Goal: Task Accomplishment & Management: Manage account settings

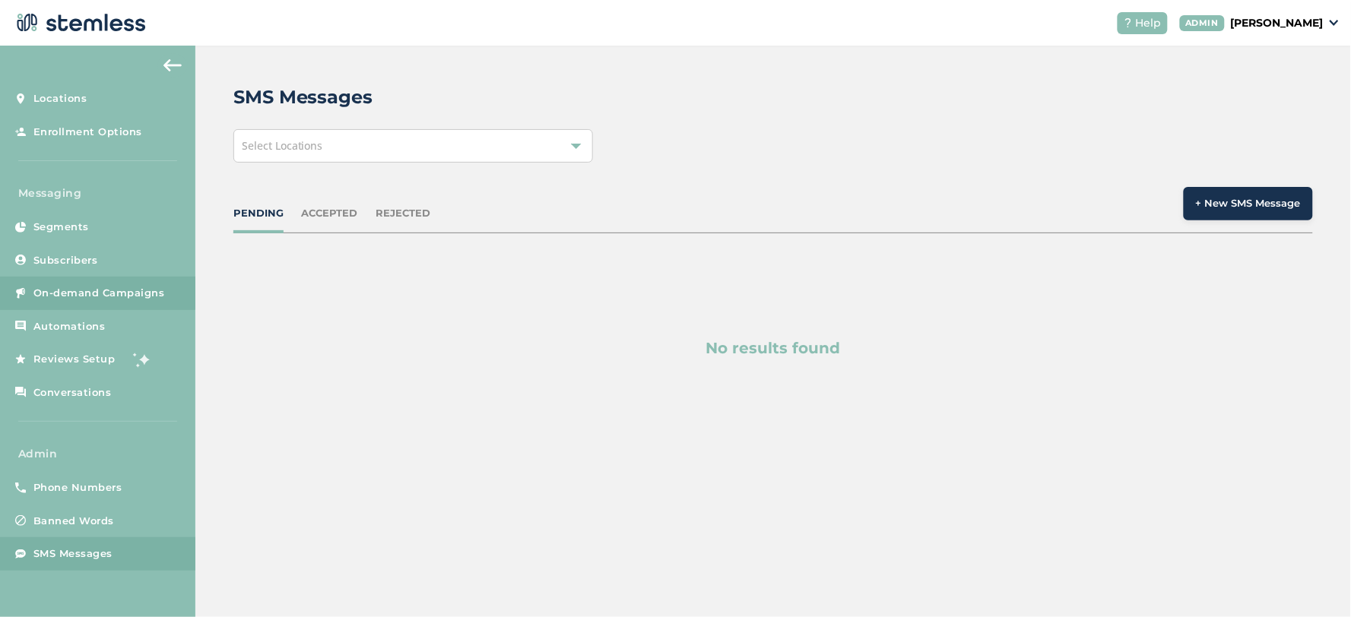
click at [66, 296] on span "On-demand Campaigns" at bounding box center [99, 293] width 132 height 15
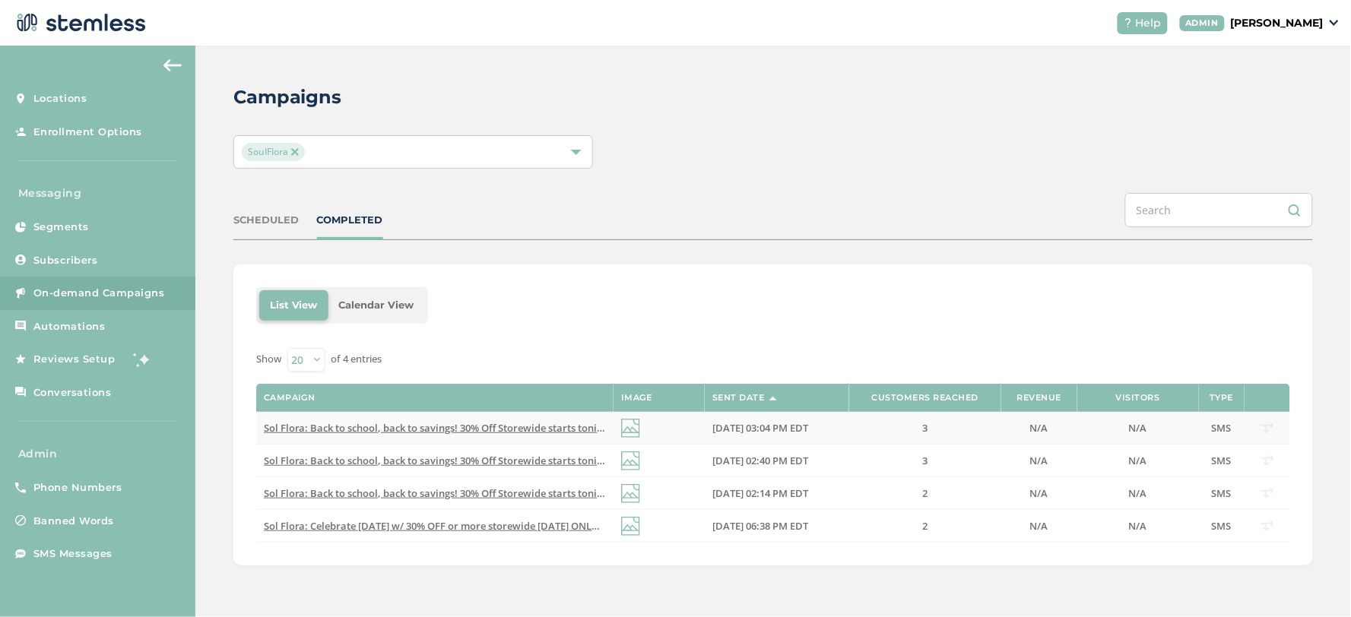
click at [404, 428] on span "Sol Flora: Back to school, back to savings! 30% Off Storewide starts tonight @ …" at bounding box center [561, 428] width 594 height 14
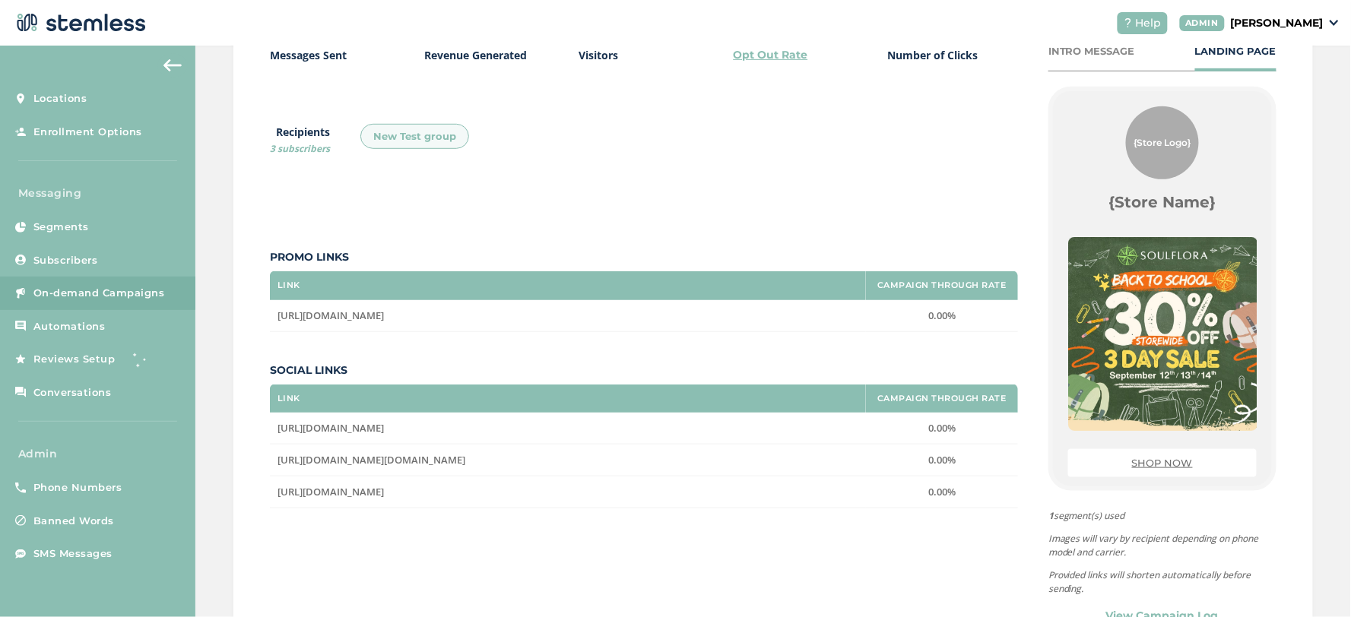
scroll to position [320, 0]
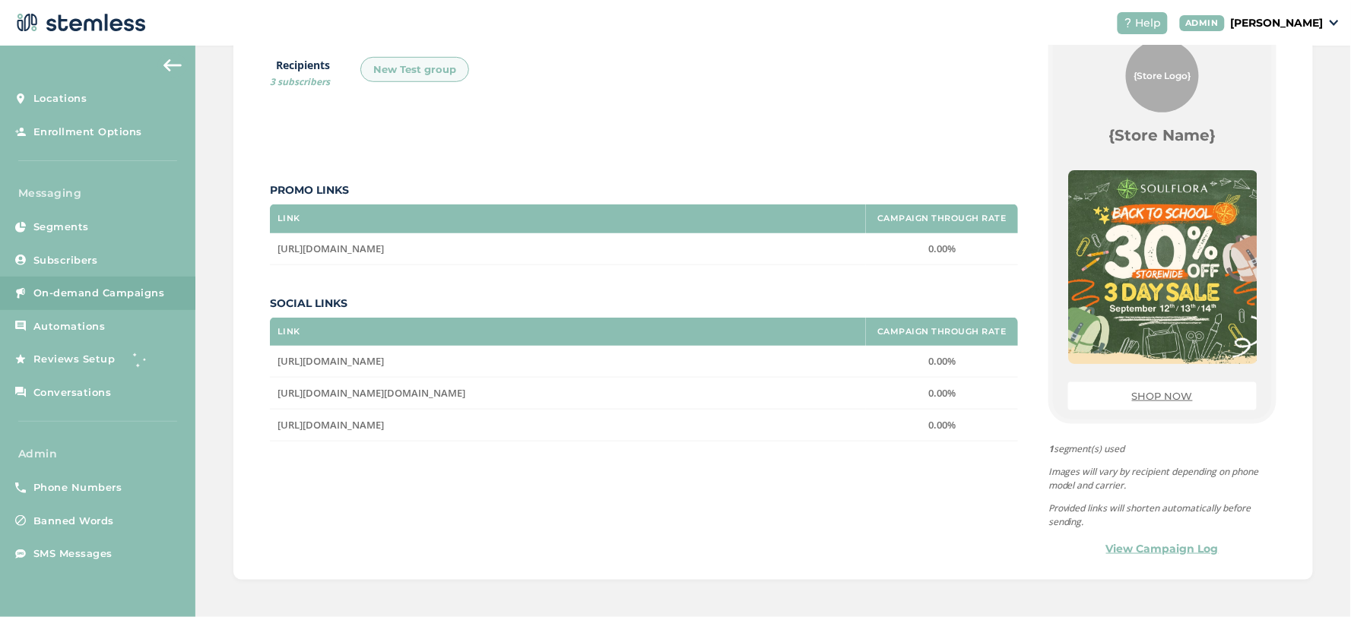
click at [1125, 543] on link "View Campaign Log" at bounding box center [1162, 549] width 113 height 16
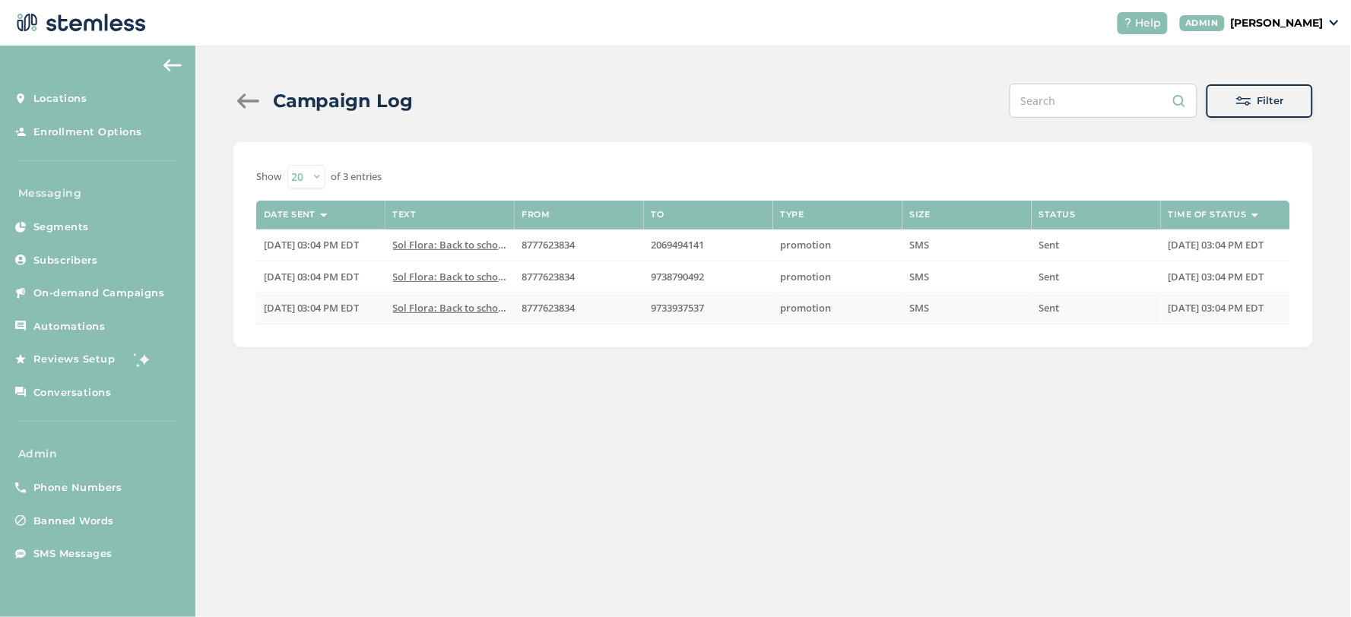
click at [675, 312] on span "9733937537" at bounding box center [677, 308] width 53 height 14
copy span "9733937537"
click at [563, 306] on span "8777623834" at bounding box center [548, 308] width 53 height 14
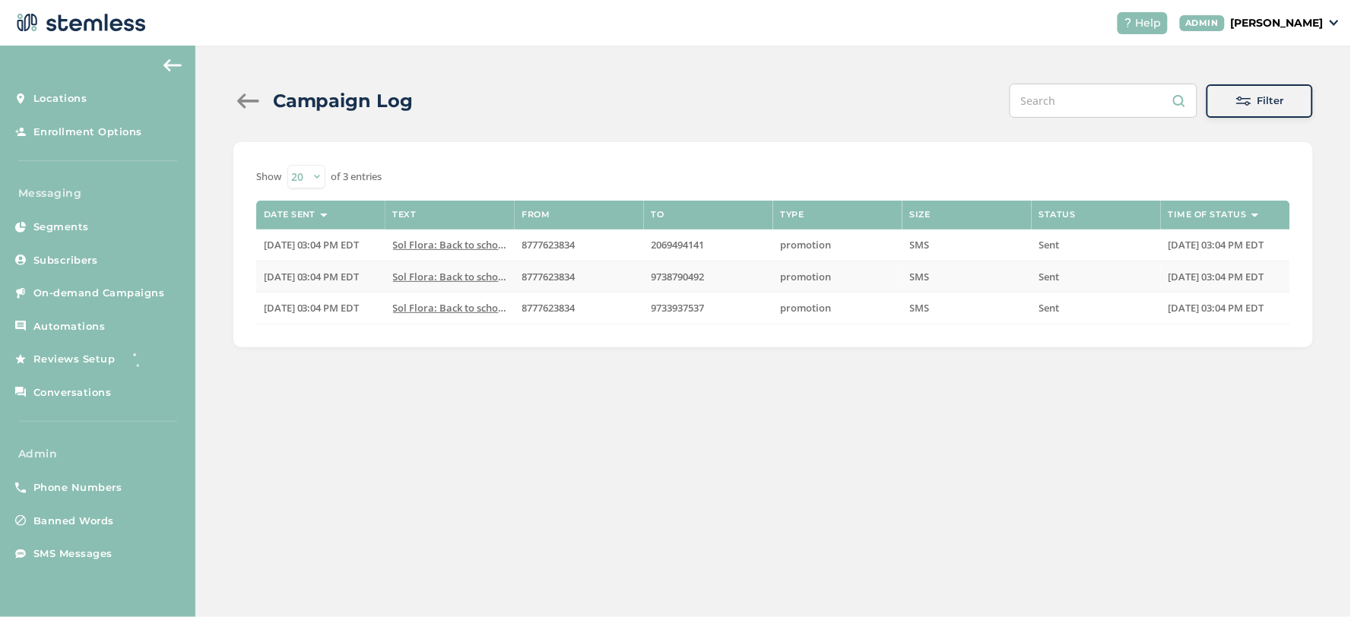
copy span "8777623834"
click at [94, 489] on span "Phone Numbers" at bounding box center [77, 487] width 89 height 15
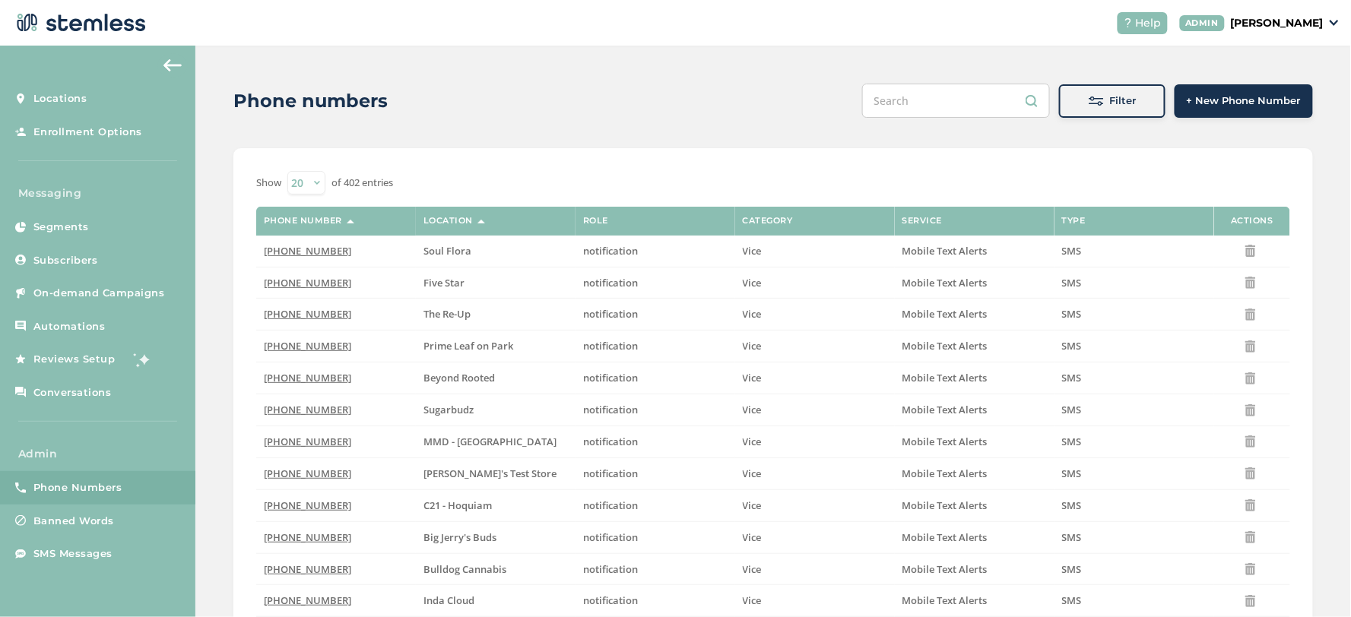
click at [960, 103] on input "text" at bounding box center [956, 101] width 188 height 34
paste input "8777623834"
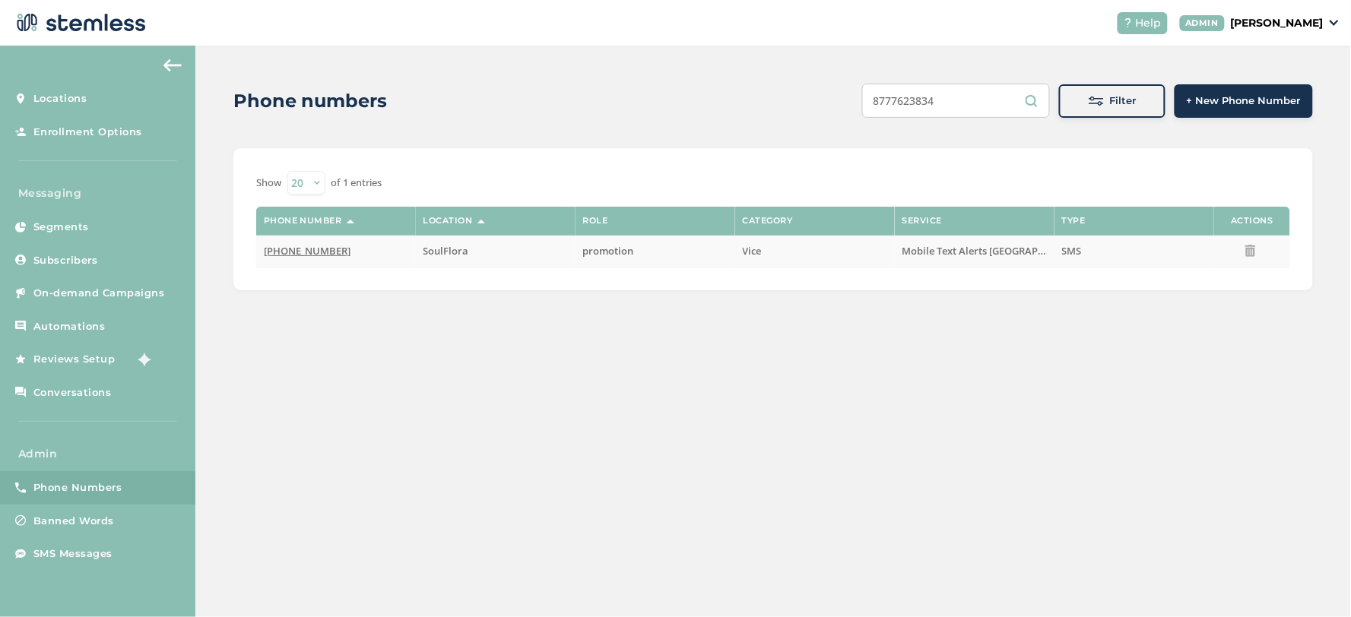
type input "8777623834"
click at [295, 249] on span "[PHONE_NUMBER]" at bounding box center [307, 251] width 87 height 14
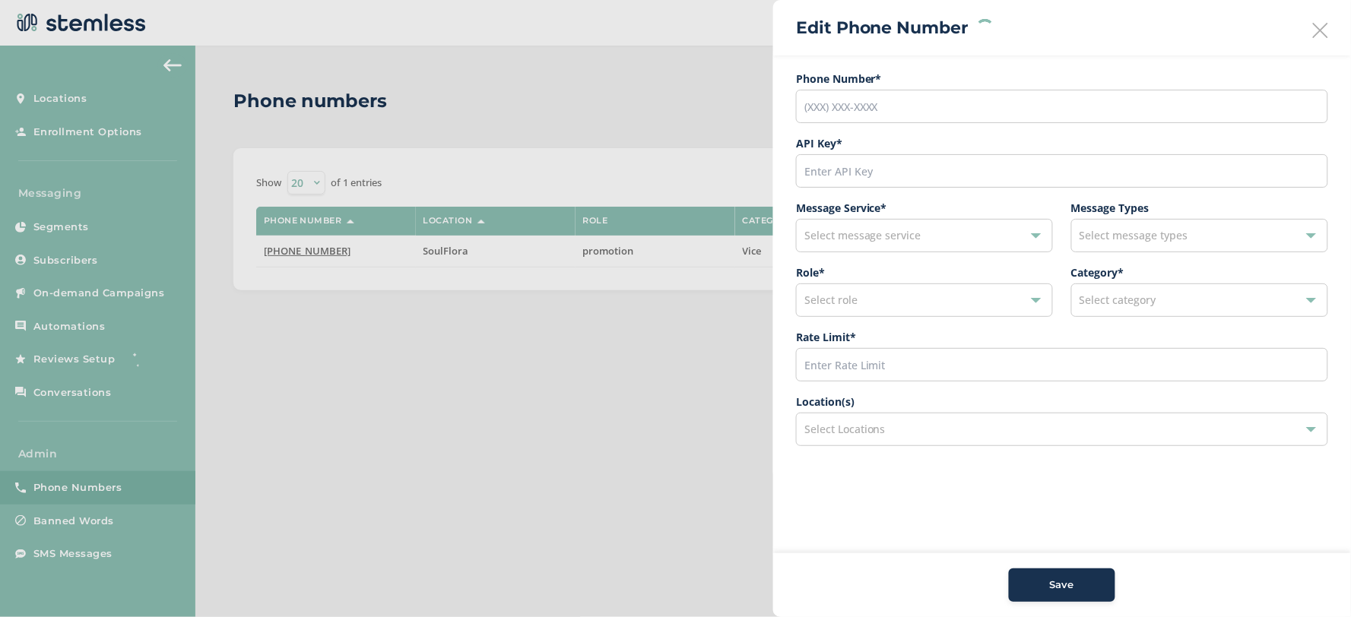
type input "[PHONE_NUMBER]"
type input "9721"
type input "600"
click at [1326, 17] on div "Edit Phone Number" at bounding box center [1062, 27] width 578 height 55
click at [1320, 43] on div "Edit Phone Number" at bounding box center [1062, 27] width 578 height 55
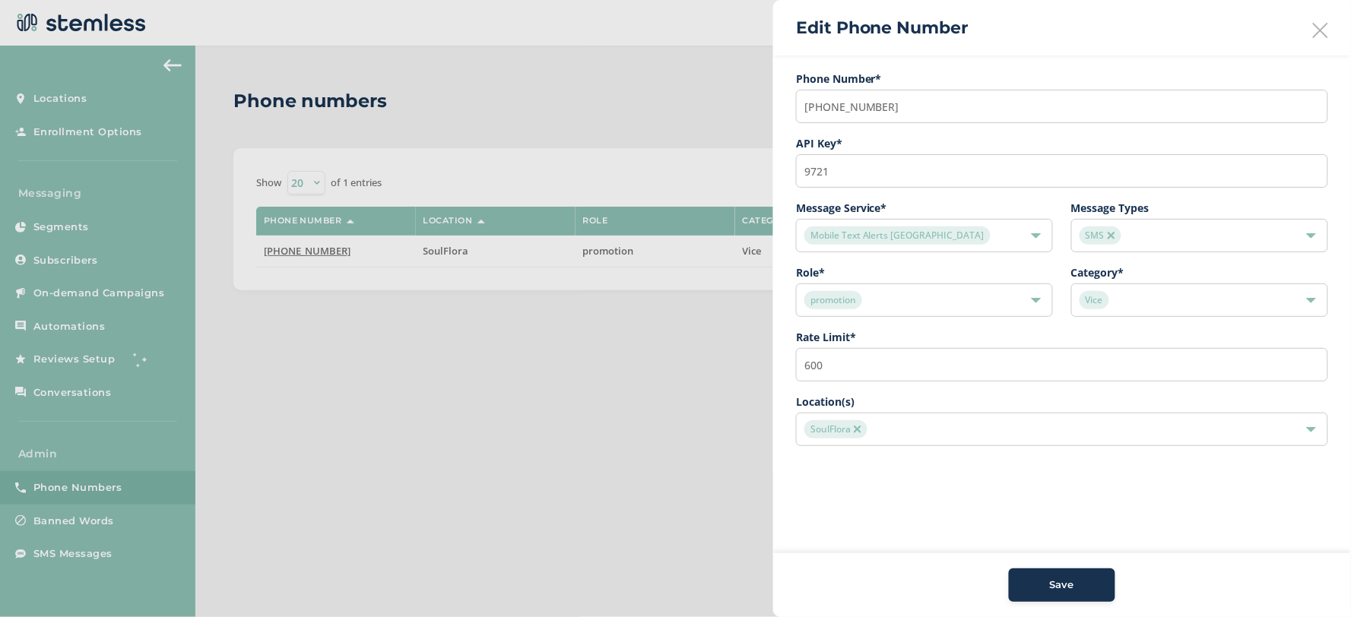
click at [1323, 25] on icon at bounding box center [1320, 30] width 15 height 15
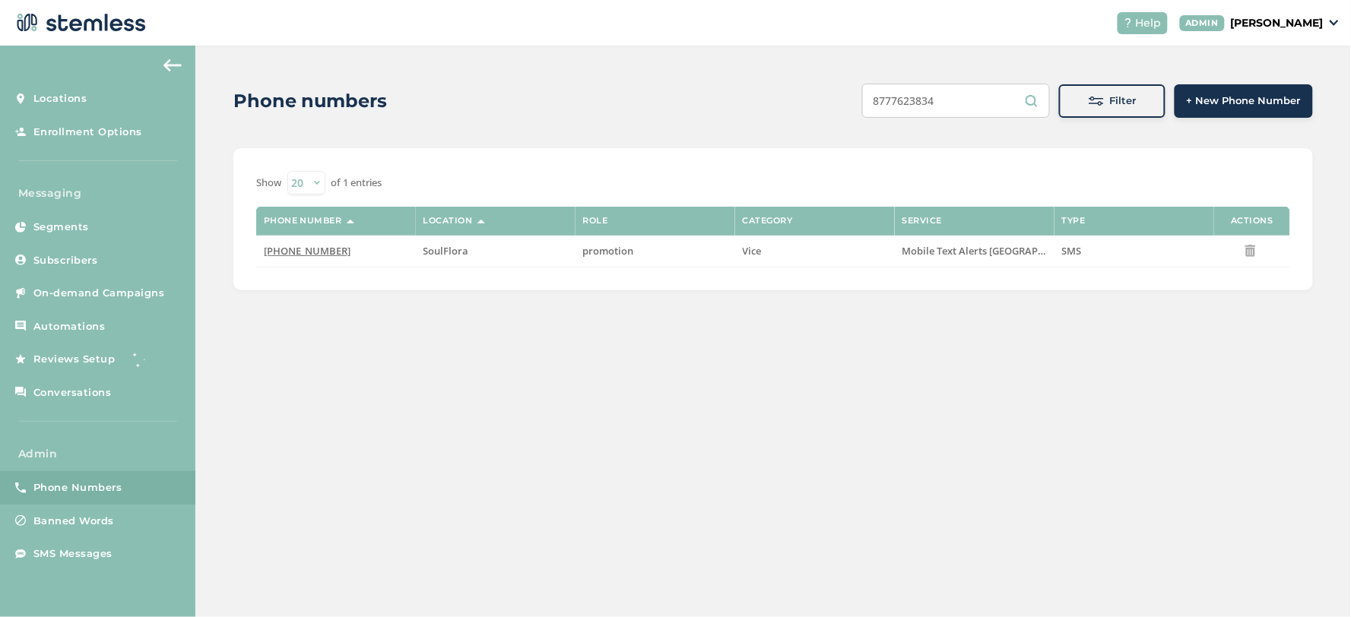
click at [959, 100] on input "8777623834" at bounding box center [956, 101] width 188 height 34
click at [1098, 89] on button "Filter" at bounding box center [1112, 100] width 106 height 33
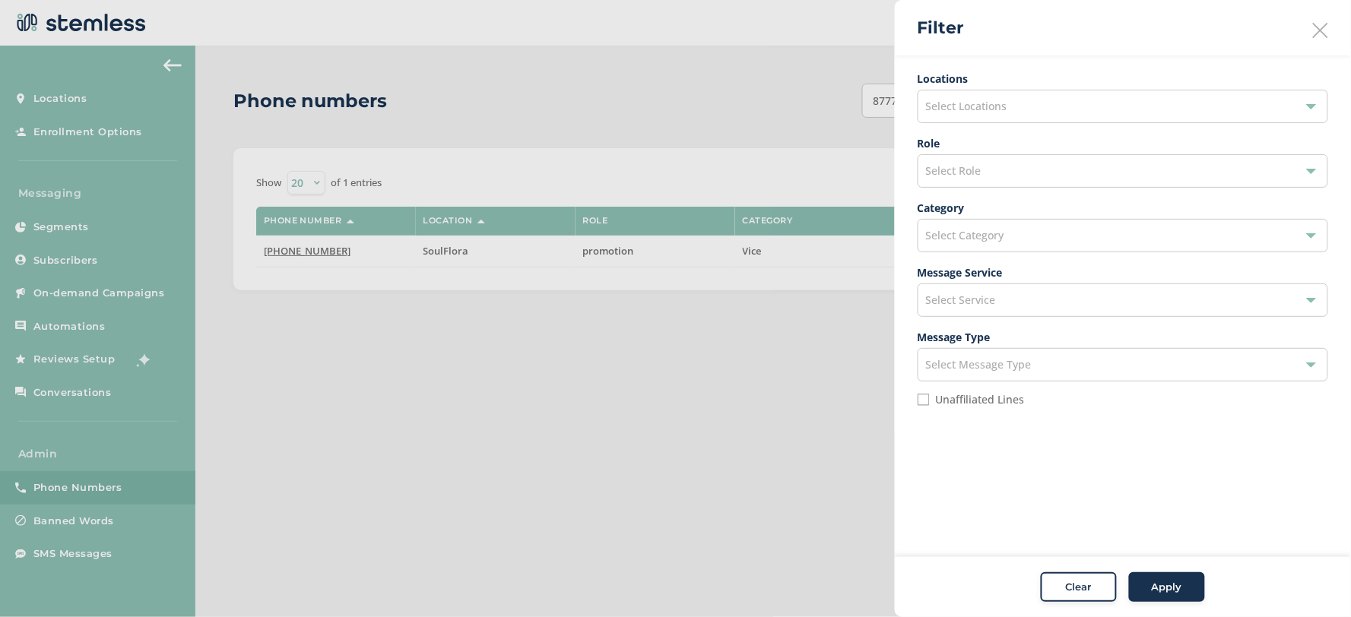
click at [984, 169] on div "Select Role" at bounding box center [1123, 170] width 410 height 33
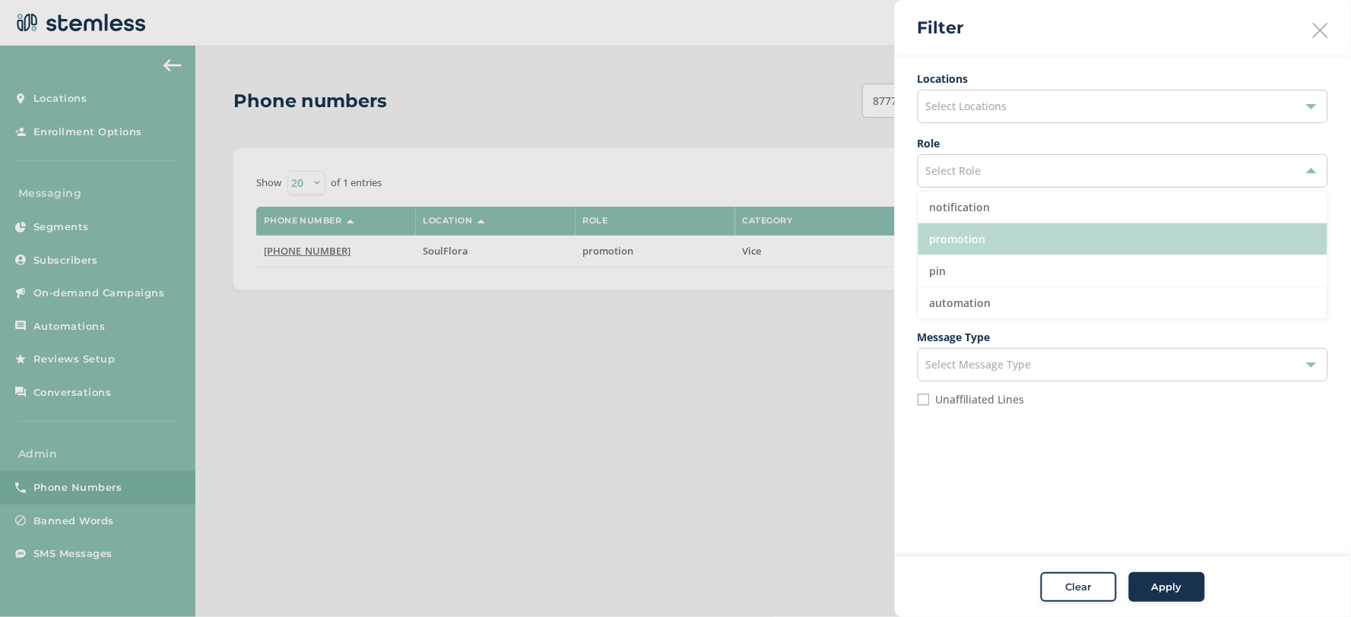
click at [982, 241] on li "promotion" at bounding box center [1122, 239] width 409 height 32
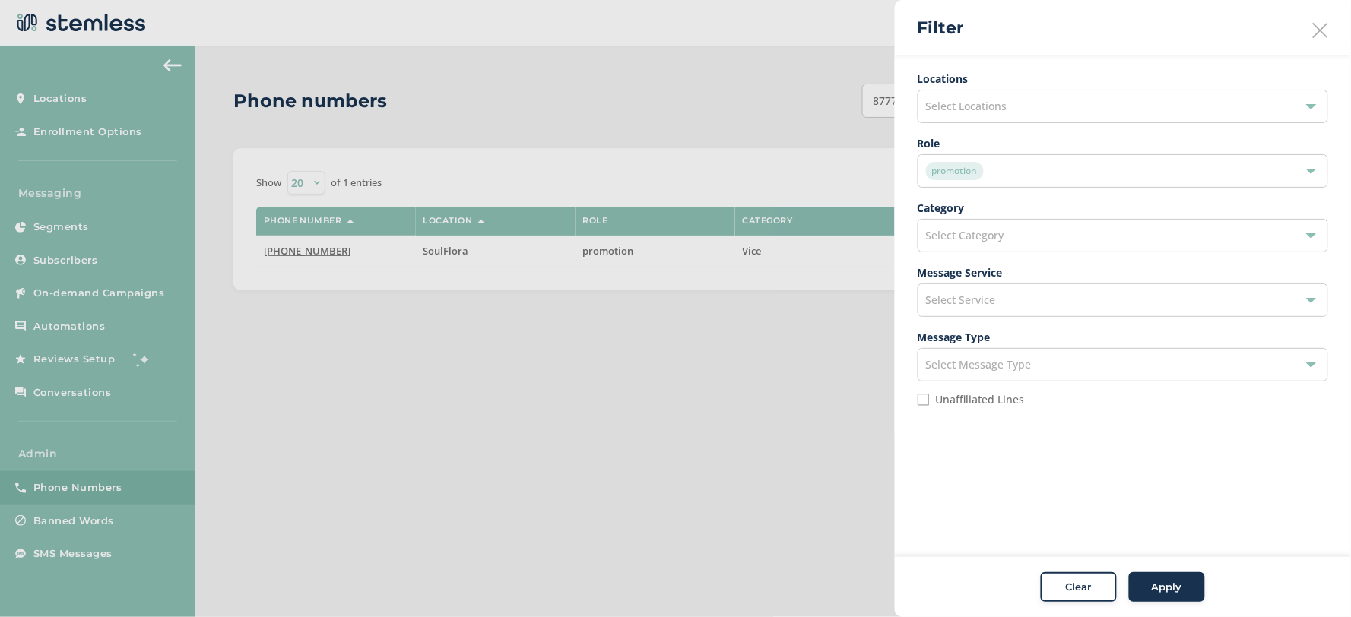
click at [996, 109] on span "Select Locations" at bounding box center [966, 106] width 81 height 14
click at [984, 146] on input "text" at bounding box center [1123, 143] width 386 height 16
type input "d"
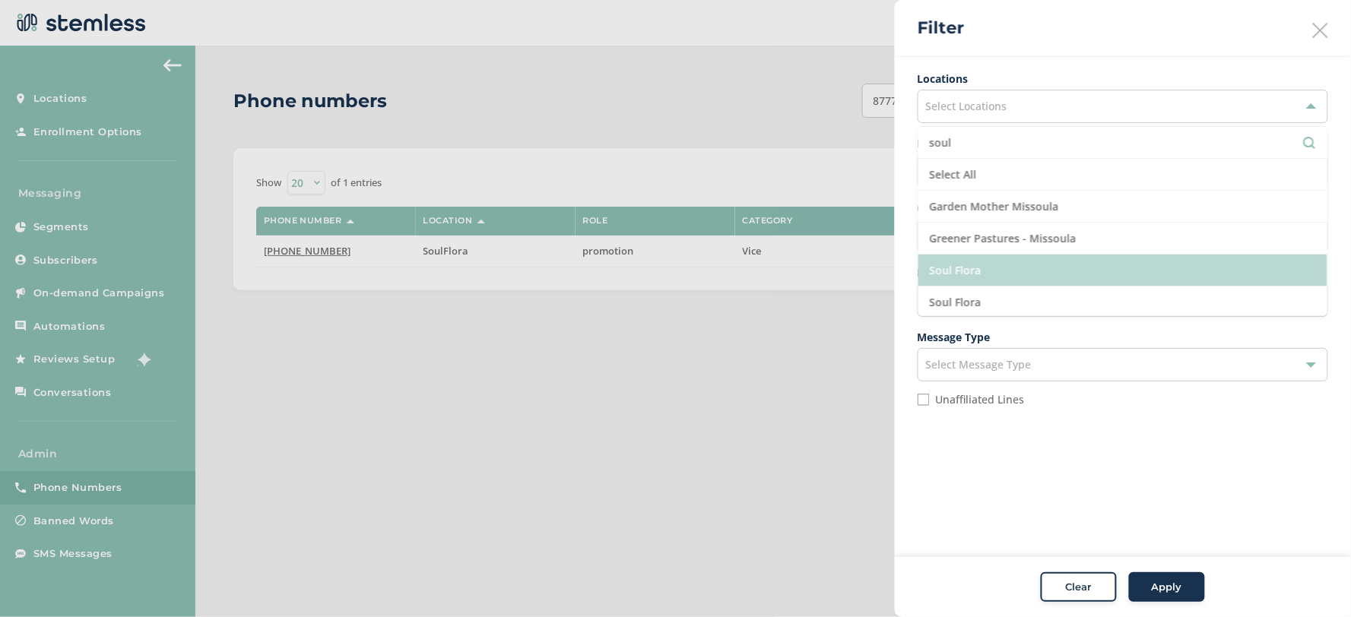
type input "soul"
click at [970, 268] on li "Soul Flora" at bounding box center [1122, 271] width 409 height 32
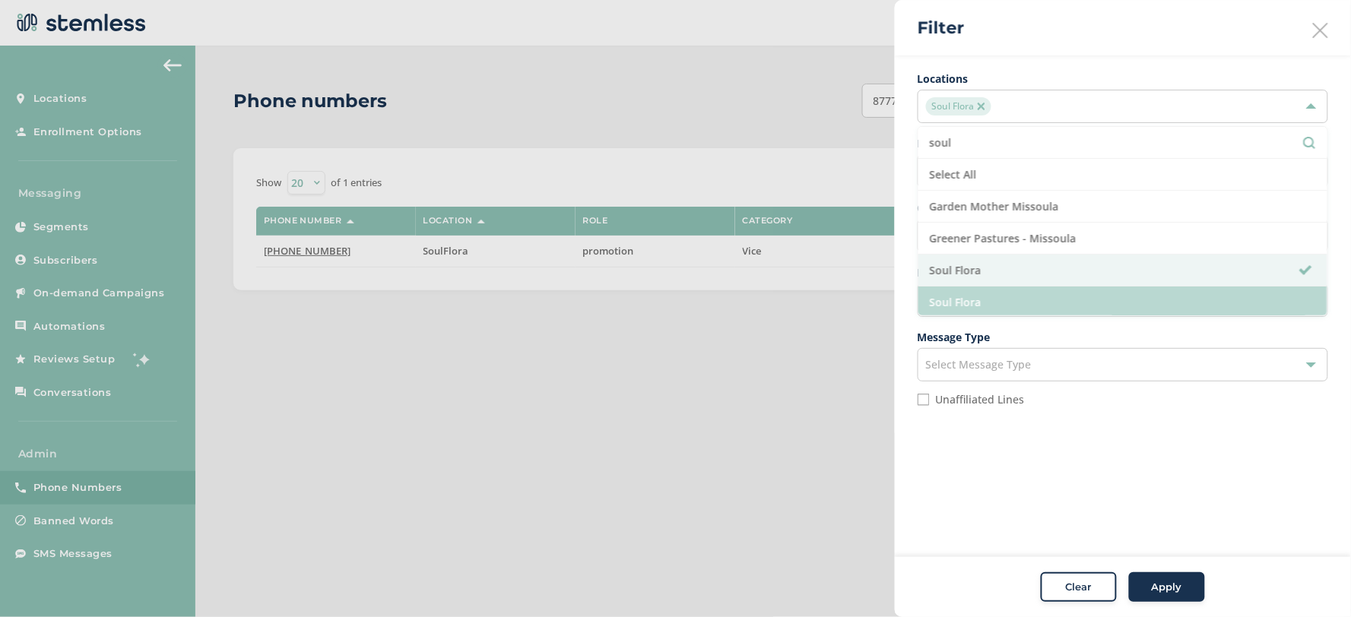
click at [985, 309] on li "Soul Flora" at bounding box center [1122, 303] width 409 height 32
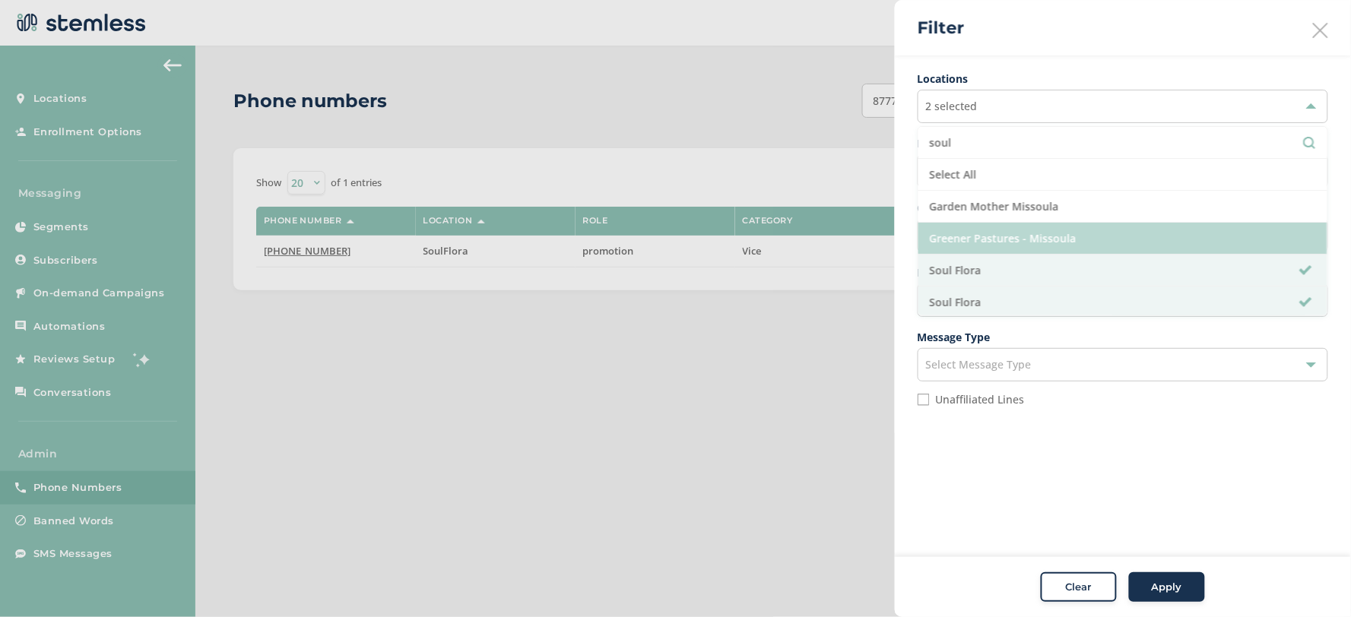
scroll to position [34, 0]
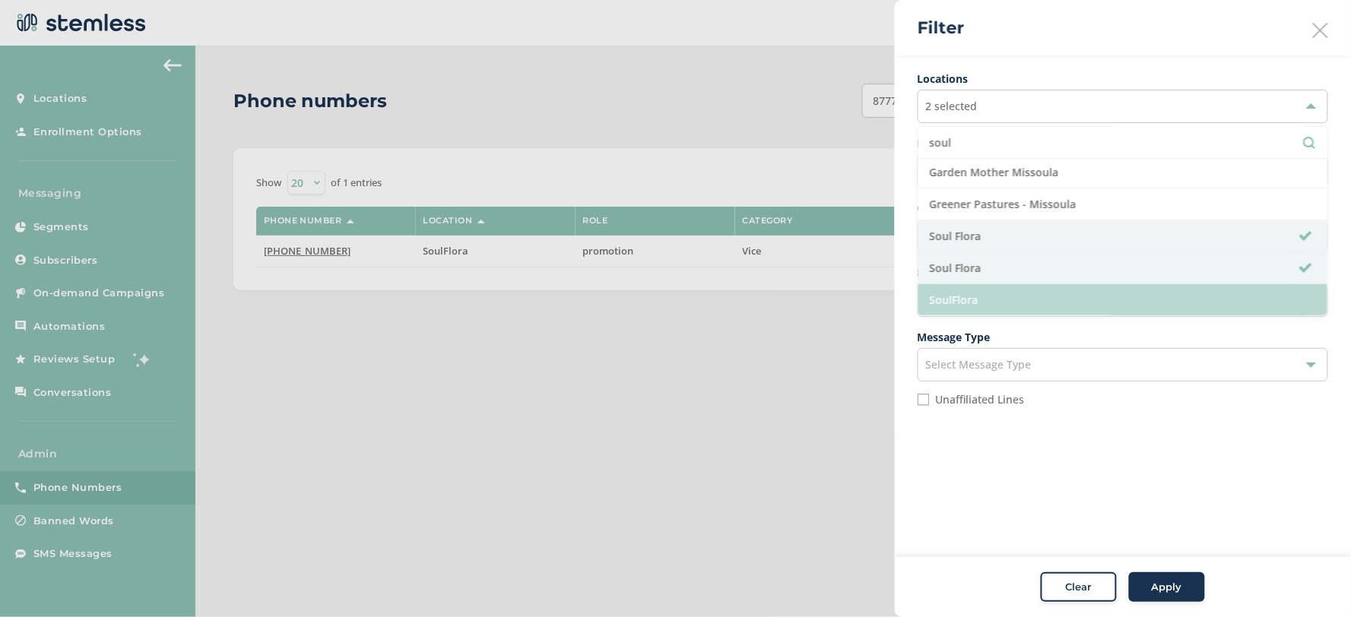
click at [1013, 291] on li "SoulFlora" at bounding box center [1122, 299] width 409 height 31
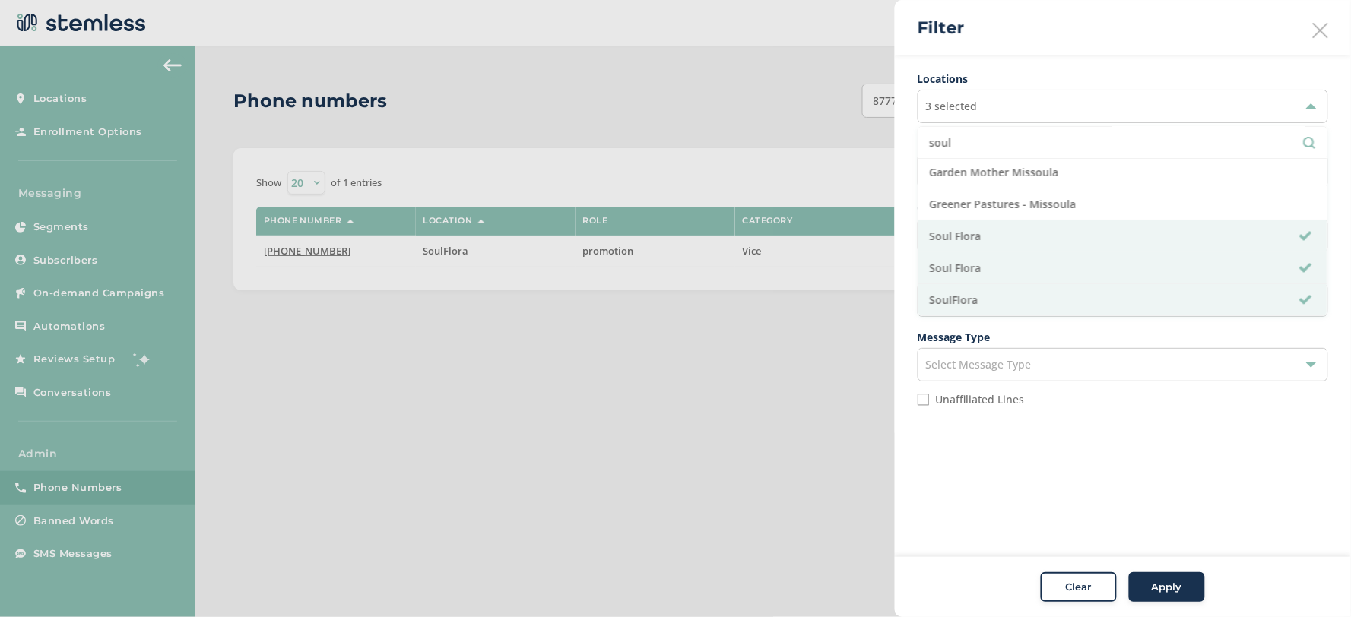
click at [1111, 452] on aside "Filter Locations 3 selected soul Select All Garden Mother Missoula Greener Past…" at bounding box center [1123, 308] width 456 height 617
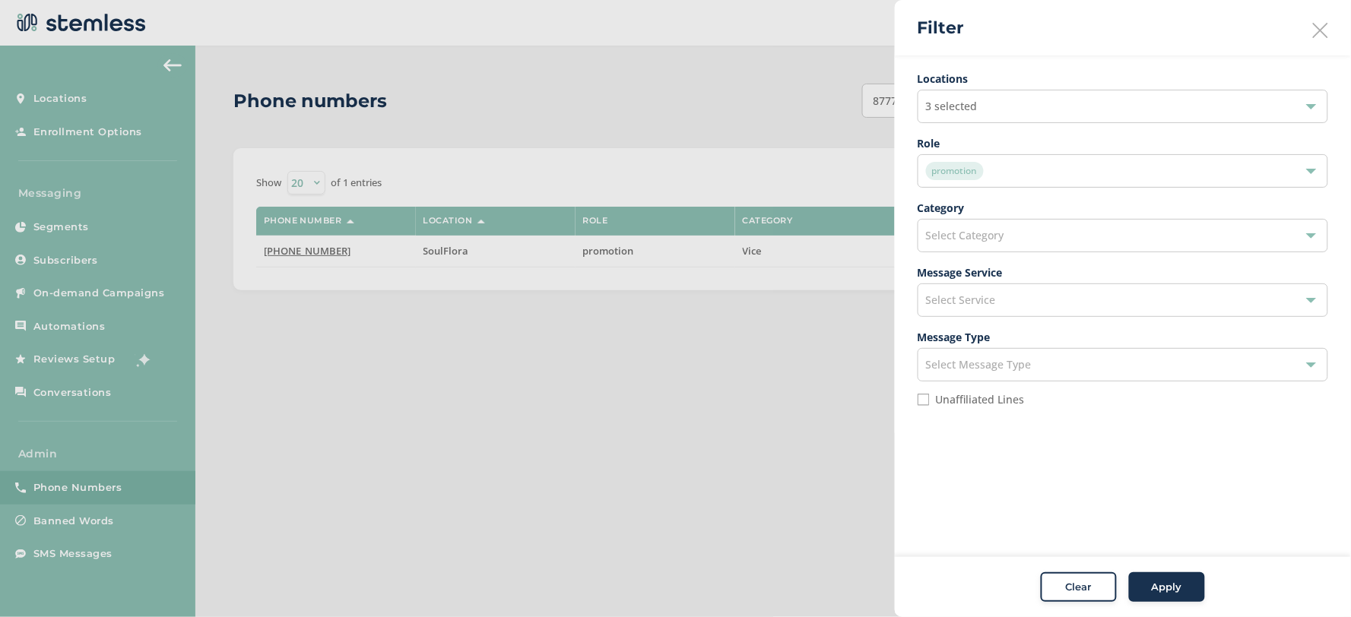
click at [1183, 575] on button "Apply" at bounding box center [1167, 587] width 76 height 30
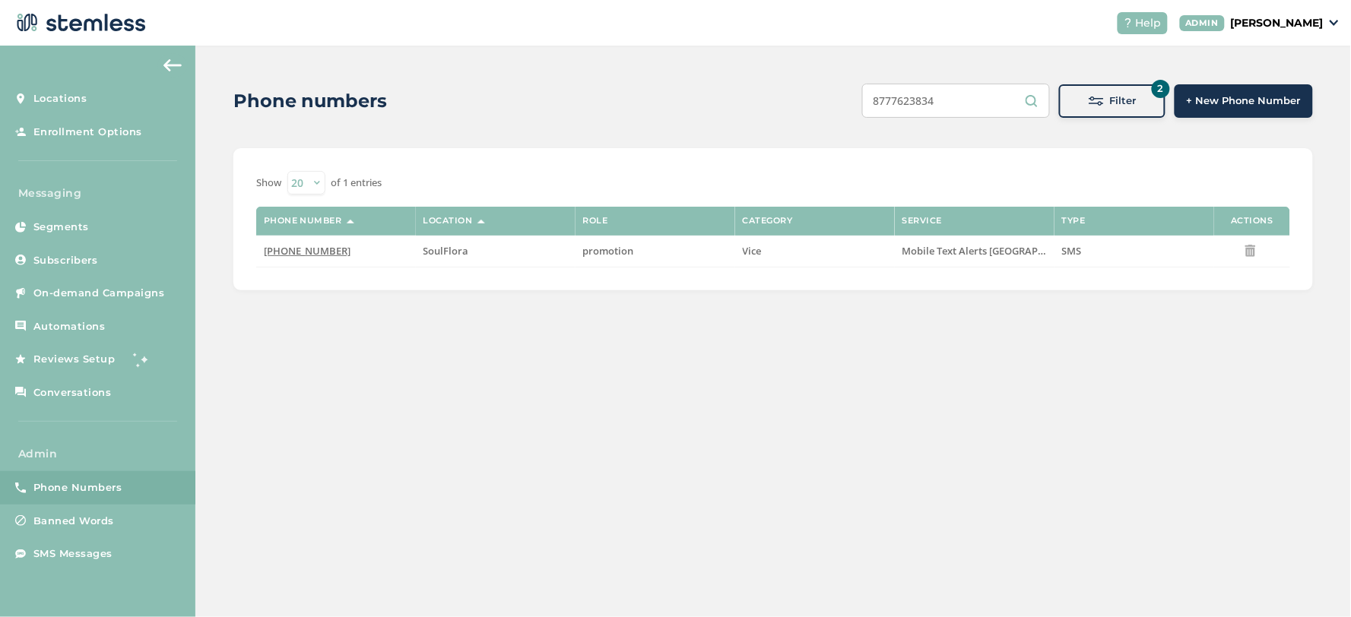
click at [965, 94] on input "8777623834" at bounding box center [956, 101] width 188 height 34
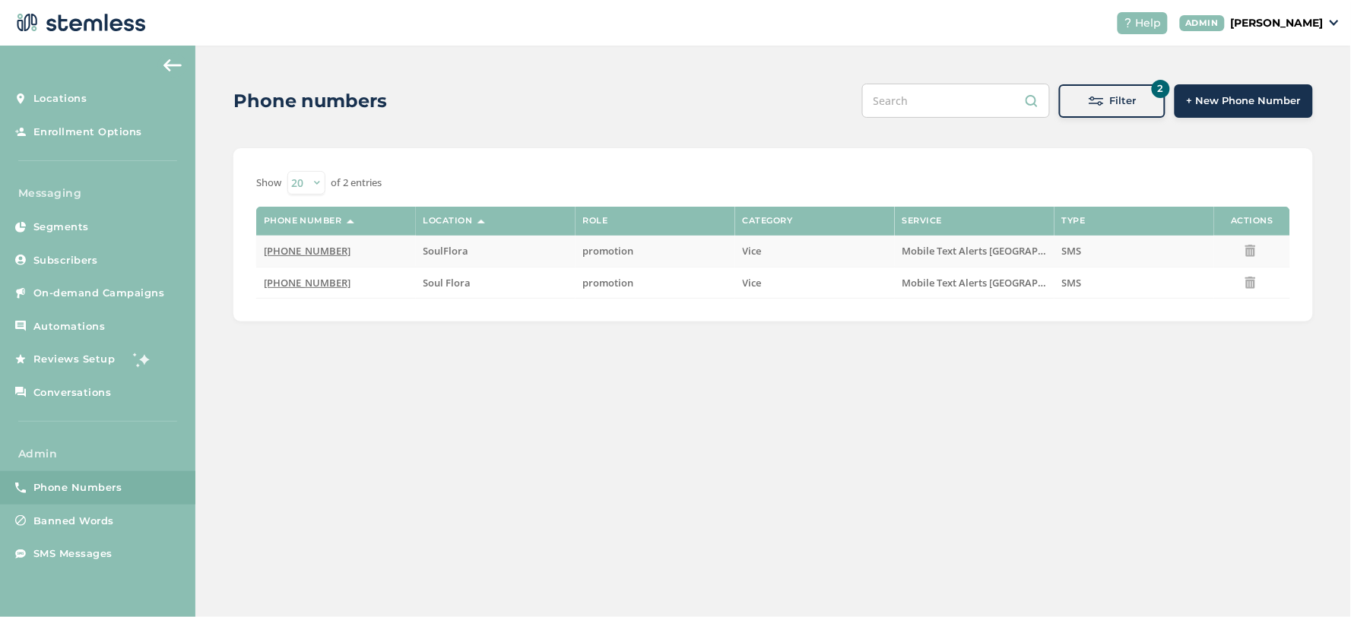
click at [290, 246] on span "[PHONE_NUMBER]" at bounding box center [307, 251] width 87 height 14
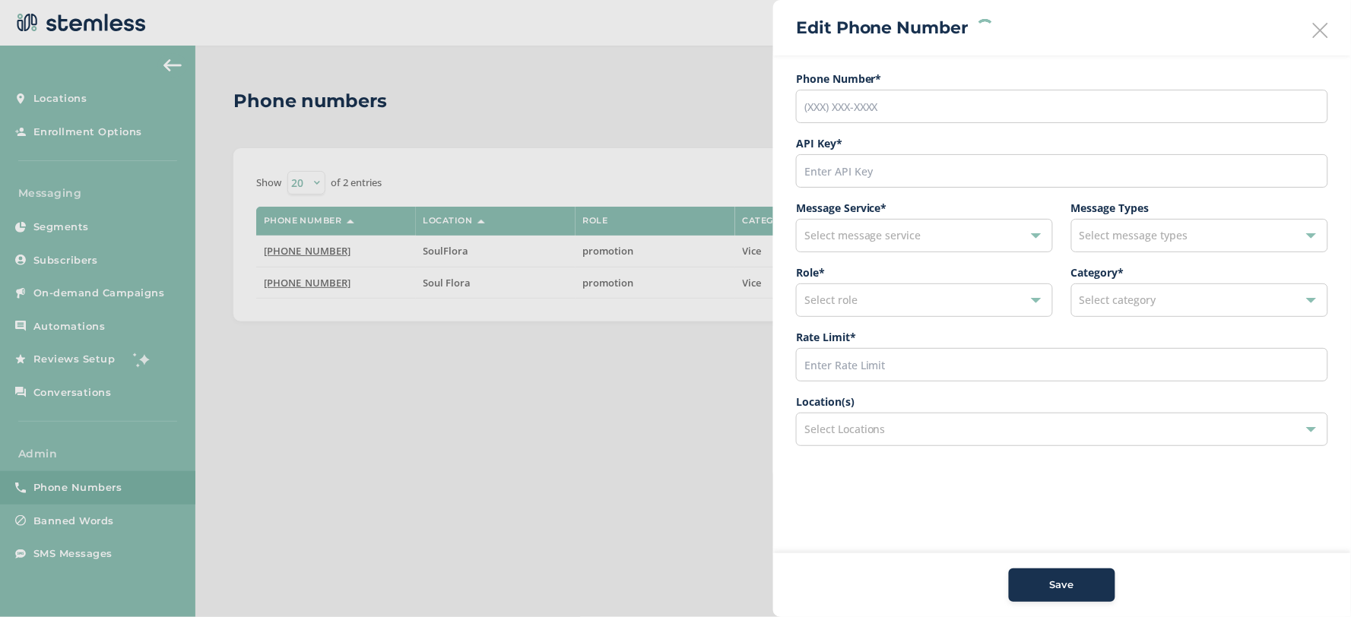
type input "[PHONE_NUMBER]"
type input "9721"
type input "600"
click at [860, 432] on img at bounding box center [858, 430] width 8 height 8
click at [1081, 593] on button "Save" at bounding box center [1062, 585] width 106 height 33
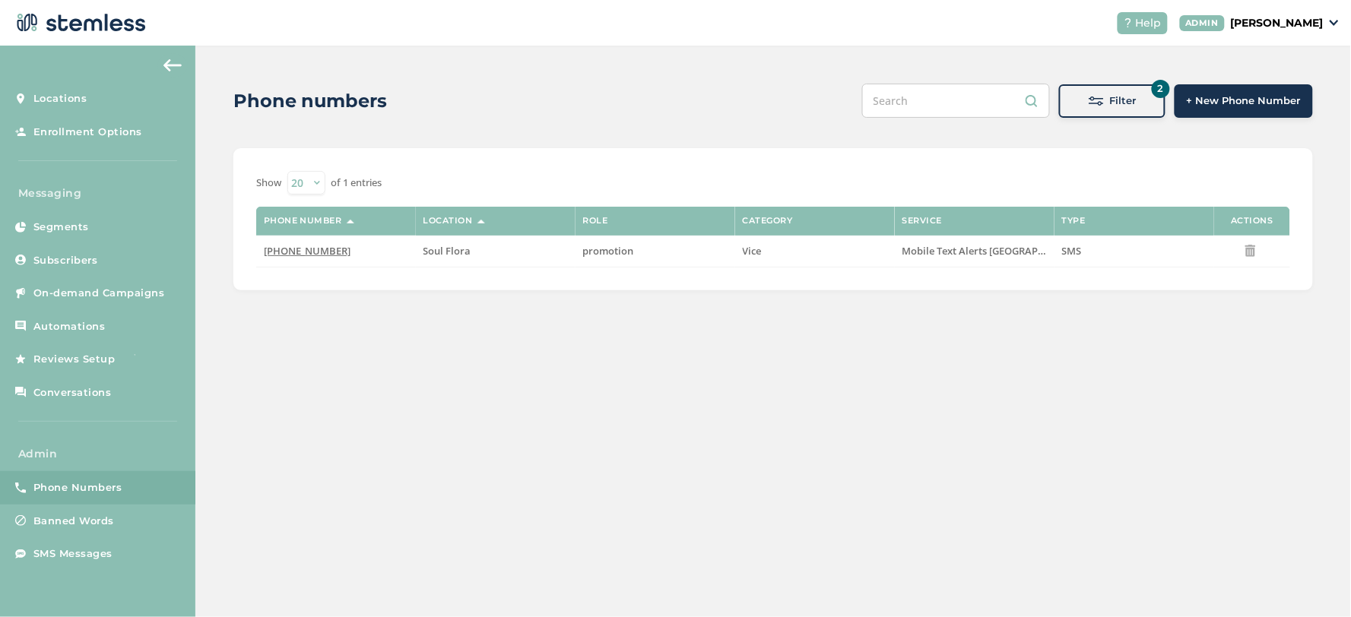
click at [753, 484] on div "Phone numbers 2 Filter + New Phone Number Filter Locations 3 selected Role prom…" at bounding box center [772, 332] width 1155 height 572
click at [1092, 110] on button "2 Filter" at bounding box center [1112, 100] width 106 height 33
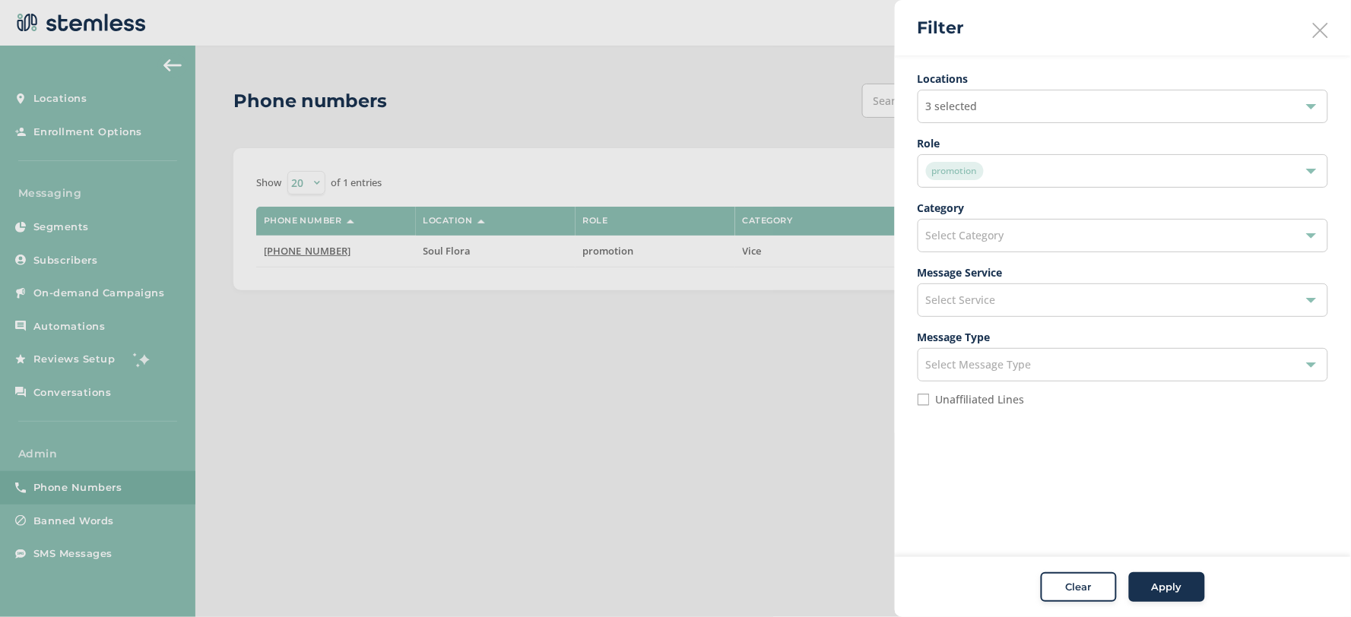
click at [932, 397] on div "Unaffiliated Lines" at bounding box center [1123, 400] width 410 height 12
click at [921, 404] on input "Unaffiliated Lines" at bounding box center [924, 400] width 12 height 12
checkbox input "true"
click at [1016, 115] on div "3 selected" at bounding box center [1123, 106] width 410 height 33
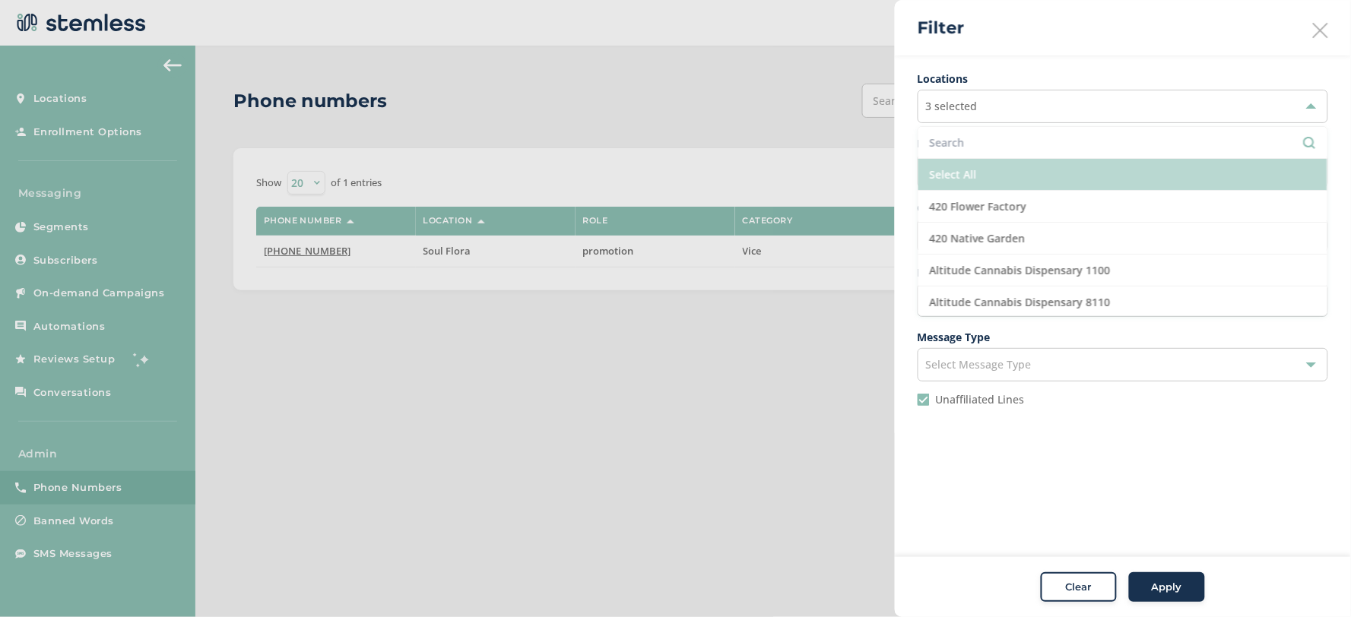
click at [1006, 178] on li "Select All" at bounding box center [1122, 175] width 409 height 32
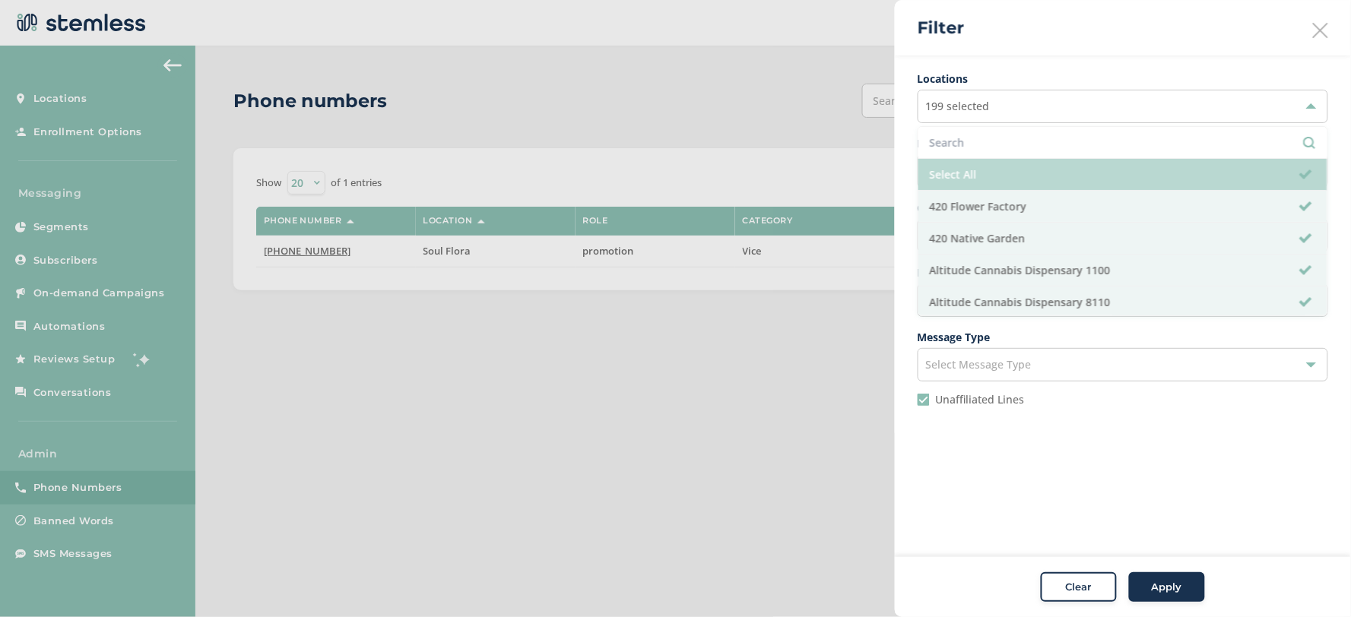
click at [1009, 175] on li "Select All" at bounding box center [1122, 175] width 409 height 32
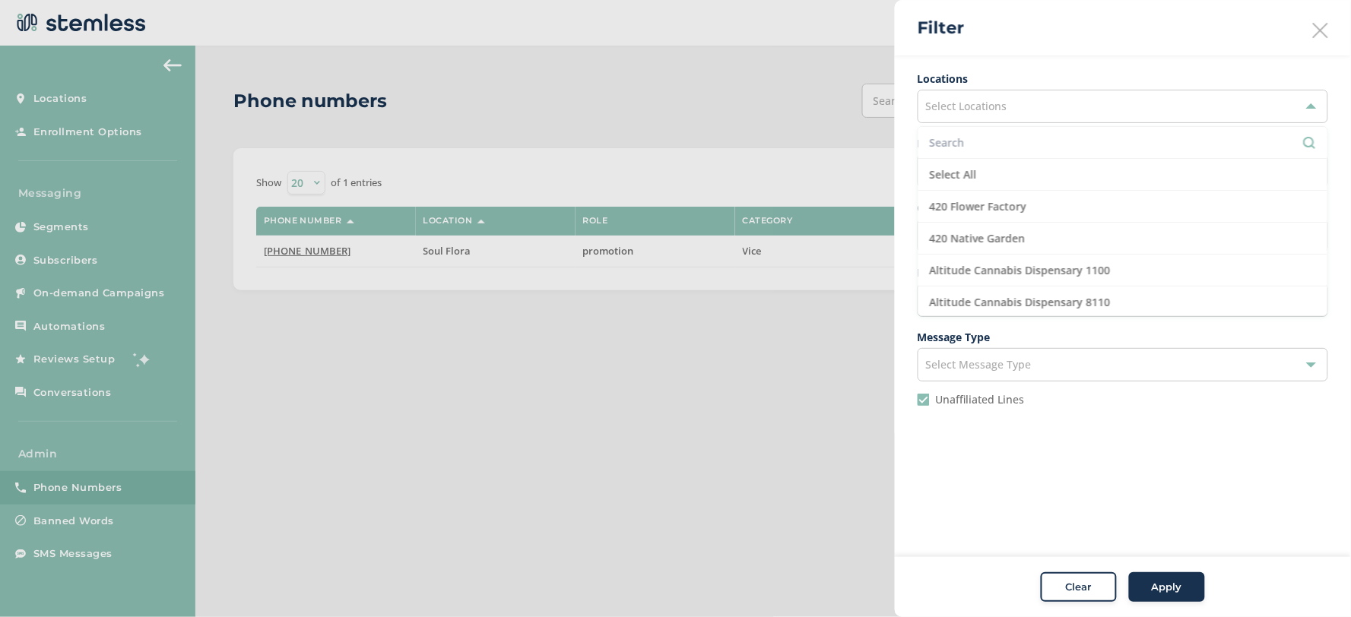
click at [1083, 404] on div "Unaffiliated Lines" at bounding box center [1123, 400] width 410 height 12
click at [1015, 242] on div "Select Category" at bounding box center [1123, 235] width 410 height 33
click at [1015, 297] on div "Select Service" at bounding box center [1123, 300] width 410 height 33
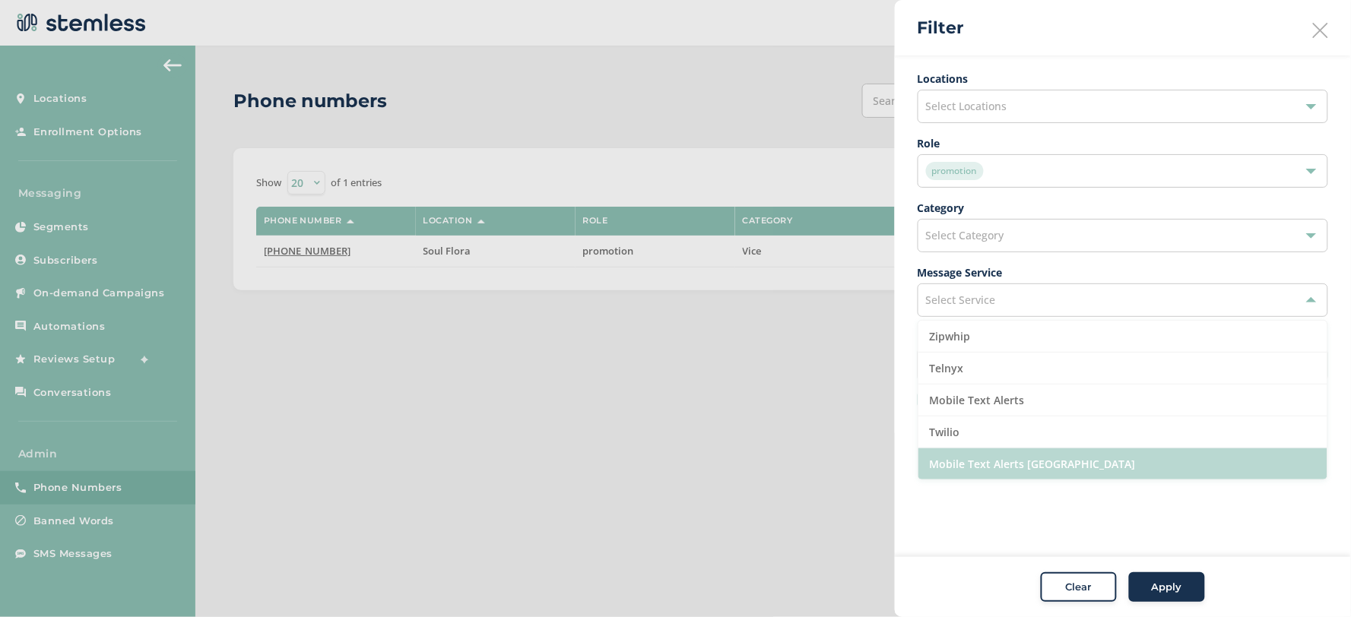
click at [1047, 461] on li "Mobile Text Alerts [GEOGRAPHIC_DATA]" at bounding box center [1122, 463] width 409 height 31
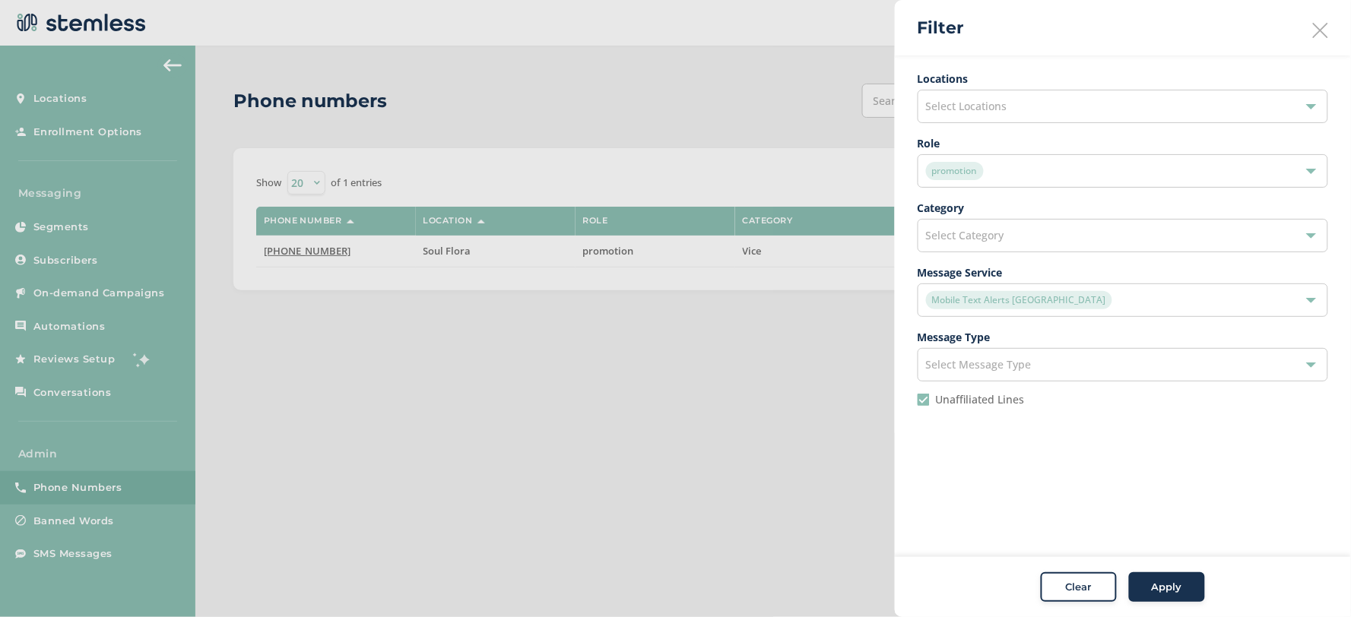
click at [1190, 530] on aside "Filter Locations Select Locations Role promotion Category Select Category Messa…" at bounding box center [1123, 308] width 456 height 617
click at [1188, 593] on div "Apply" at bounding box center [1166, 587] width 55 height 15
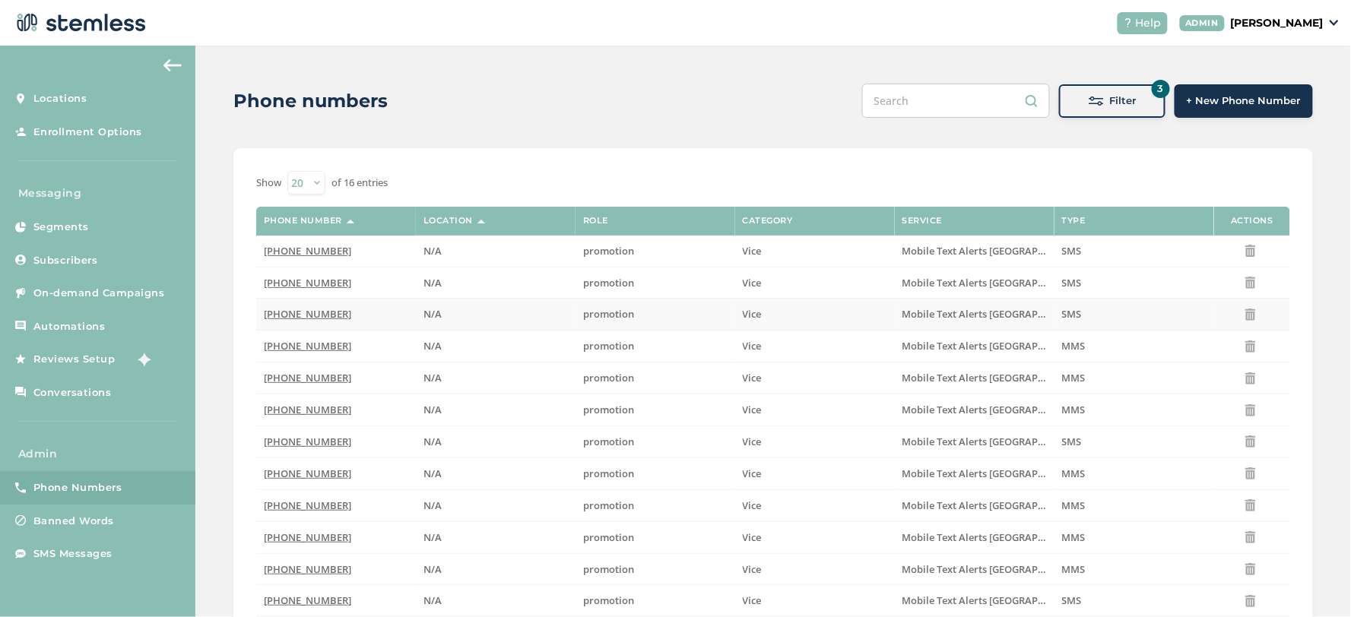
click at [309, 309] on span "[PHONE_NUMBER]" at bounding box center [307, 314] width 87 height 14
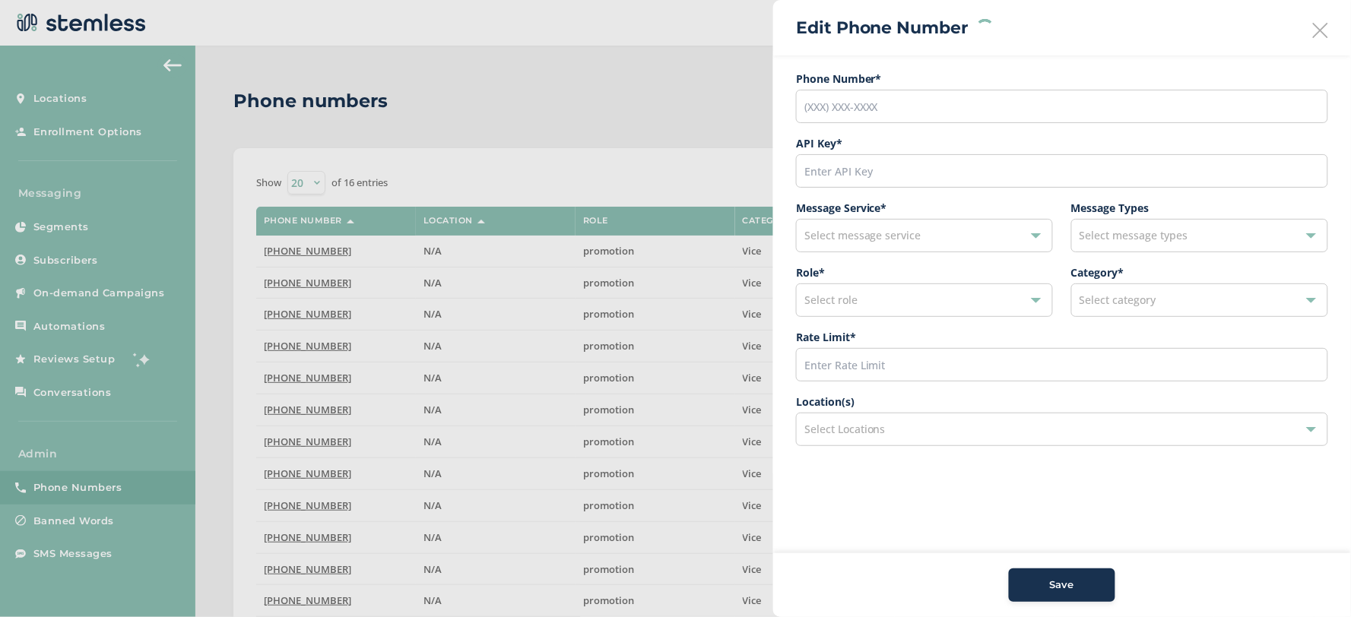
type input "[PHONE_NUMBER]"
type input "9691"
type input "600"
click at [891, 432] on div "Select Locations" at bounding box center [1062, 429] width 532 height 33
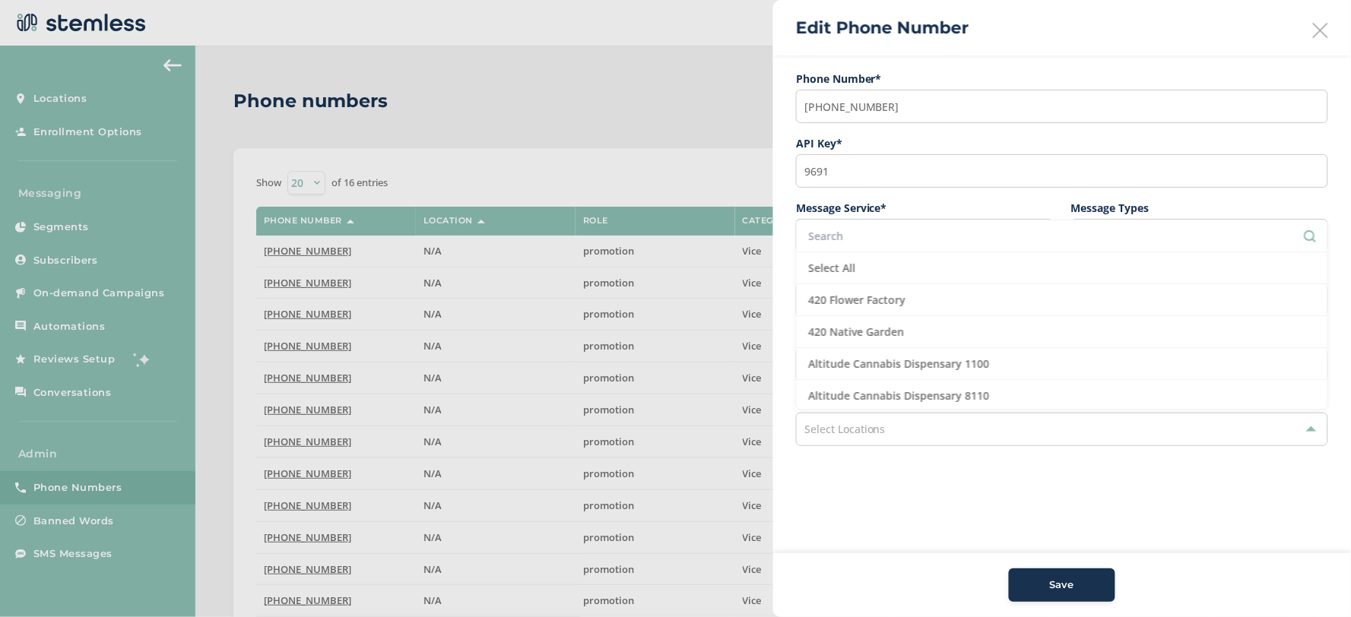
click at [889, 234] on input "text" at bounding box center [1062, 236] width 508 height 16
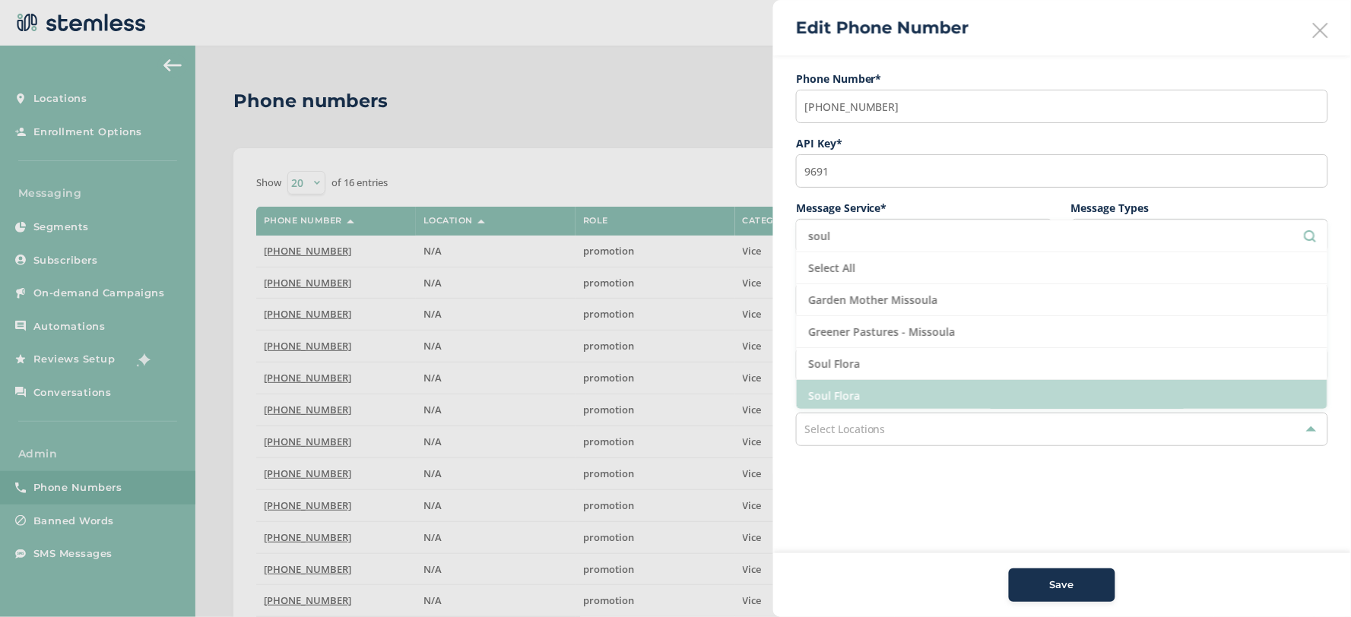
type input "soul"
click at [908, 388] on li "Soul Flora" at bounding box center [1062, 396] width 531 height 32
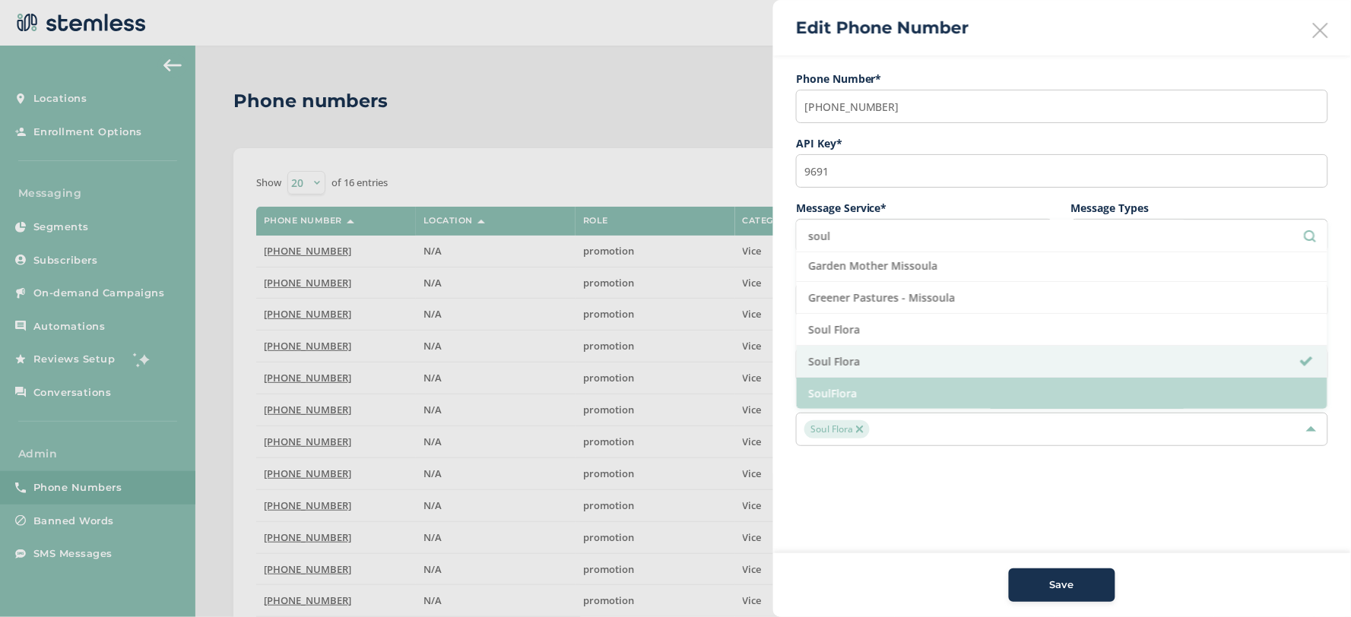
click at [910, 395] on li "SoulFlora" at bounding box center [1062, 393] width 531 height 31
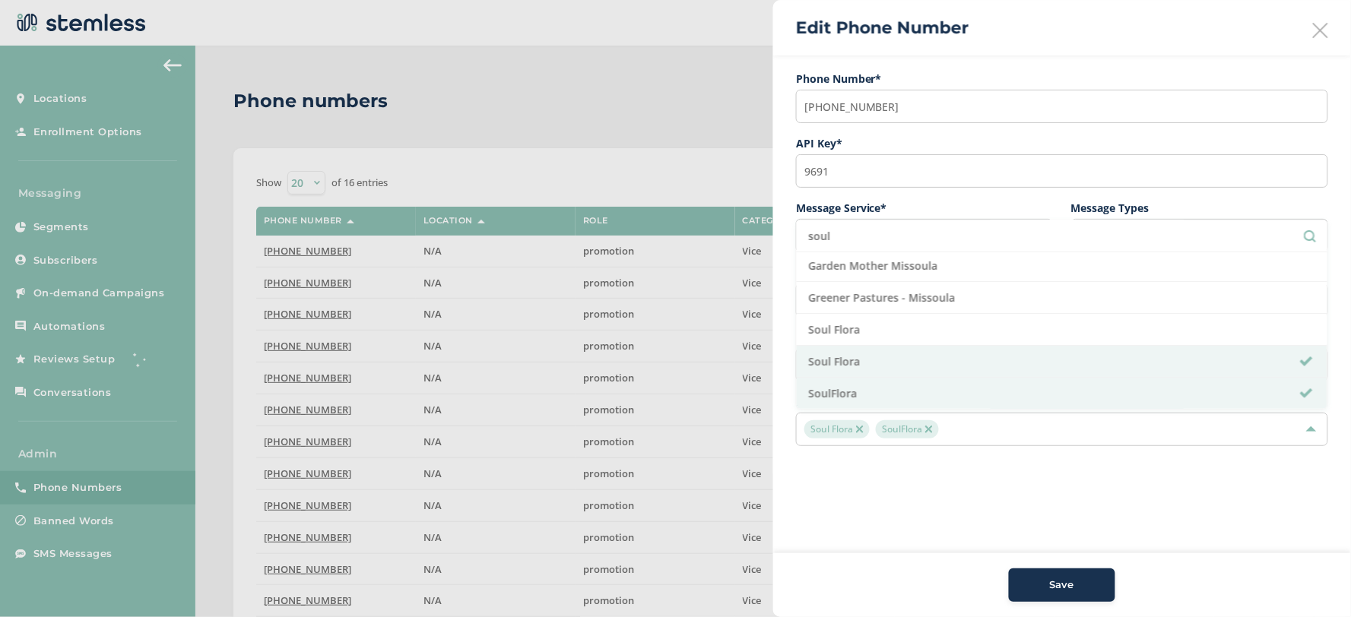
click at [933, 489] on aside "Edit Phone Number Phone Number* [PHONE_NUMBER] API Key * 9691 Message Service *…" at bounding box center [1062, 308] width 578 height 617
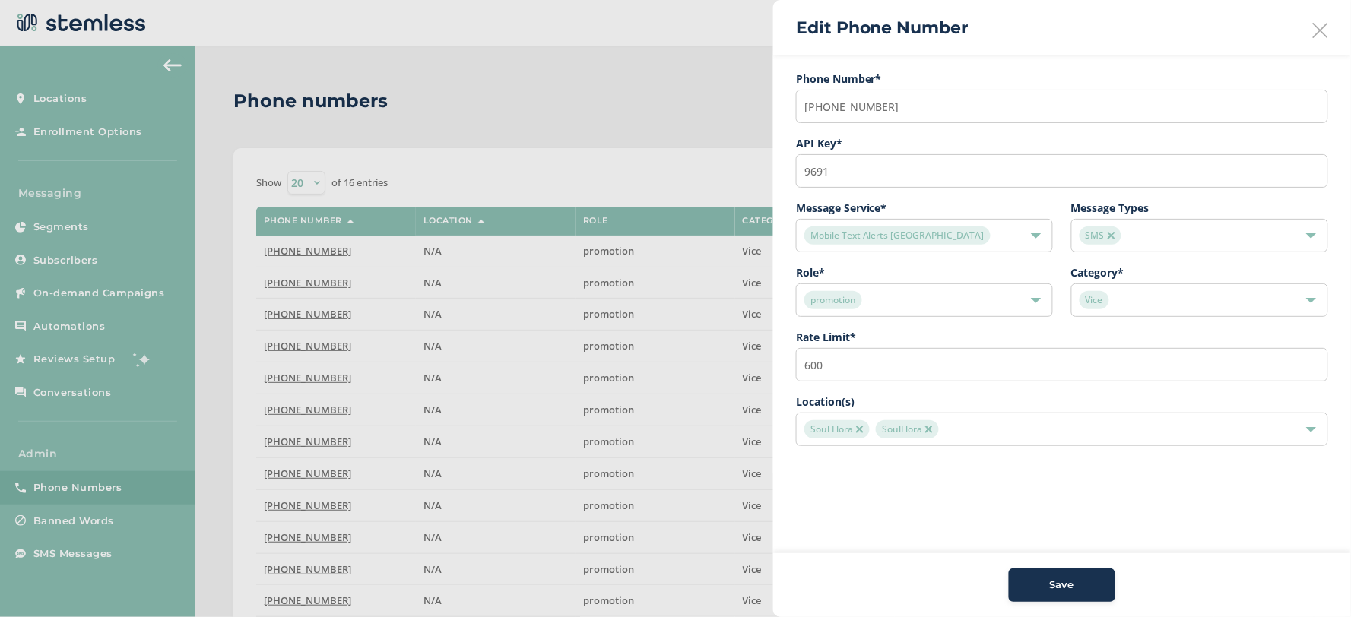
click at [1058, 575] on button "Save" at bounding box center [1062, 585] width 106 height 33
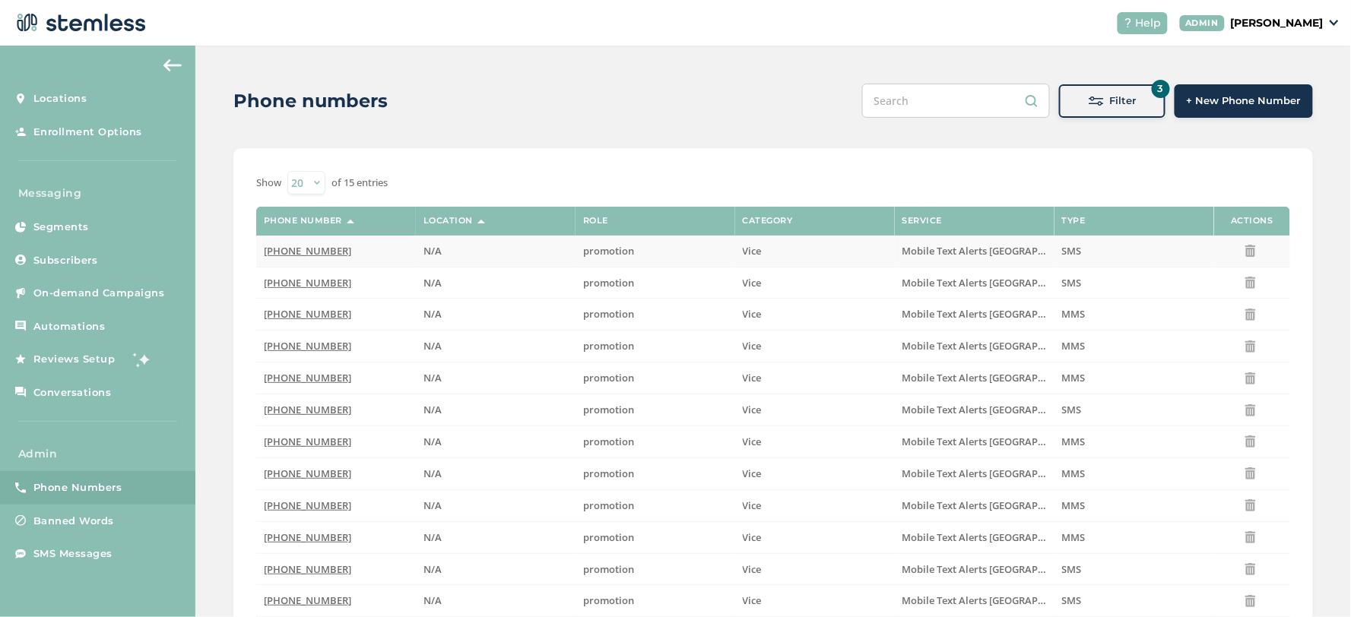
click at [1244, 246] on icon at bounding box center [1250, 251] width 12 height 12
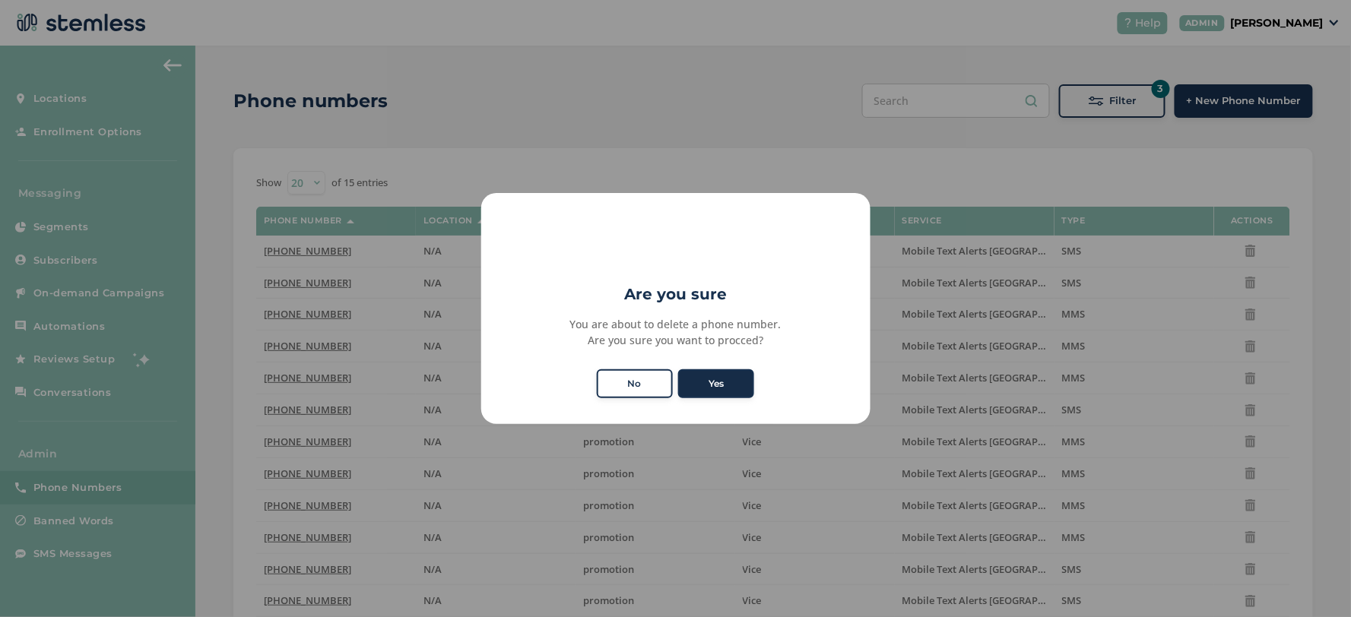
drag, startPoint x: 724, startPoint y: 372, endPoint x: 726, endPoint y: 380, distance: 7.8
click at [726, 376] on button "Yes" at bounding box center [716, 383] width 76 height 29
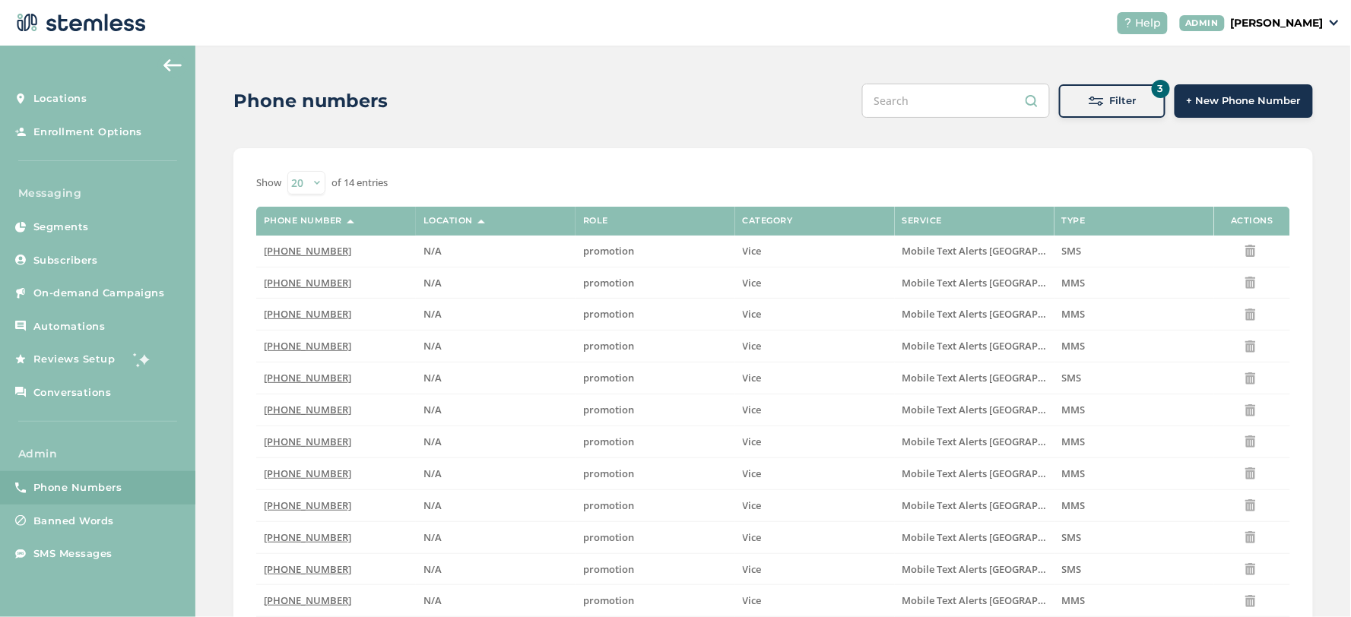
click at [1072, 99] on div "Filter" at bounding box center [1112, 100] width 82 height 15
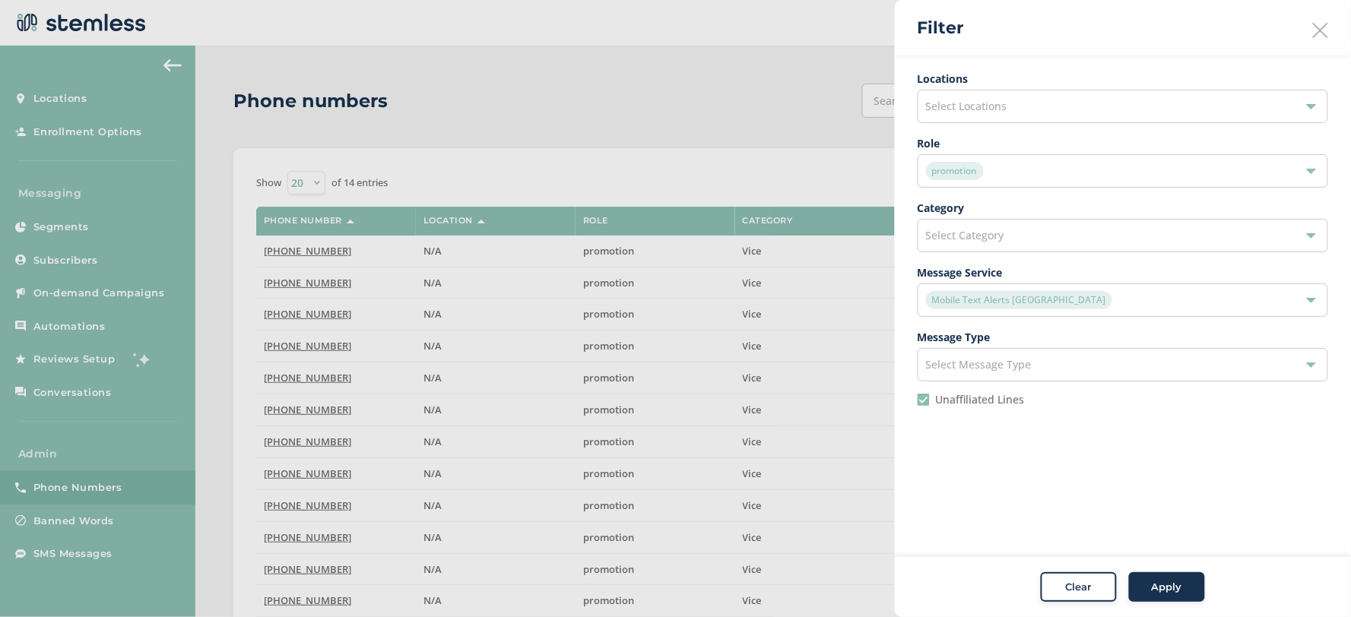
click at [771, 135] on div at bounding box center [675, 308] width 1351 height 617
click at [662, 117] on div at bounding box center [675, 308] width 1351 height 617
drag, startPoint x: 106, startPoint y: 285, endPoint x: 479, endPoint y: 93, distance: 419.2
click at [479, 93] on div at bounding box center [675, 308] width 1351 height 617
click at [645, 105] on div at bounding box center [675, 308] width 1351 height 617
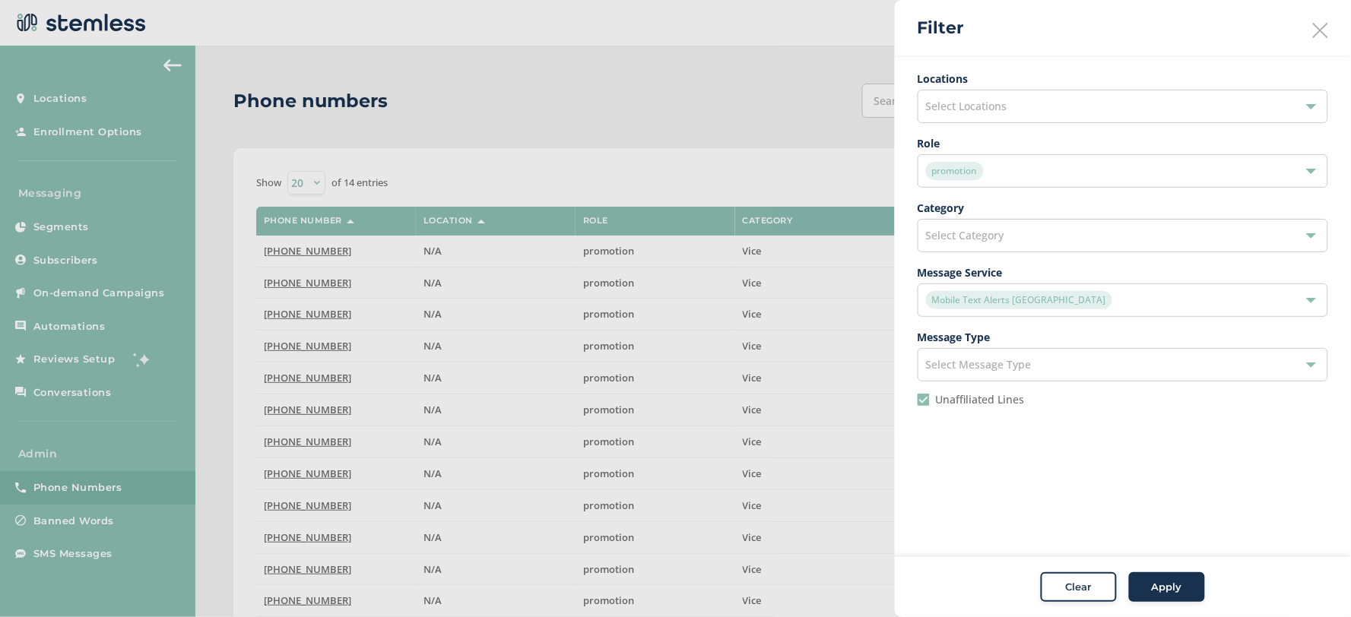
click at [1070, 579] on button "Clear" at bounding box center [1079, 587] width 76 height 30
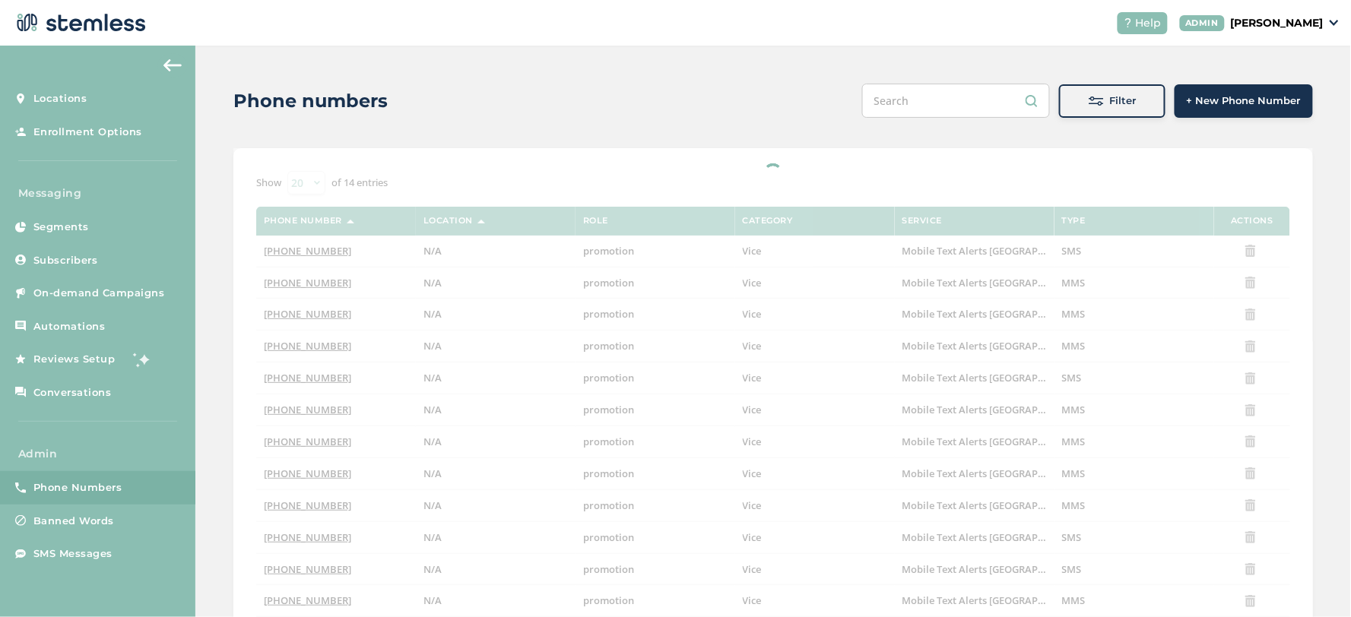
click at [601, 138] on div "Phone numbers Filter + New Phone Number Filter Locations Select Locations Role …" at bounding box center [772, 394] width 1155 height 696
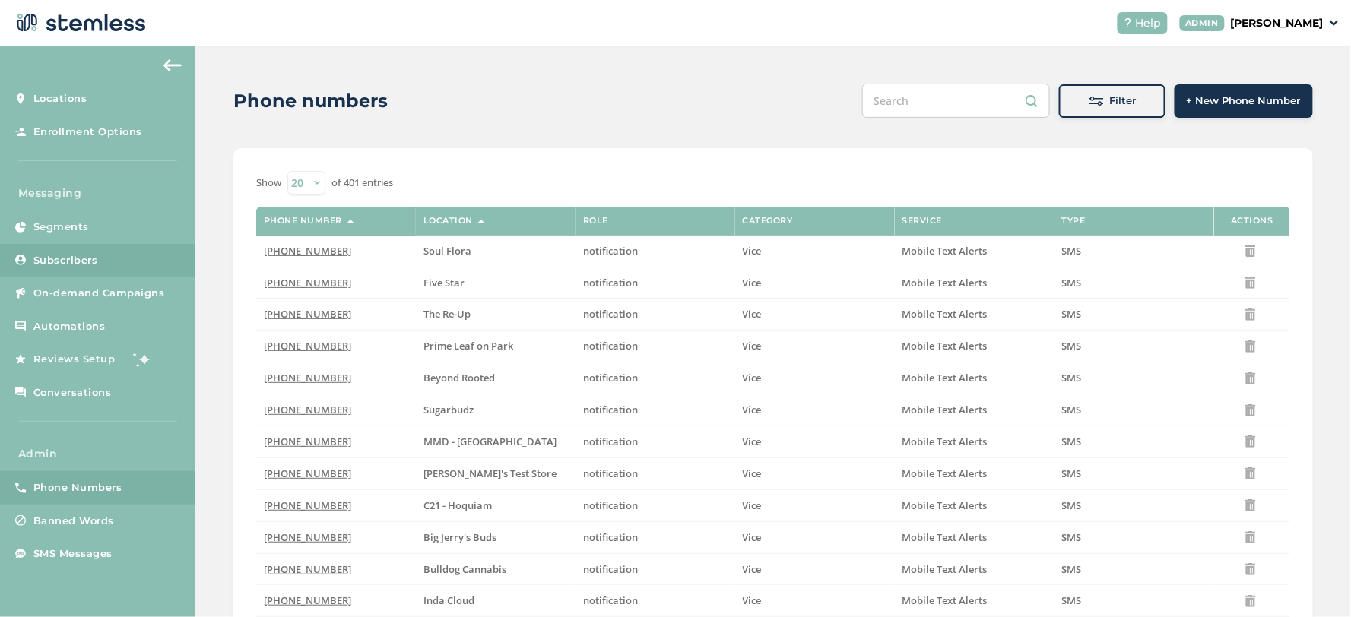
drag, startPoint x: 93, startPoint y: 295, endPoint x: 51, endPoint y: 256, distance: 57.6
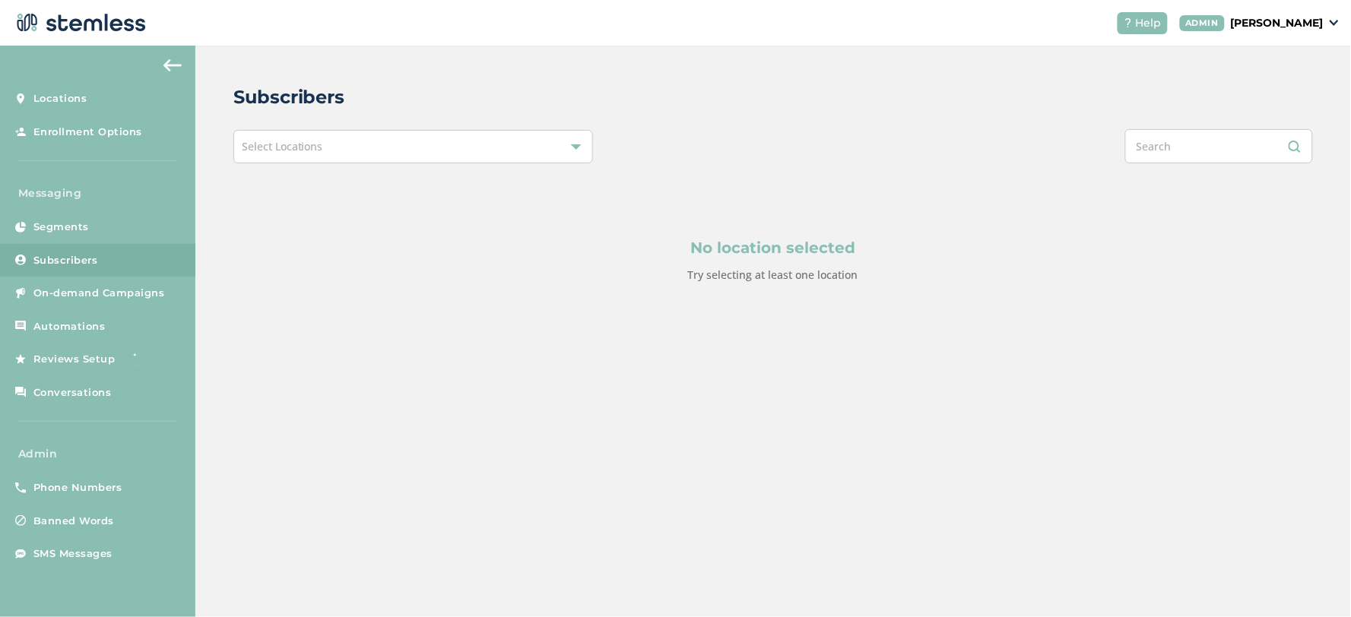
click at [400, 168] on div "No location selected Try selecting at least one location" at bounding box center [772, 259] width 1079 height 193
click at [400, 153] on div "Select Locations" at bounding box center [413, 146] width 360 height 33
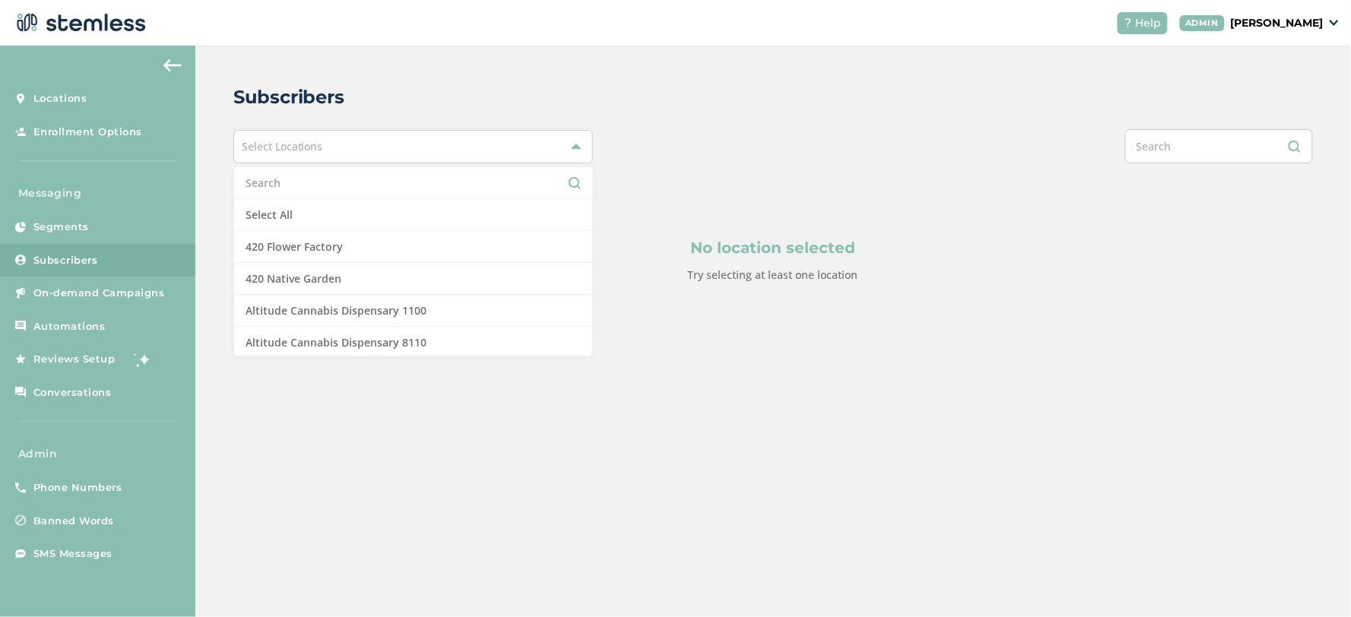
click at [376, 193] on li at bounding box center [413, 183] width 358 height 32
click at [386, 183] on input "text" at bounding box center [413, 183] width 335 height 16
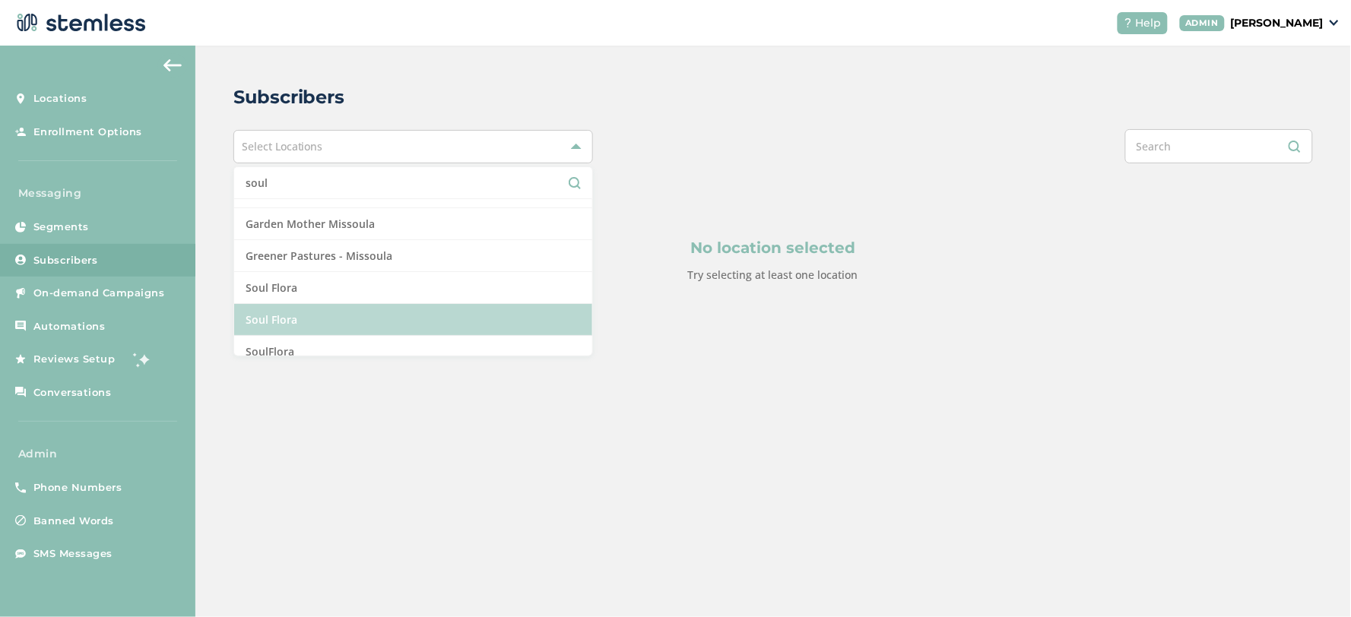
scroll to position [34, 0]
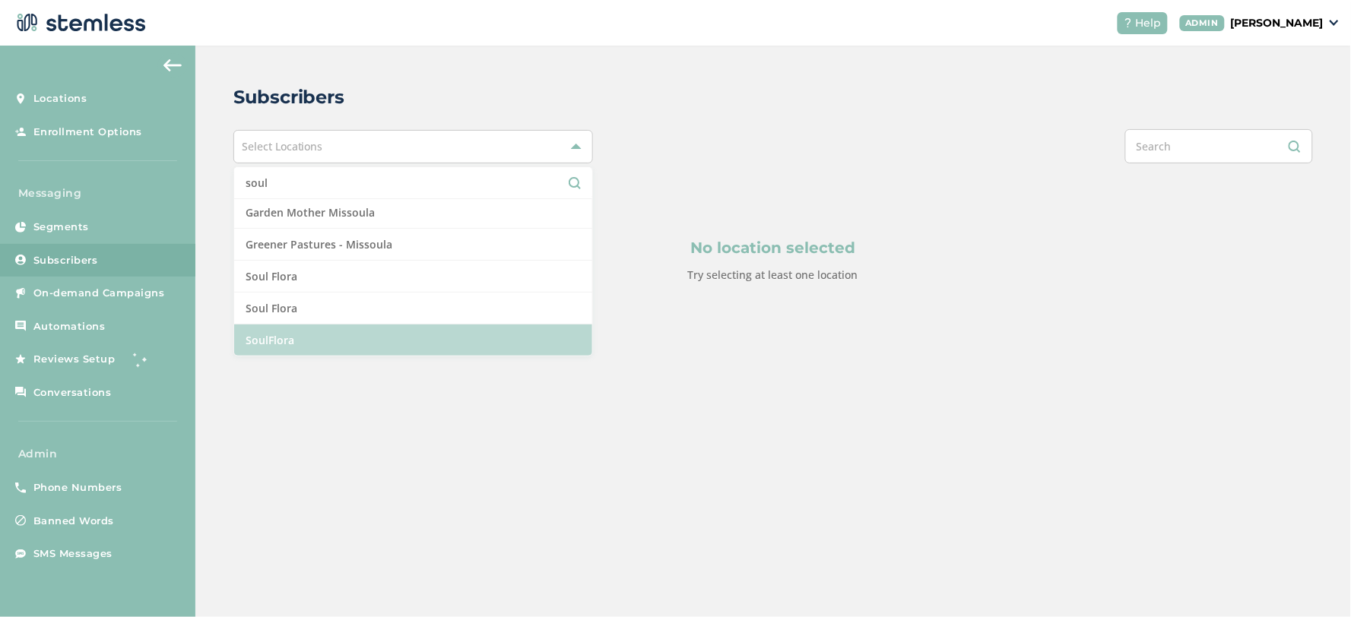
type input "soul"
click at [337, 345] on li "SoulFlora" at bounding box center [413, 340] width 358 height 31
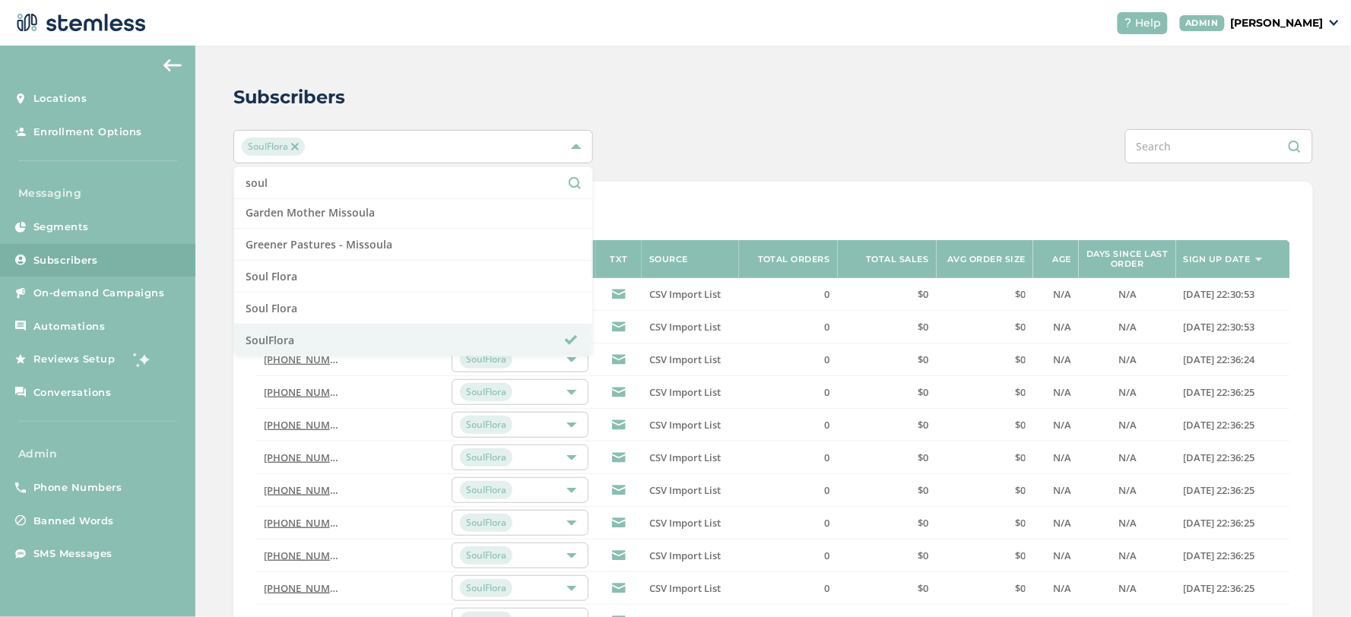
click at [692, 116] on div "Subscribers SoulFlora soul Select All Garden Mother Missoula Greener Pastures -…" at bounding box center [772, 541] width 1155 height 991
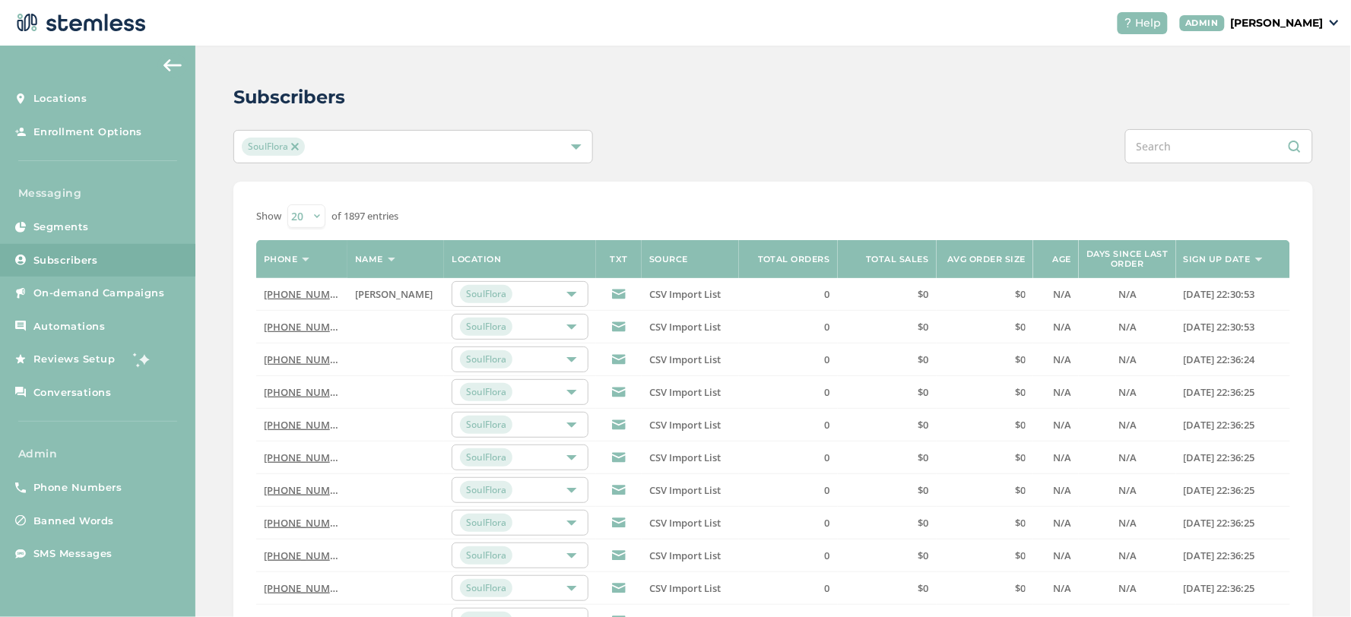
click at [294, 151] on span "SoulFlora" at bounding box center [273, 147] width 63 height 18
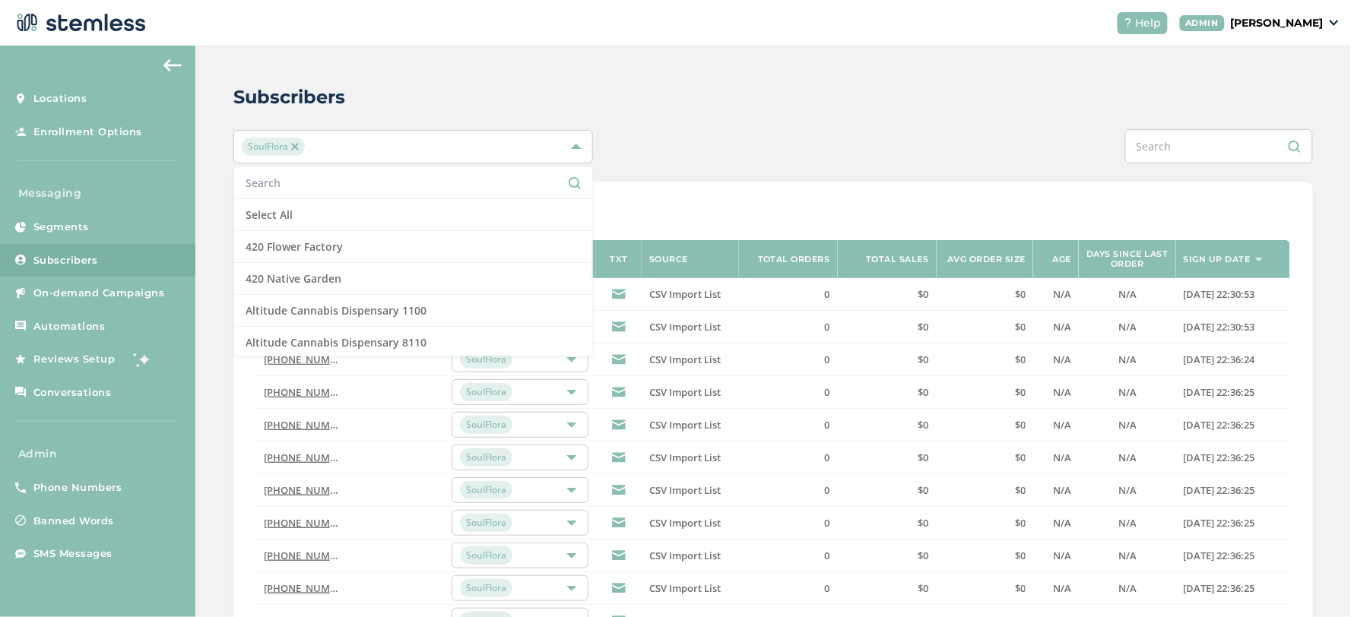
click at [336, 152] on div "SoulFlora" at bounding box center [406, 147] width 328 height 18
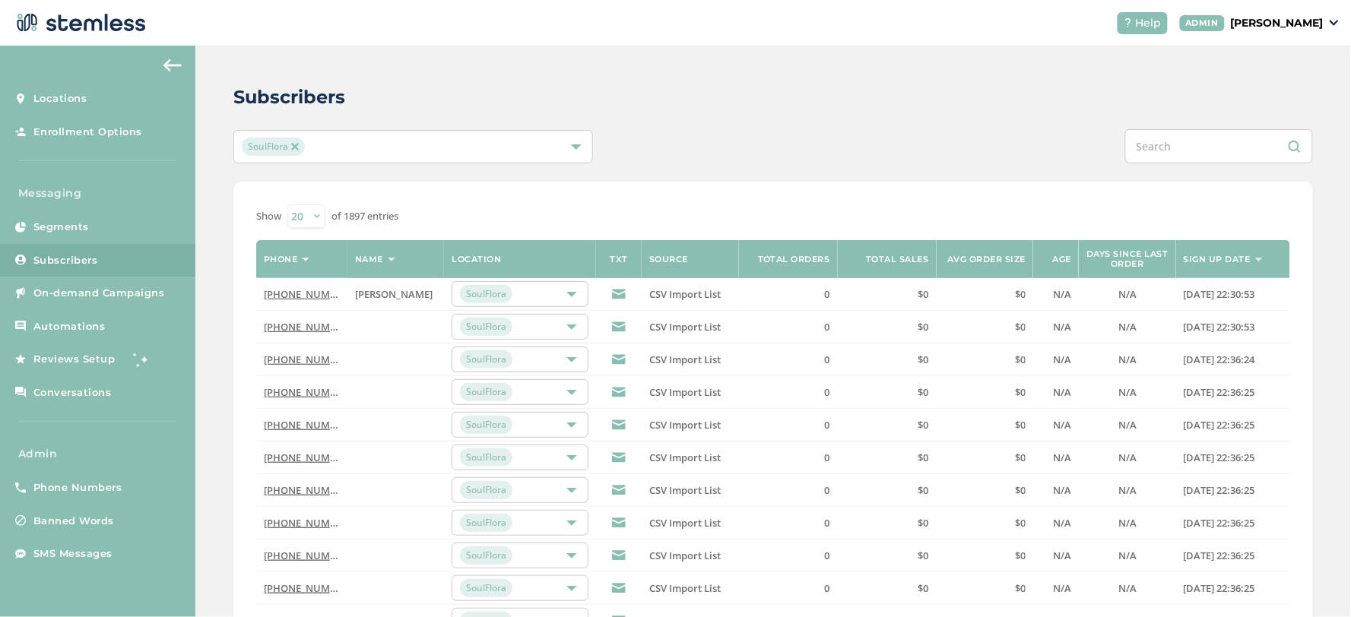
click at [291, 146] on img at bounding box center [295, 147] width 8 height 8
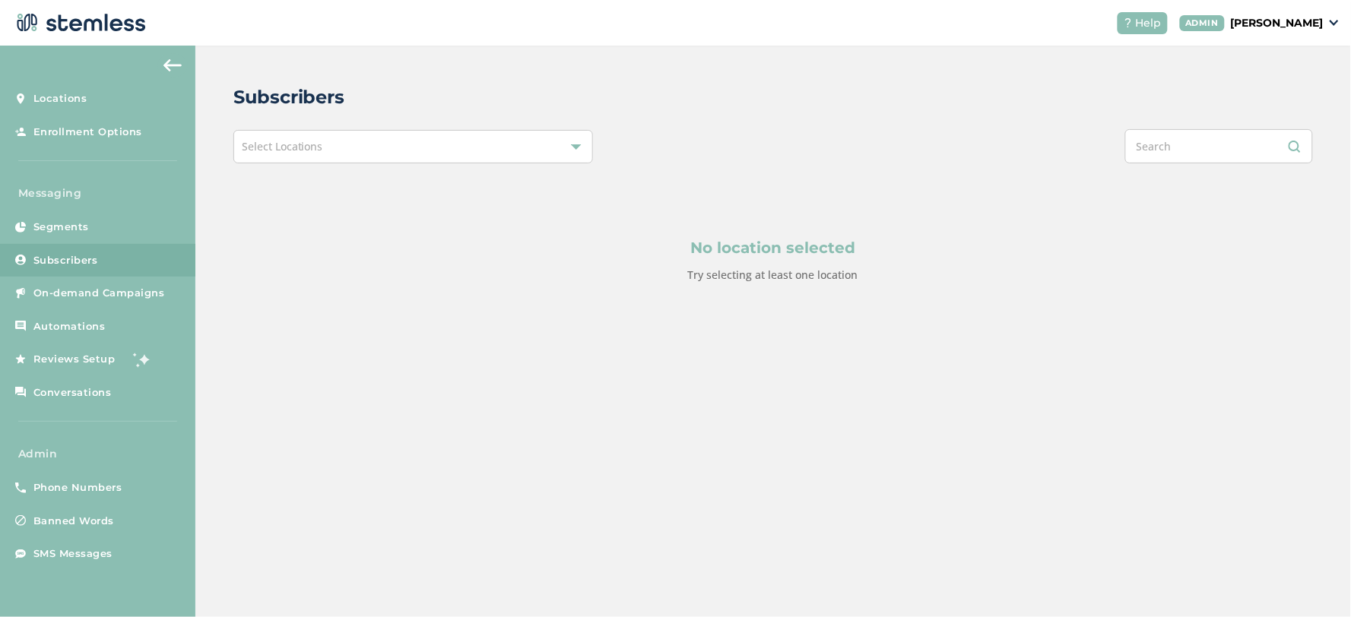
click at [315, 147] on span "Select Locations" at bounding box center [282, 146] width 81 height 14
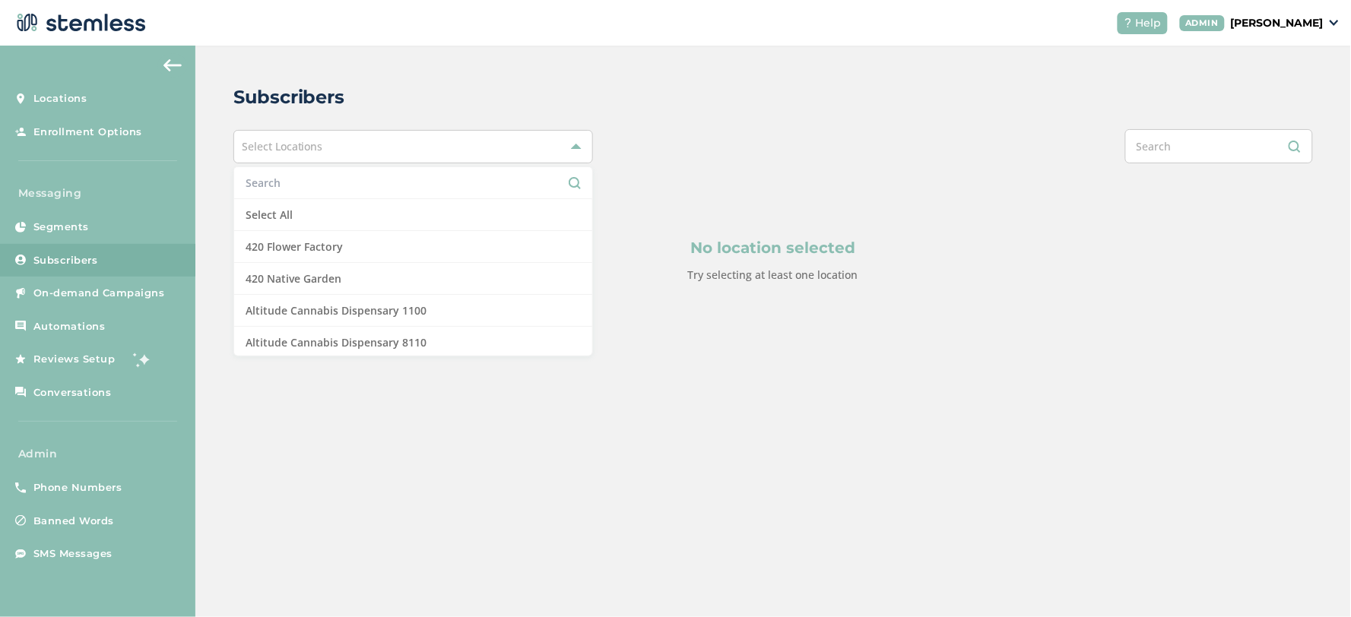
click at [331, 185] on input "text" at bounding box center [413, 183] width 335 height 16
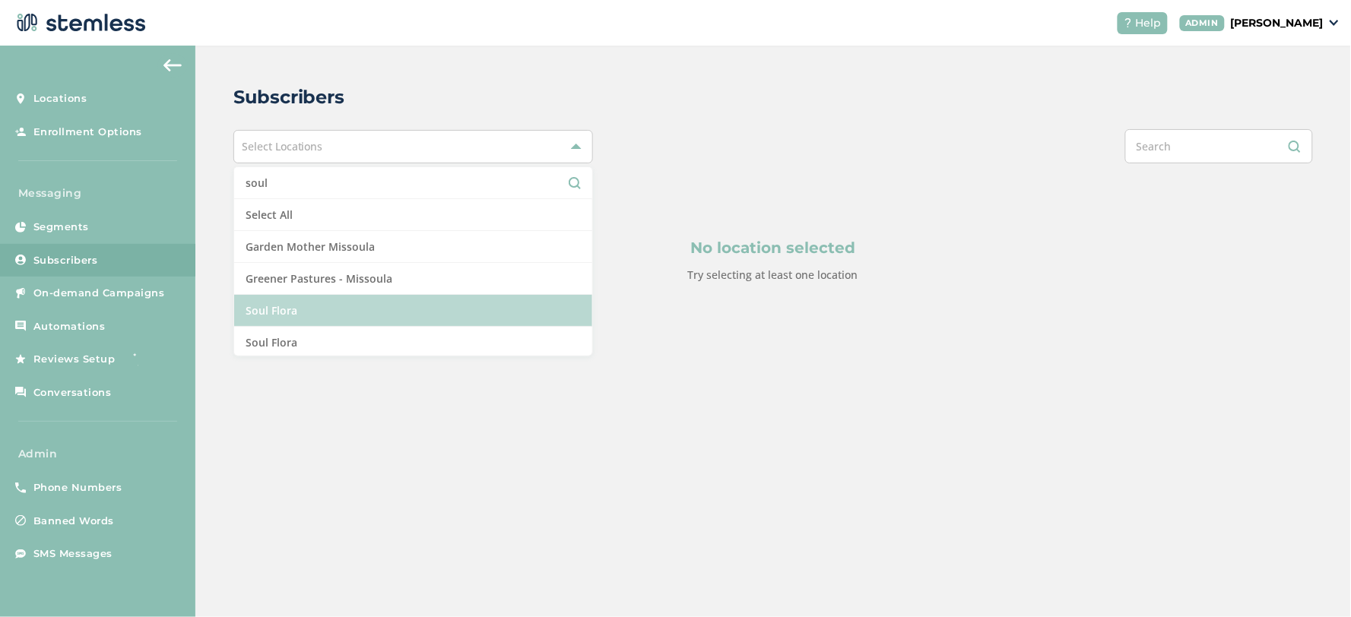
type input "soul"
click at [347, 317] on li "Soul Flora" at bounding box center [413, 311] width 358 height 32
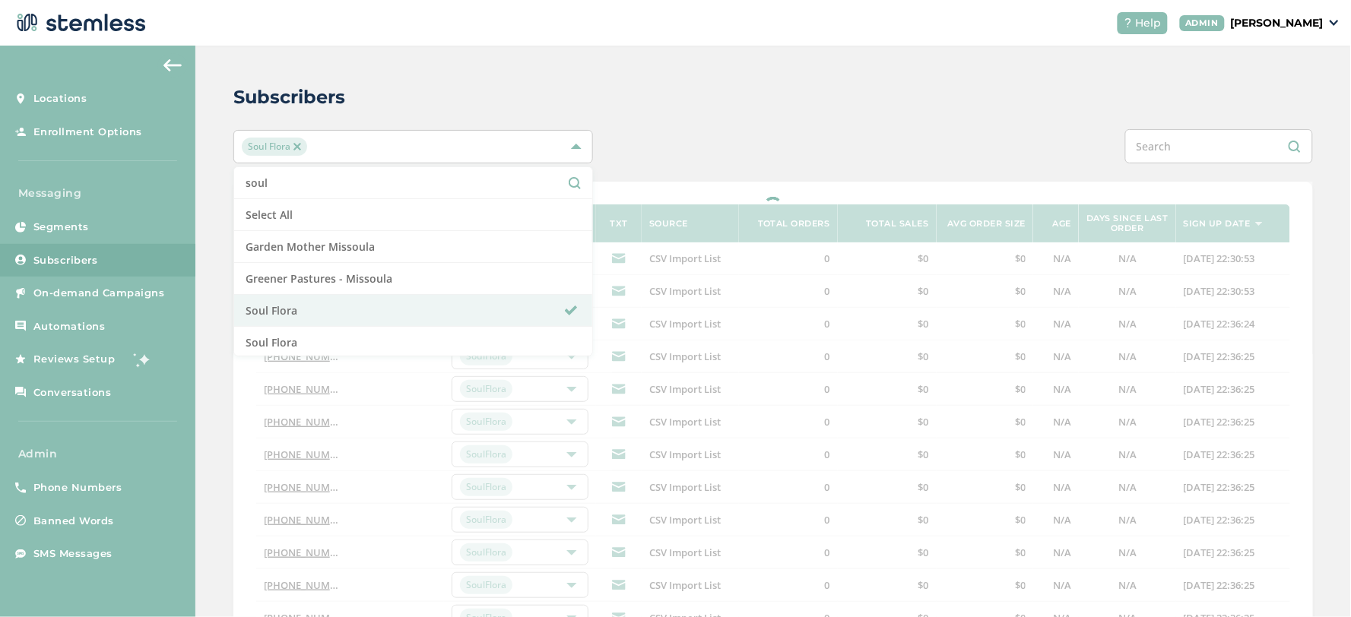
click at [673, 118] on div "Subscribers Soul Flora soul Select All Garden Mother Missoula Greener Pastures …" at bounding box center [772, 501] width 1155 height 911
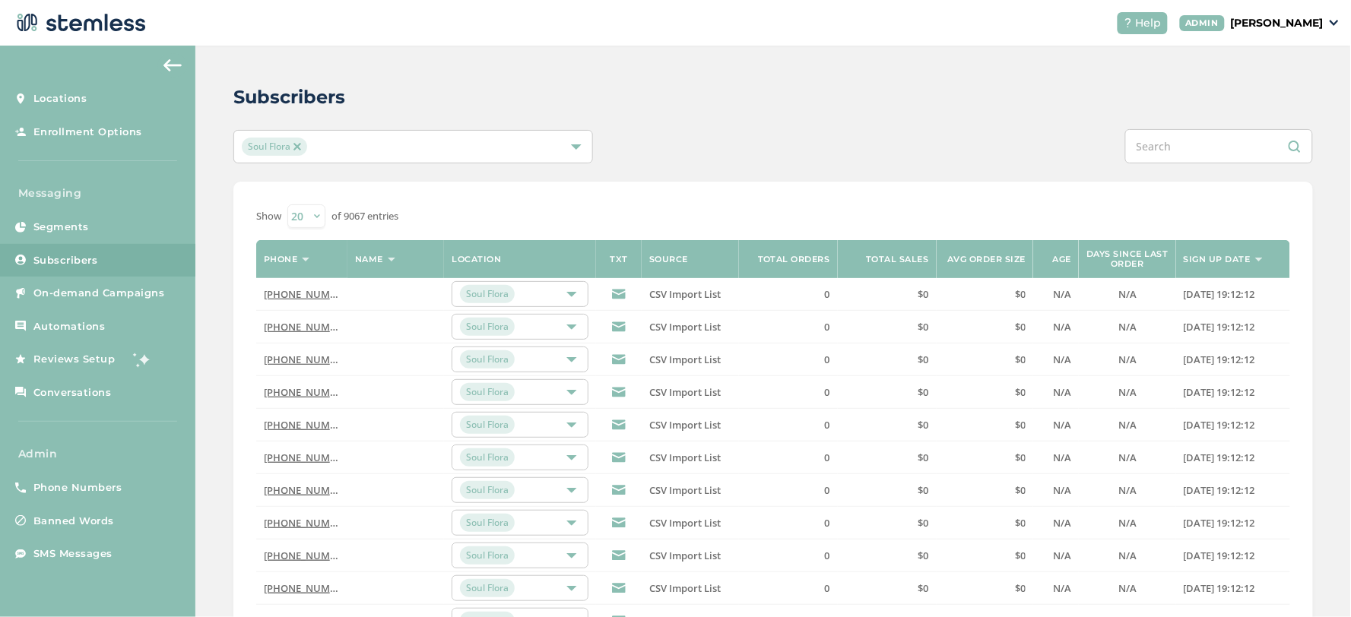
click at [294, 147] on img at bounding box center [297, 147] width 8 height 8
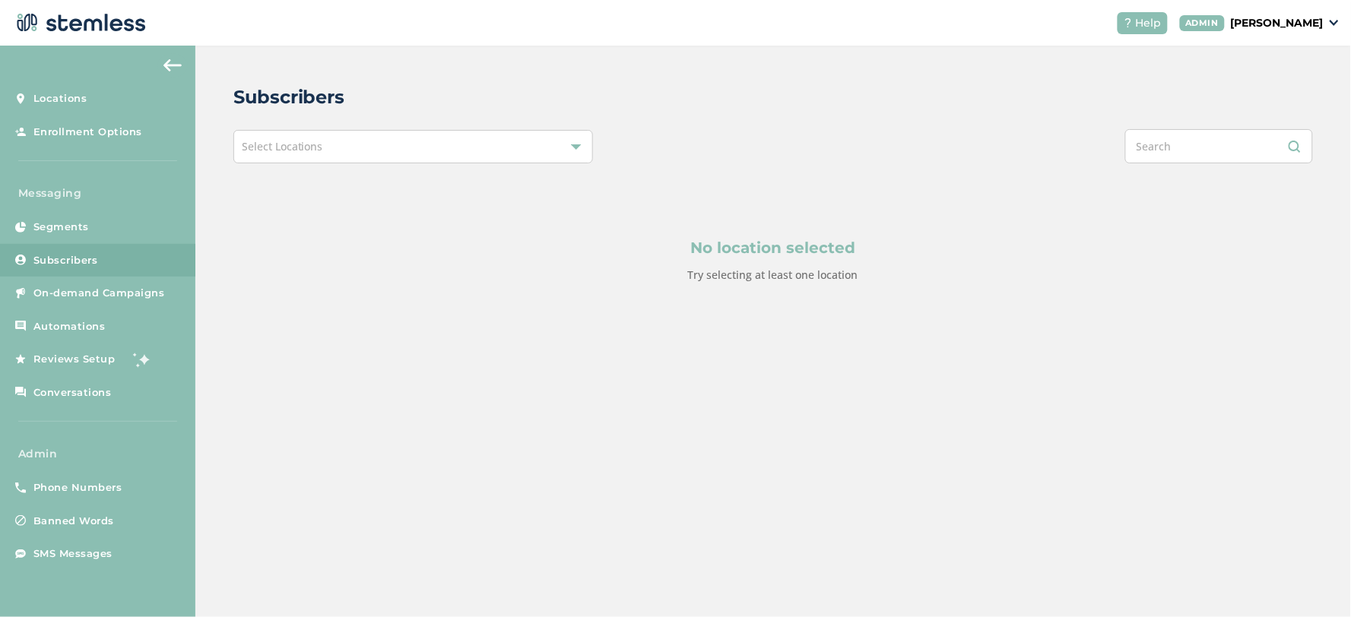
click at [310, 149] on span "Select Locations" at bounding box center [282, 146] width 81 height 14
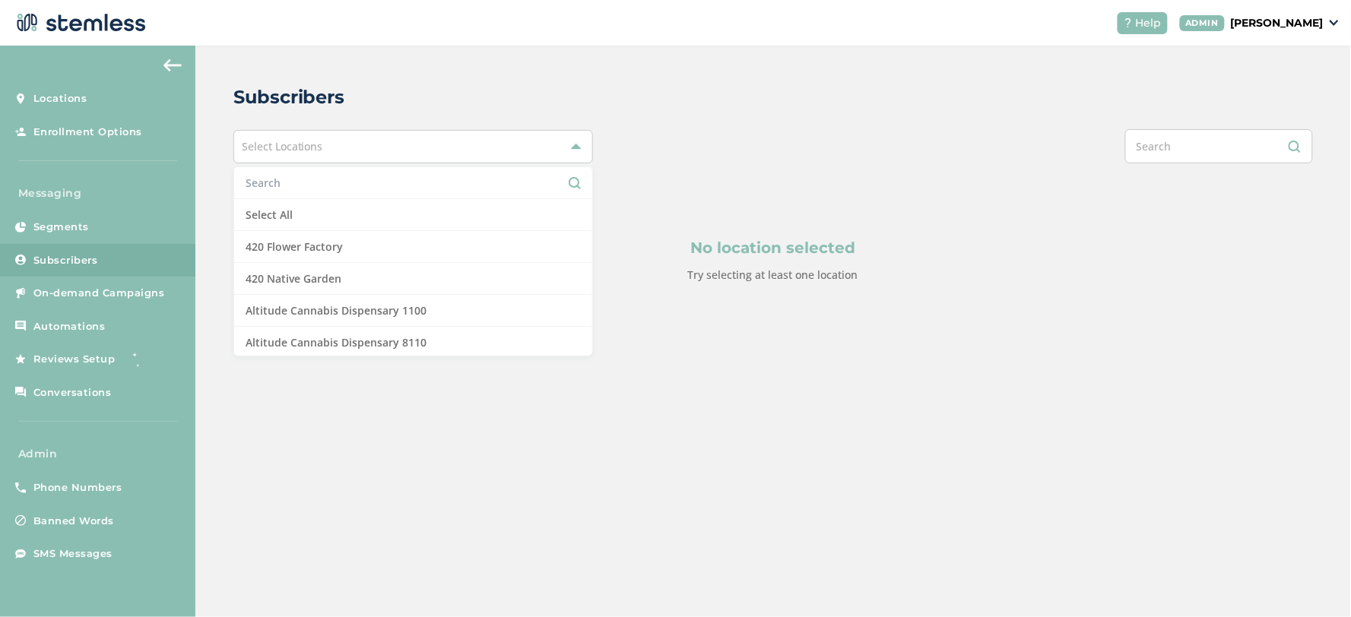
click at [303, 182] on input "text" at bounding box center [413, 183] width 335 height 16
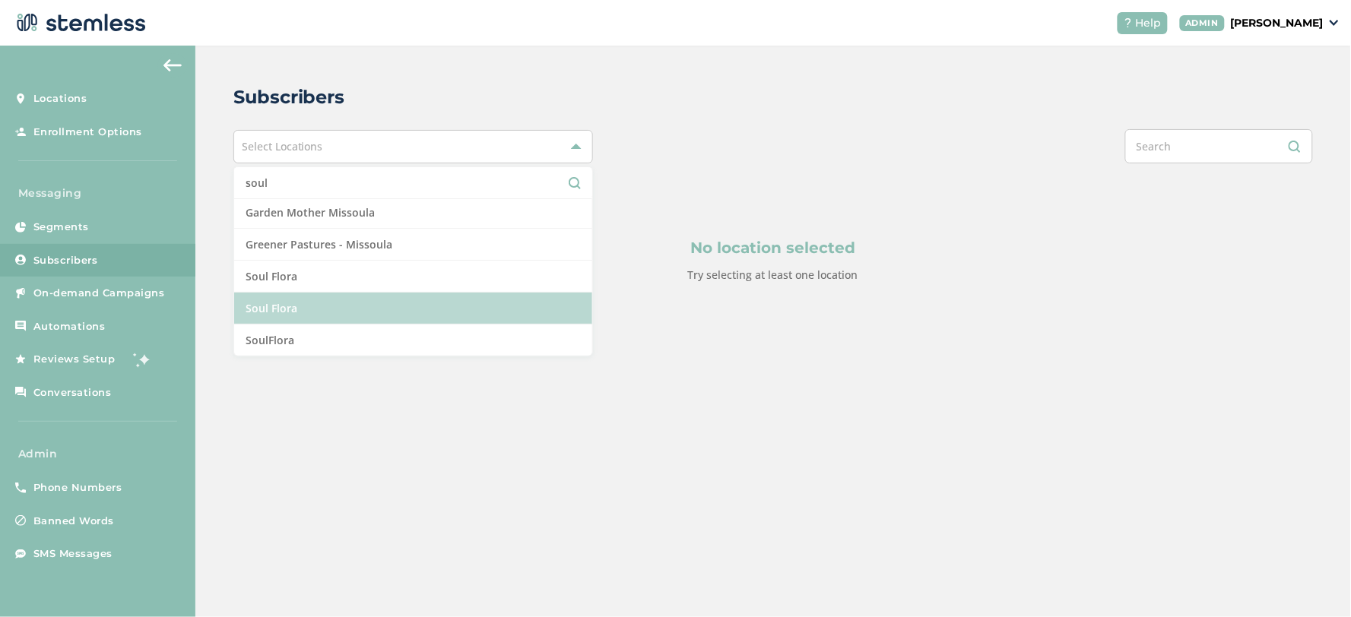
type input "soul"
click at [370, 293] on li "Soul Flora" at bounding box center [413, 309] width 358 height 32
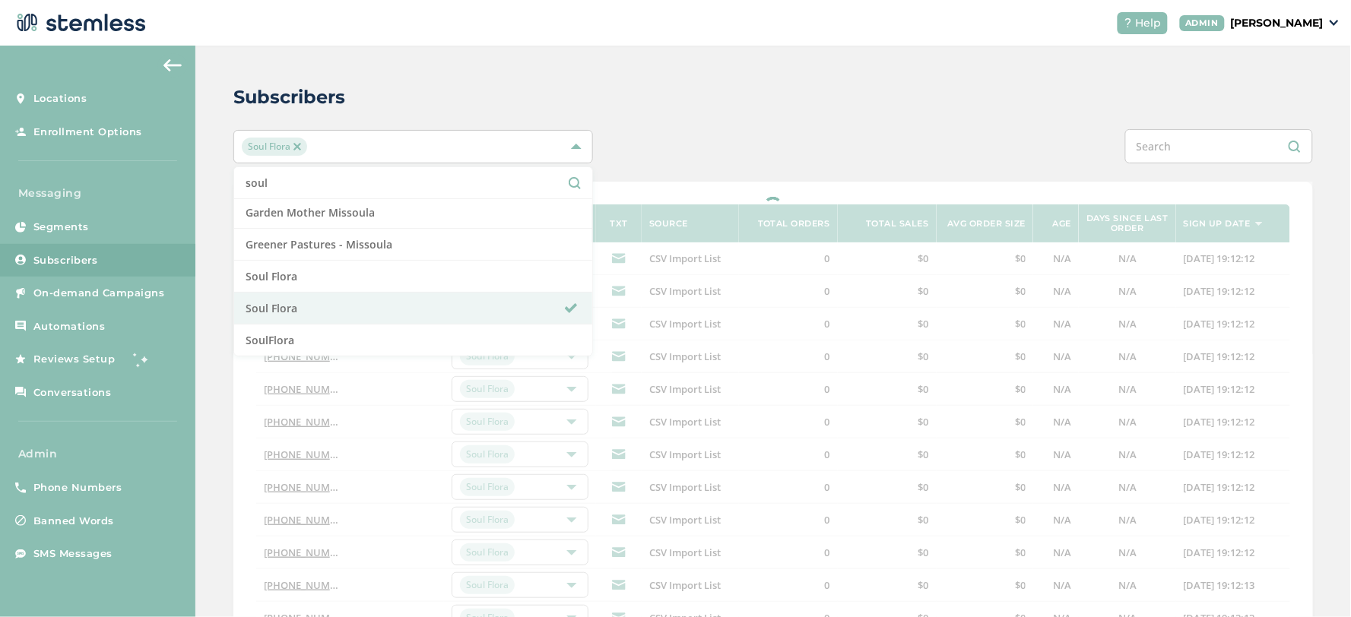
click at [702, 125] on div "Subscribers Soul Flora soul Select All Garden Mother Missoula Greener Pastures …" at bounding box center [772, 501] width 1155 height 911
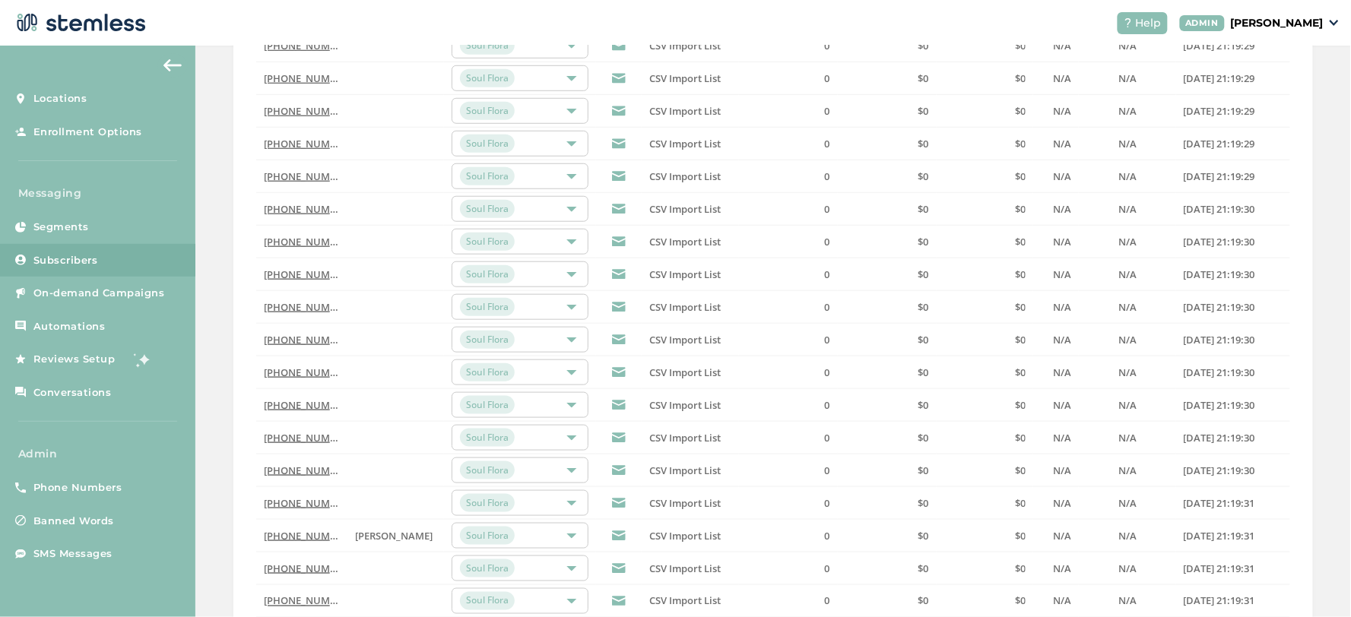
scroll to position [424, 0]
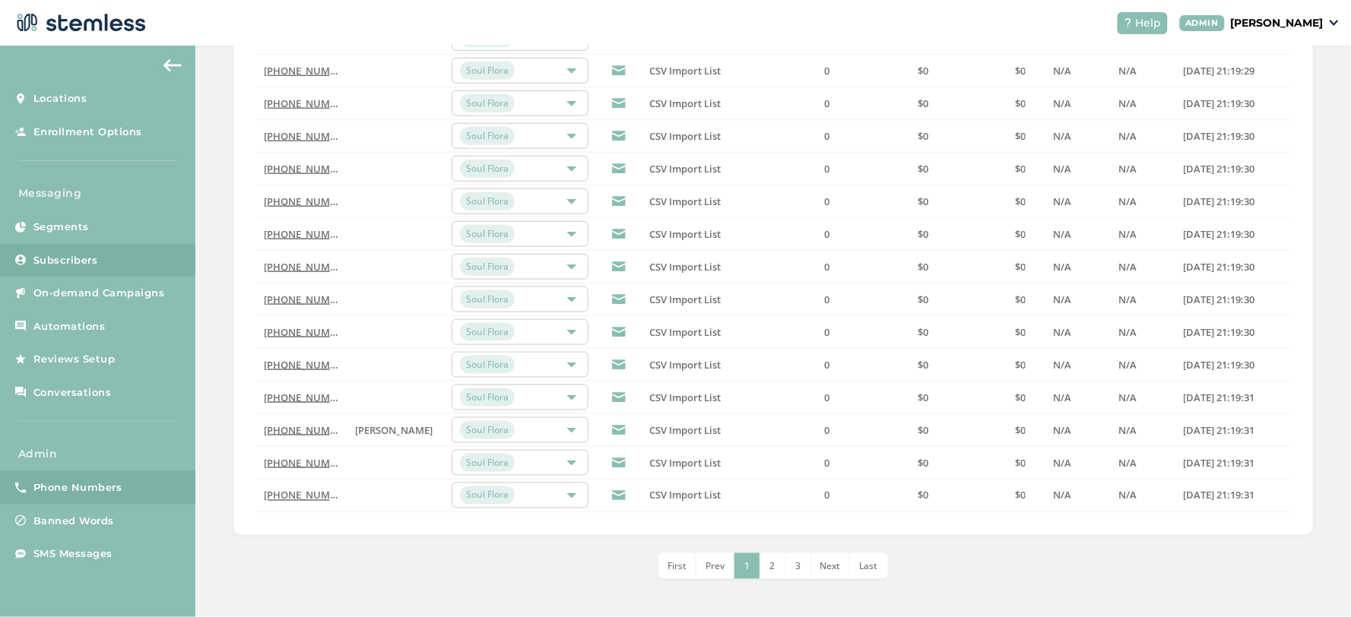
click at [99, 485] on span "Phone Numbers" at bounding box center [77, 487] width 89 height 15
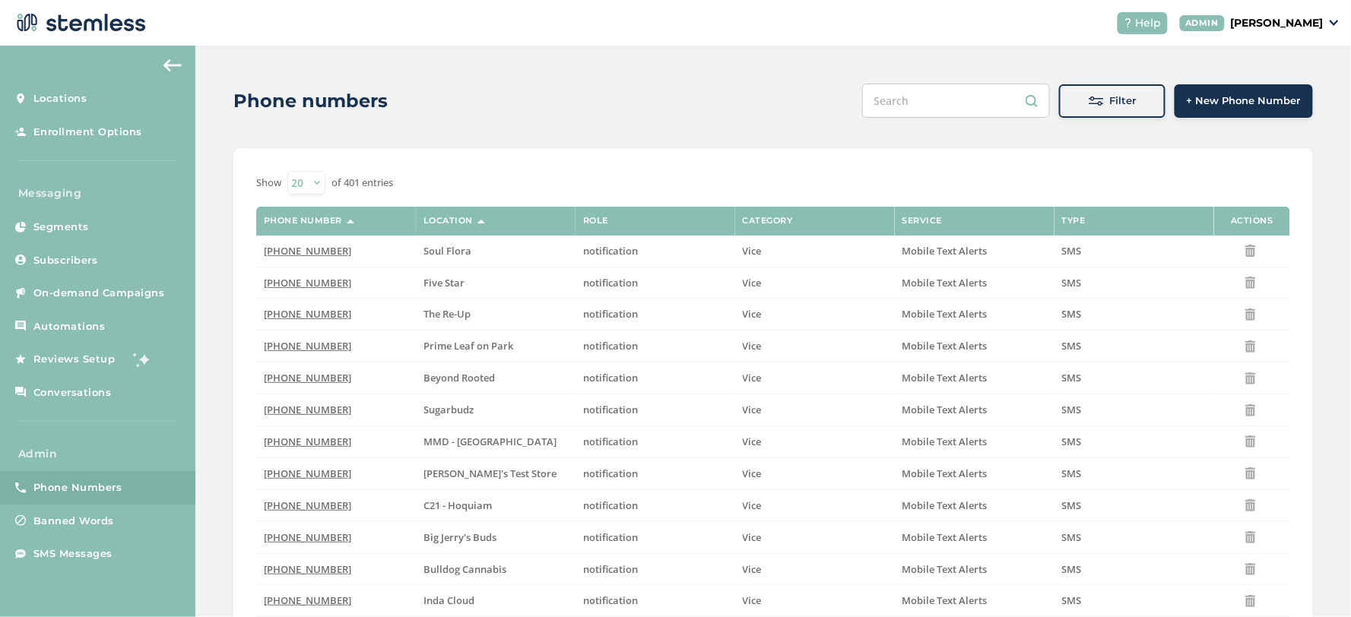
click at [1107, 109] on button "Filter" at bounding box center [1112, 100] width 106 height 33
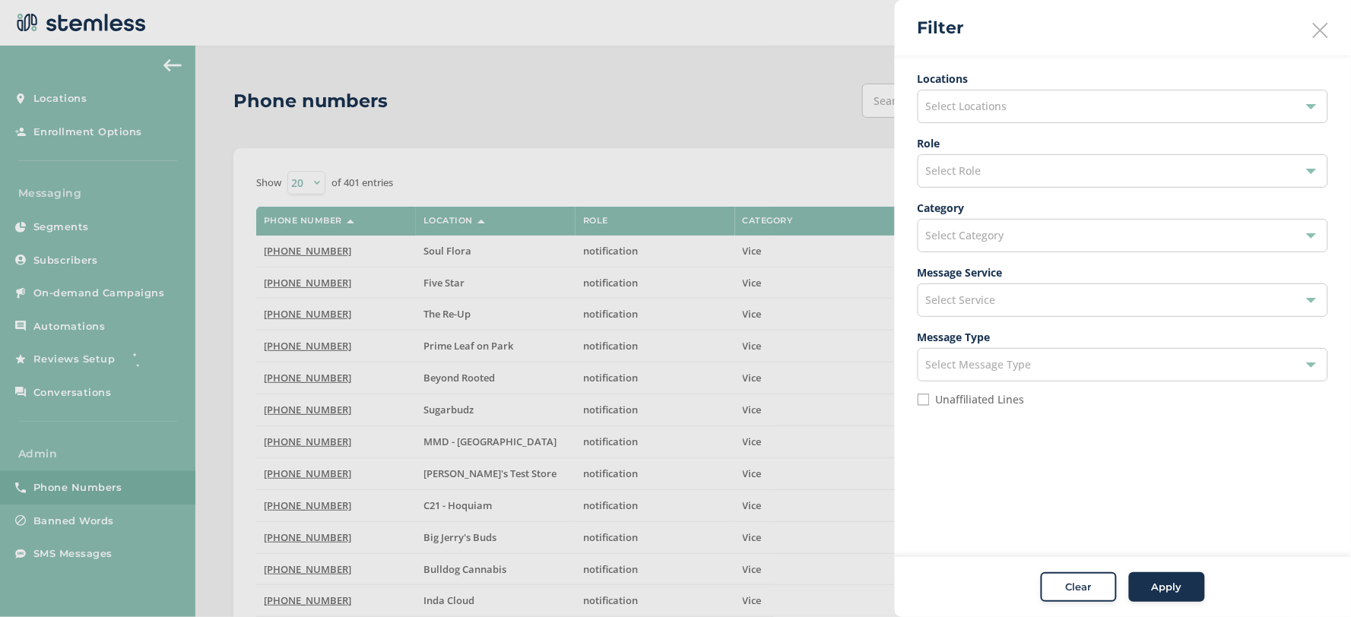
click at [1043, 109] on div "Select Locations" at bounding box center [1123, 106] width 410 height 33
click at [1017, 151] on li at bounding box center [1122, 143] width 409 height 32
click at [1015, 141] on input "text" at bounding box center [1123, 143] width 386 height 16
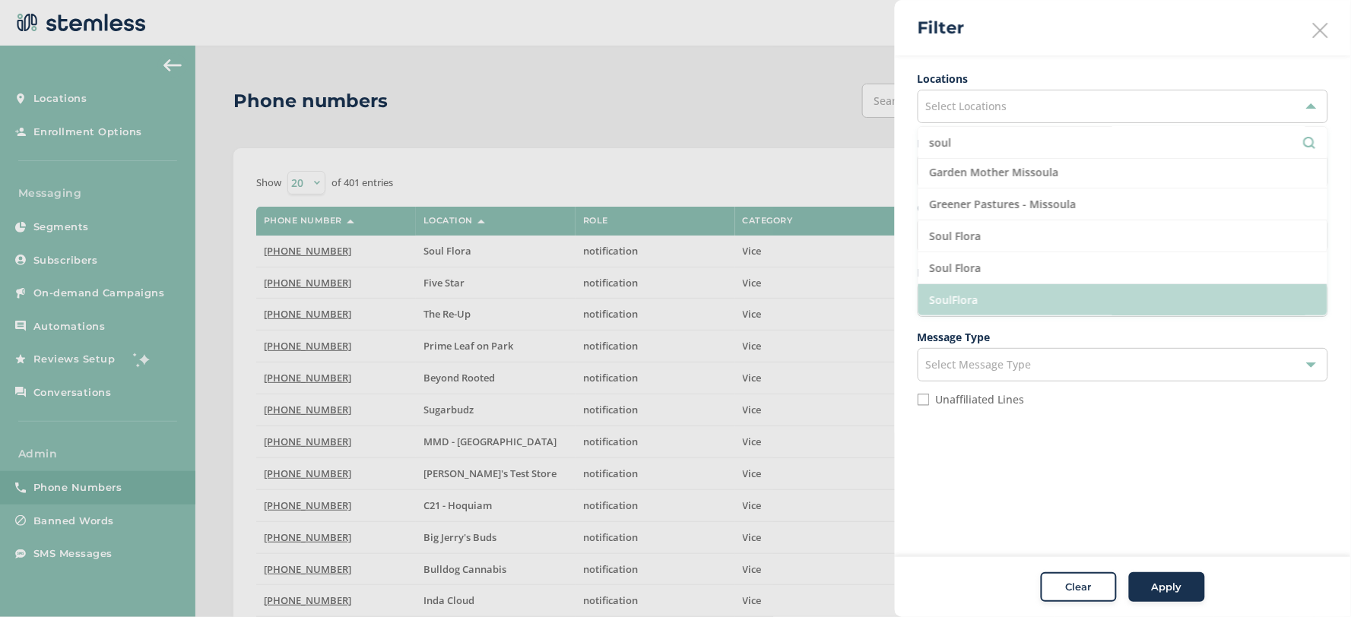
type input "soul"
click at [1023, 297] on li "SoulFlora" at bounding box center [1122, 299] width 409 height 31
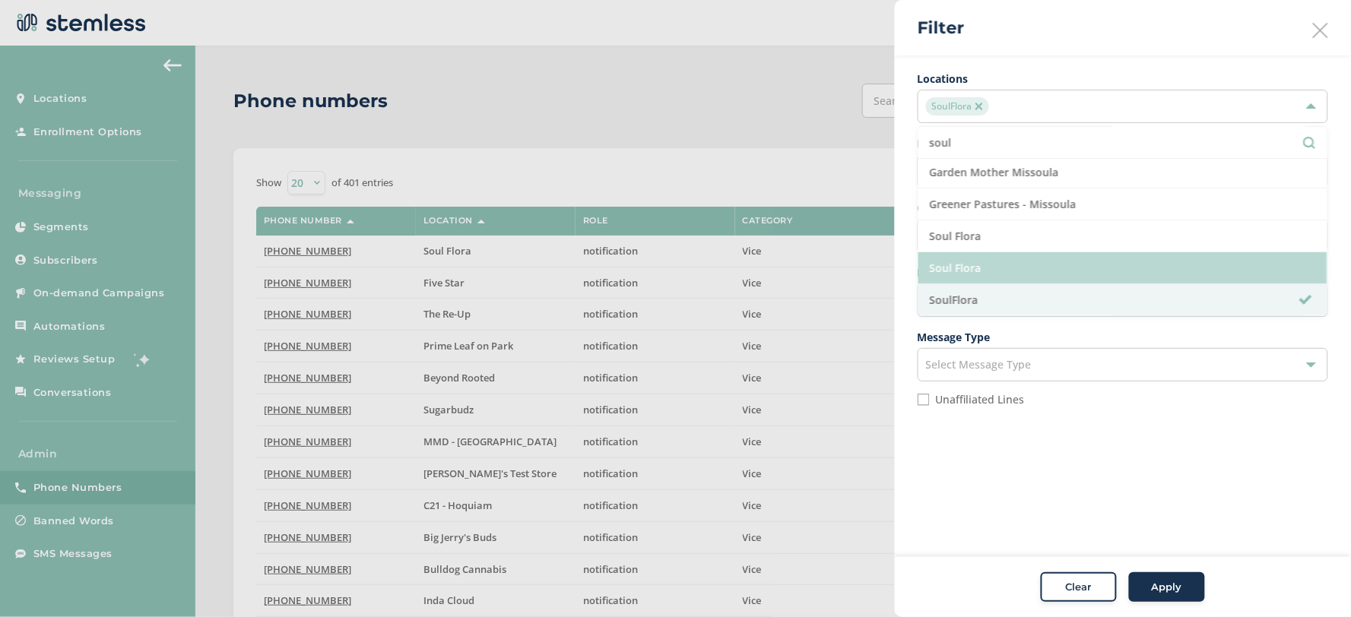
click at [956, 272] on li "Soul Flora" at bounding box center [1122, 268] width 409 height 32
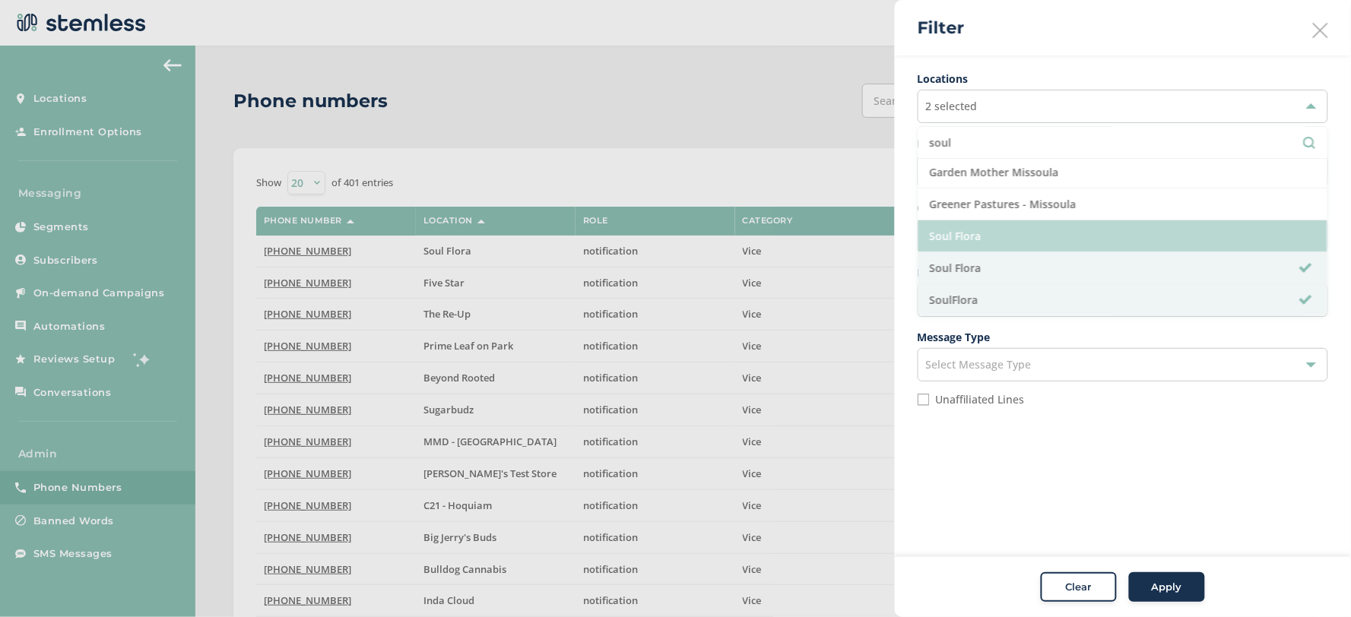
click at [971, 244] on li "Soul Flora" at bounding box center [1122, 236] width 409 height 32
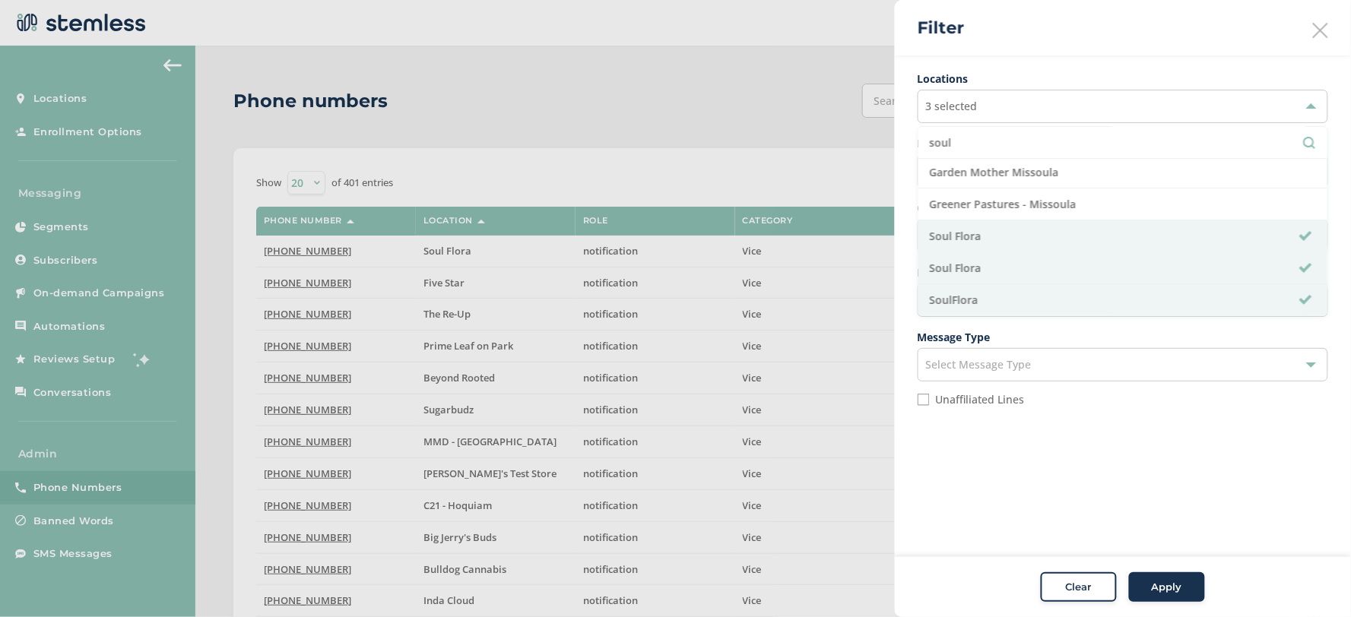
click at [1158, 596] on button "Apply" at bounding box center [1167, 587] width 76 height 30
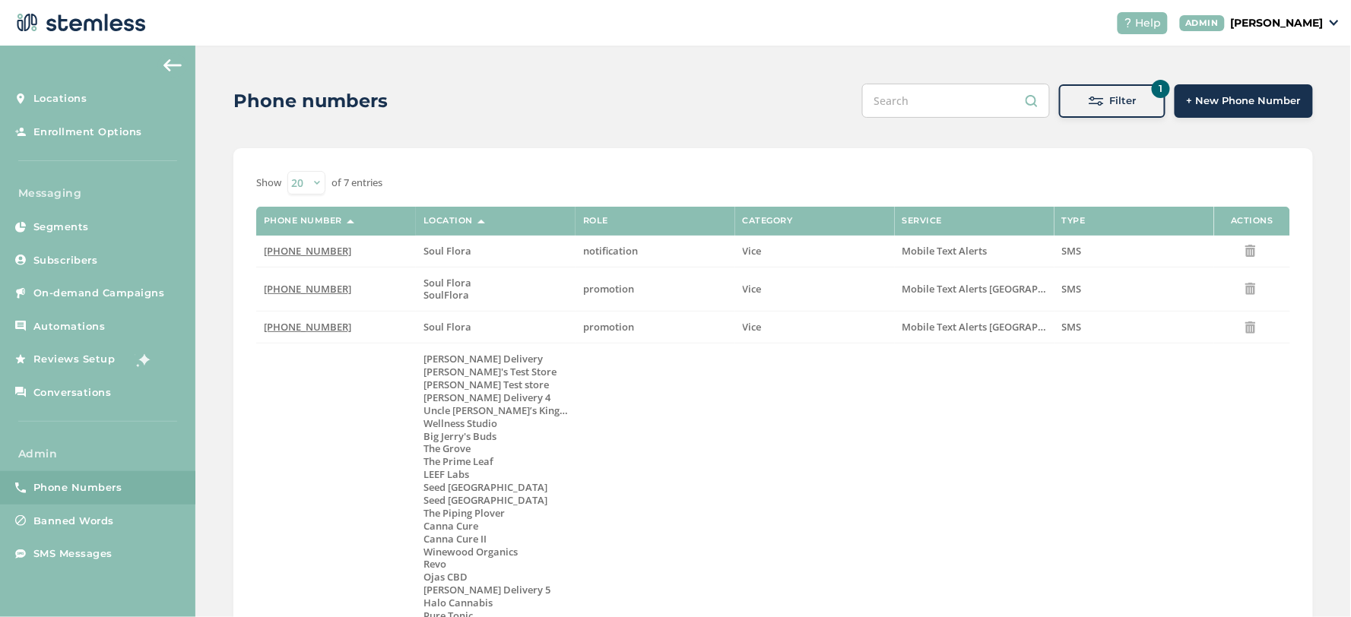
click at [1074, 111] on button "1 Filter" at bounding box center [1112, 100] width 106 height 33
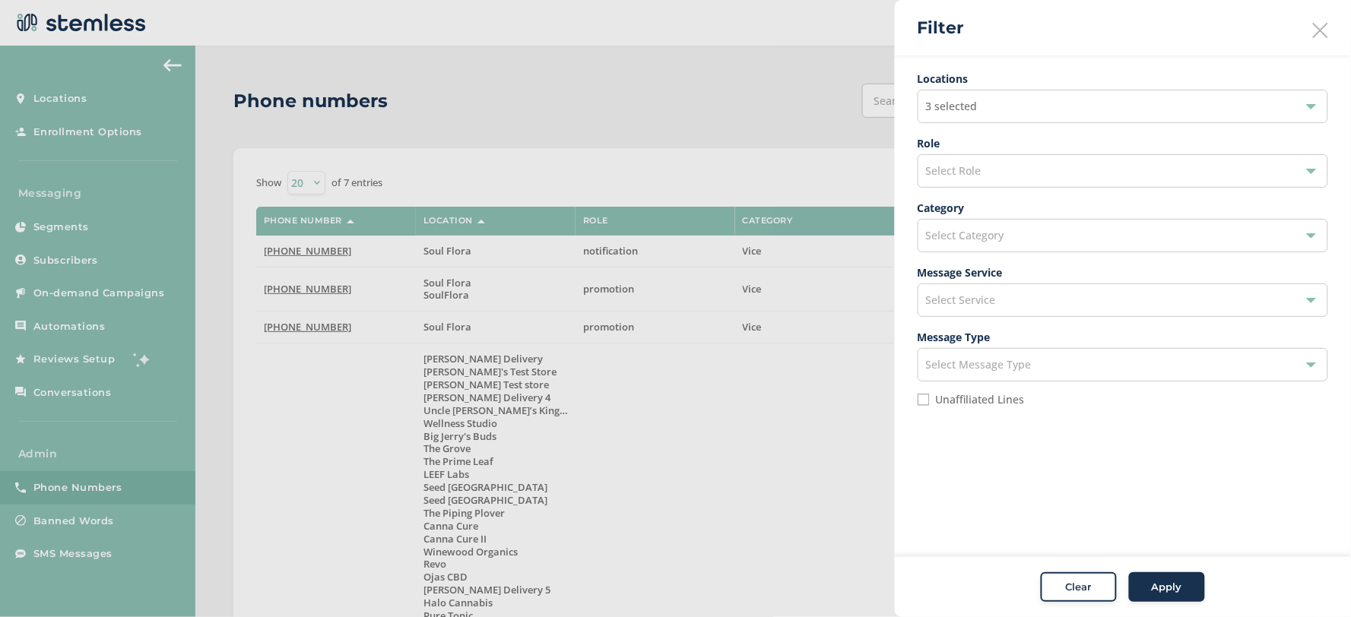
click at [1039, 169] on div "Select Role" at bounding box center [1123, 170] width 410 height 33
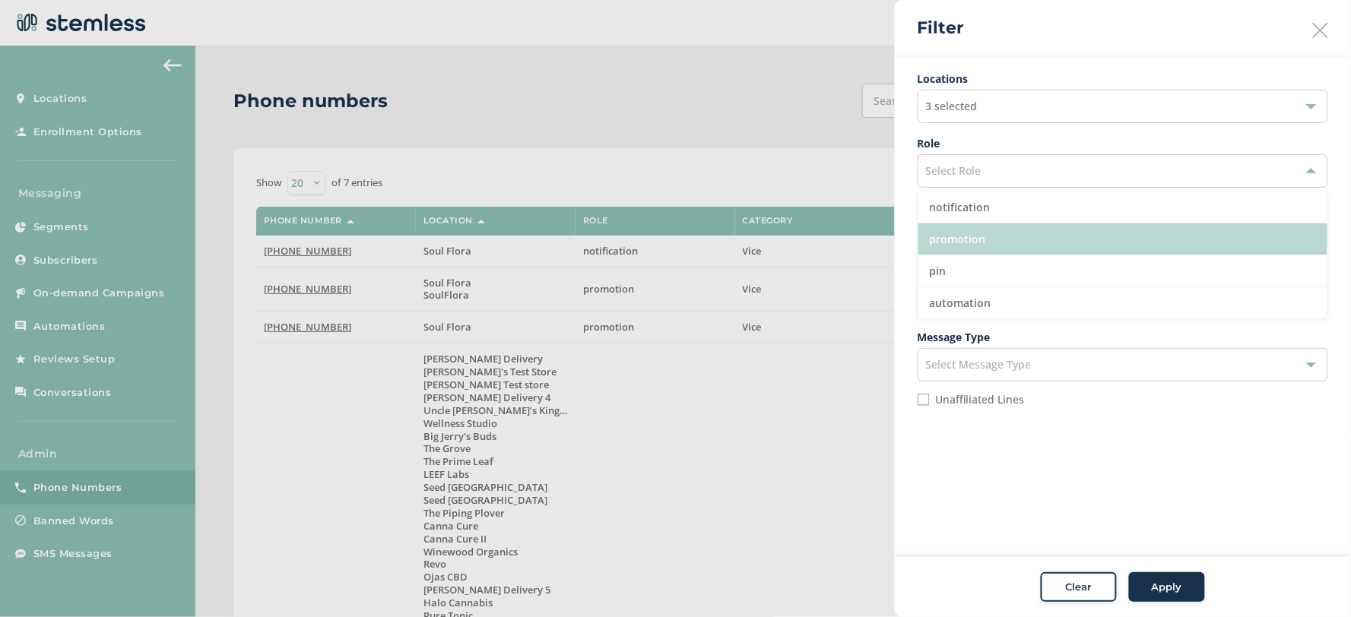
click at [1015, 233] on li "promotion" at bounding box center [1122, 239] width 409 height 32
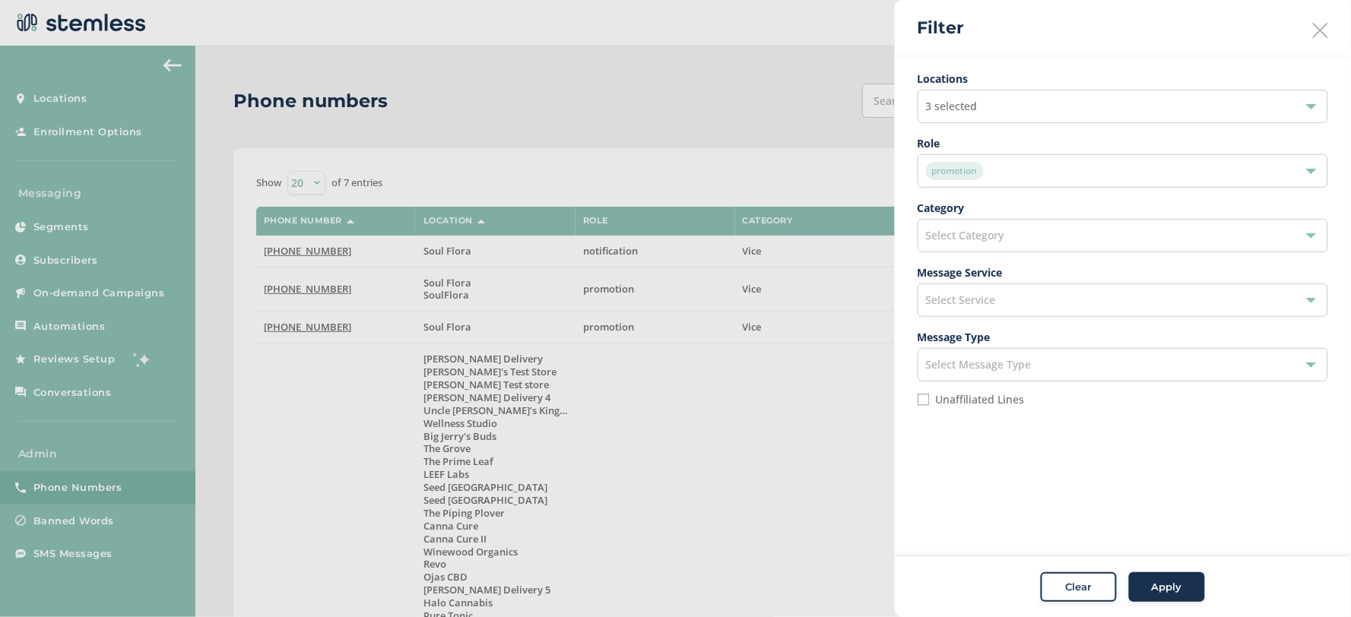
click at [1162, 590] on span "Apply" at bounding box center [1167, 587] width 30 height 15
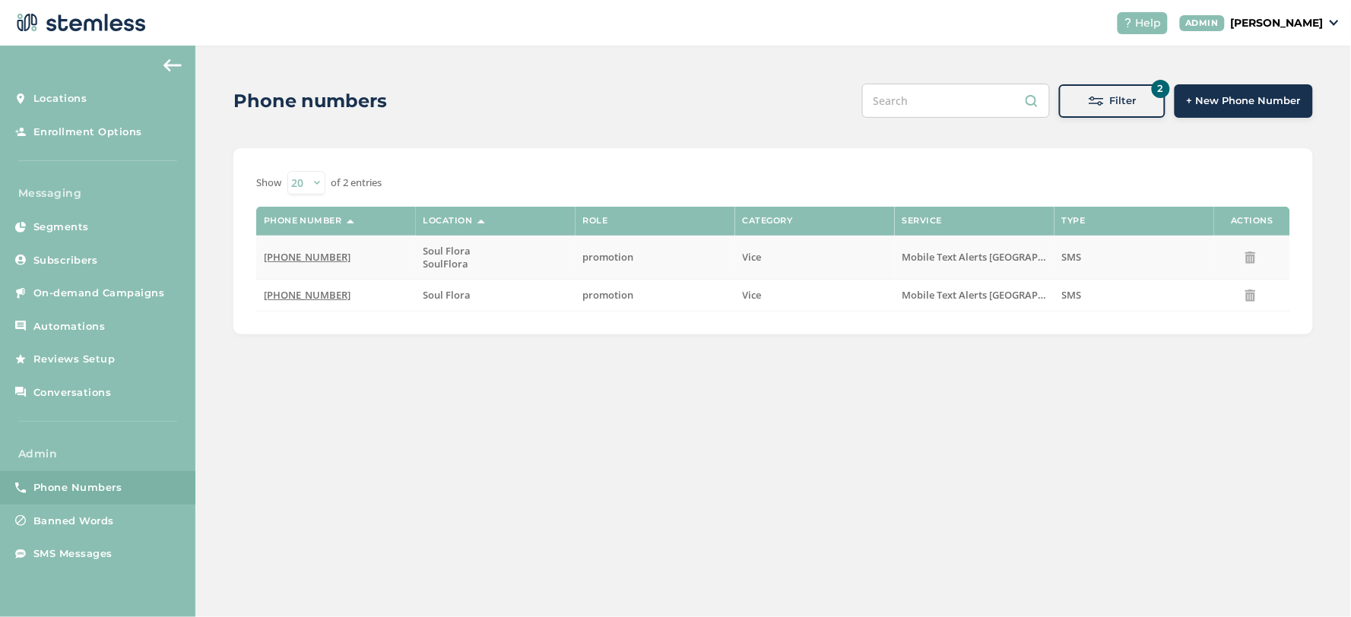
click at [313, 255] on span "[PHONE_NUMBER]" at bounding box center [307, 257] width 87 height 14
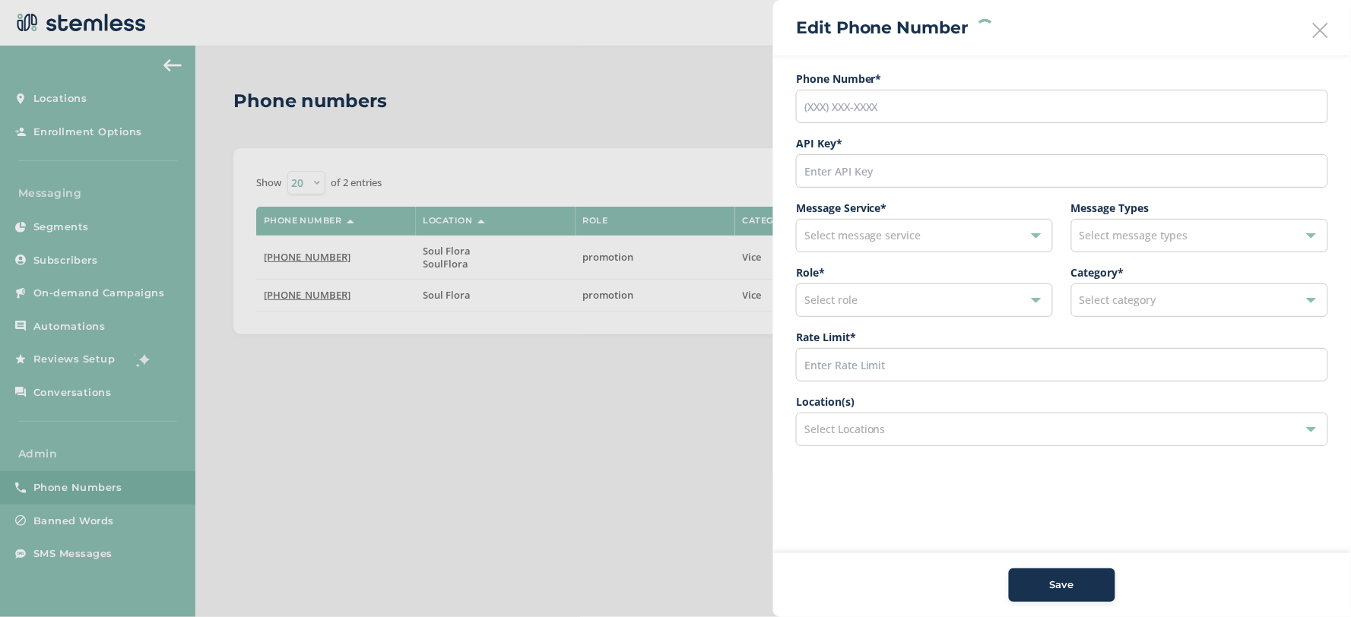
type input "[PHONE_NUMBER]"
type input "9691"
type input "600"
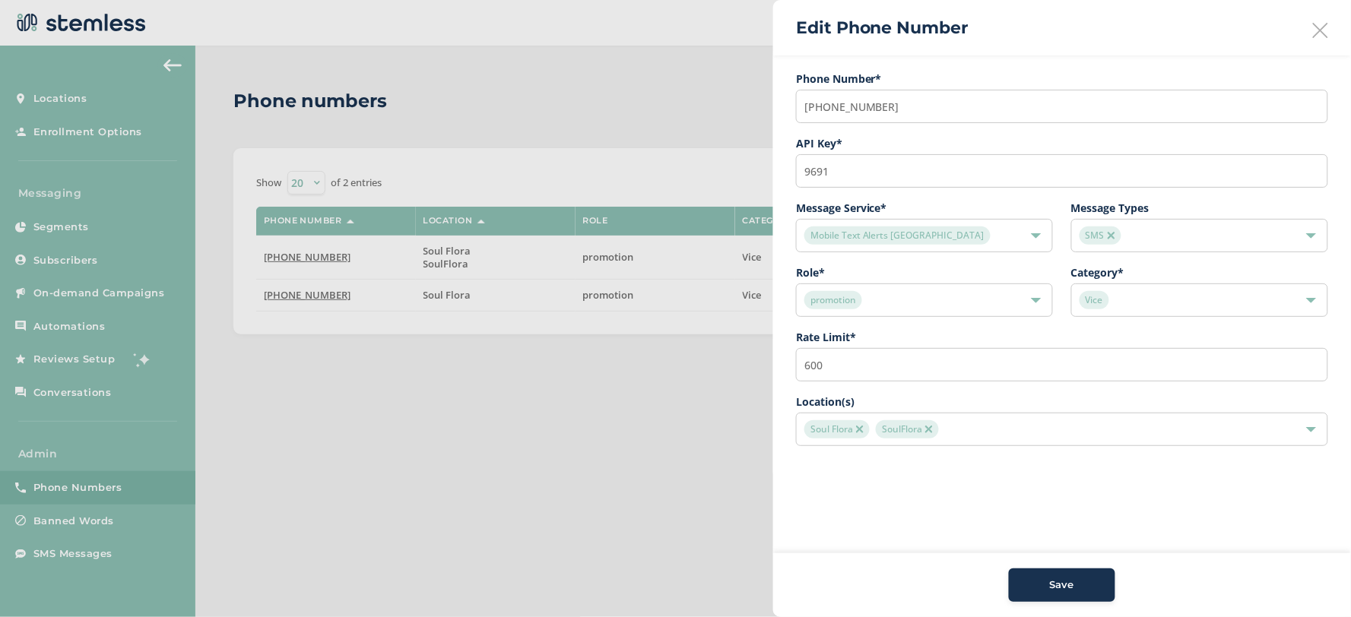
click at [862, 427] on img at bounding box center [860, 430] width 8 height 8
click at [1046, 579] on div "Save" at bounding box center [1062, 585] width 82 height 15
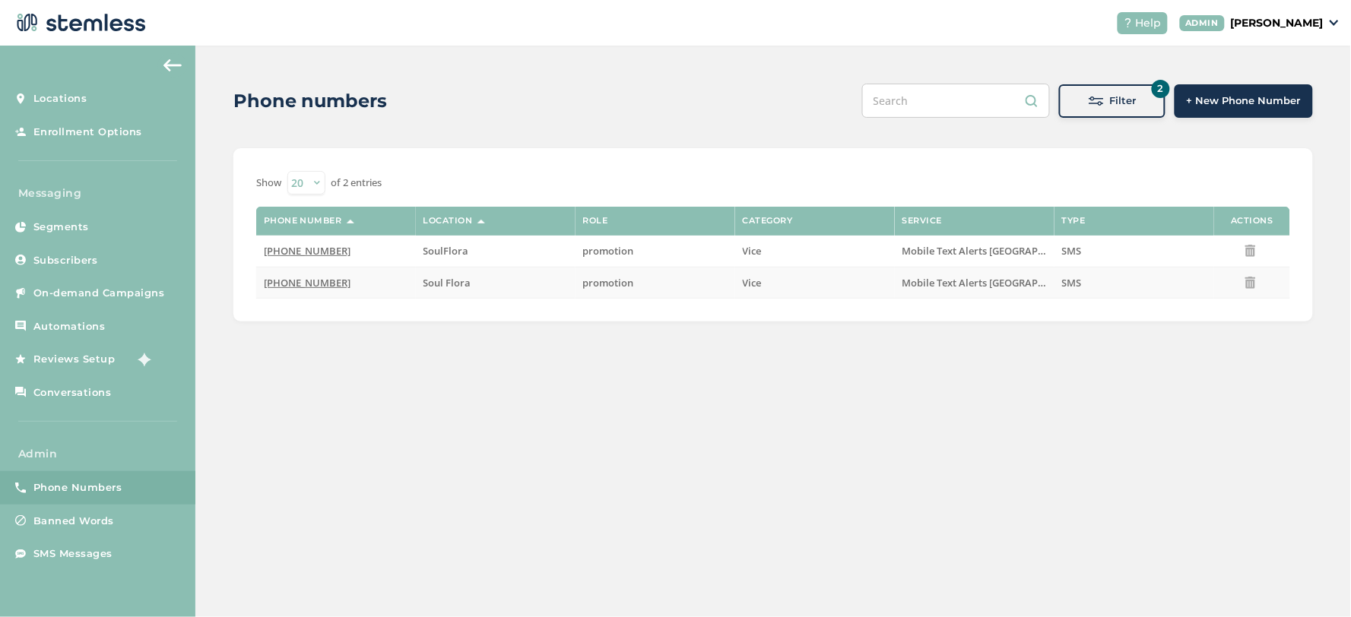
click at [312, 275] on td "[PHONE_NUMBER]" at bounding box center [336, 283] width 160 height 32
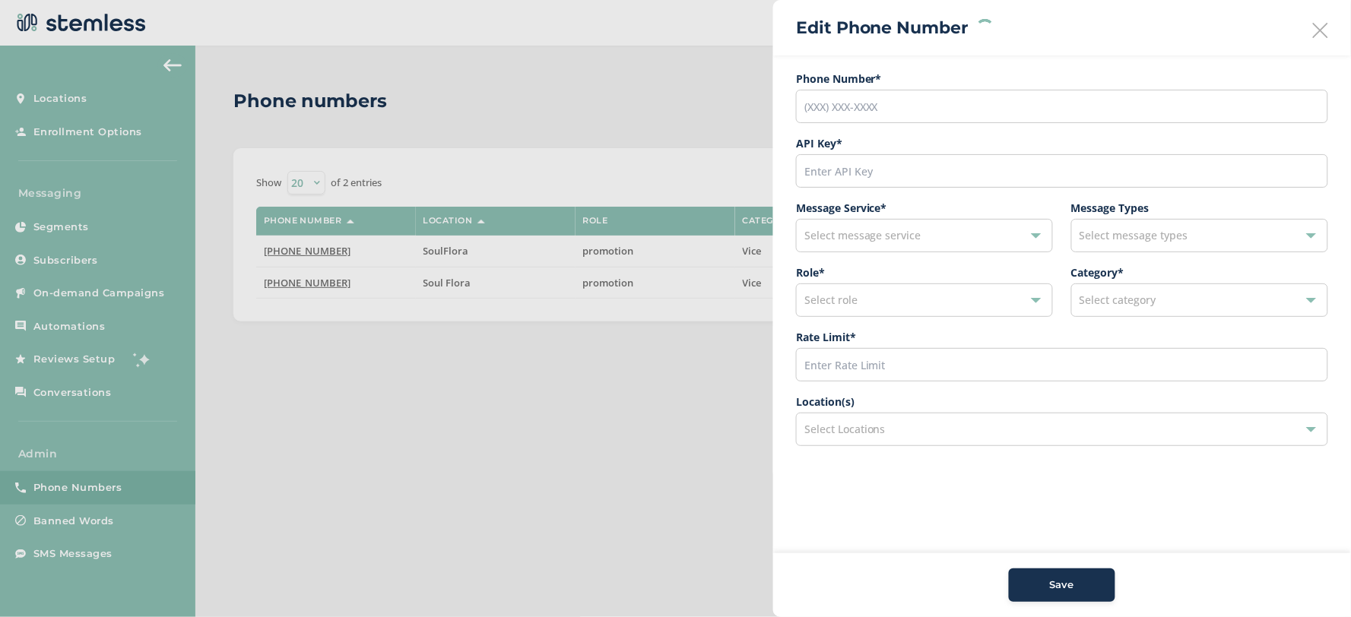
type input "[PHONE_NUMBER]"
type input "11172"
type input "600"
click at [946, 433] on div "Soul Flora" at bounding box center [1054, 429] width 500 height 18
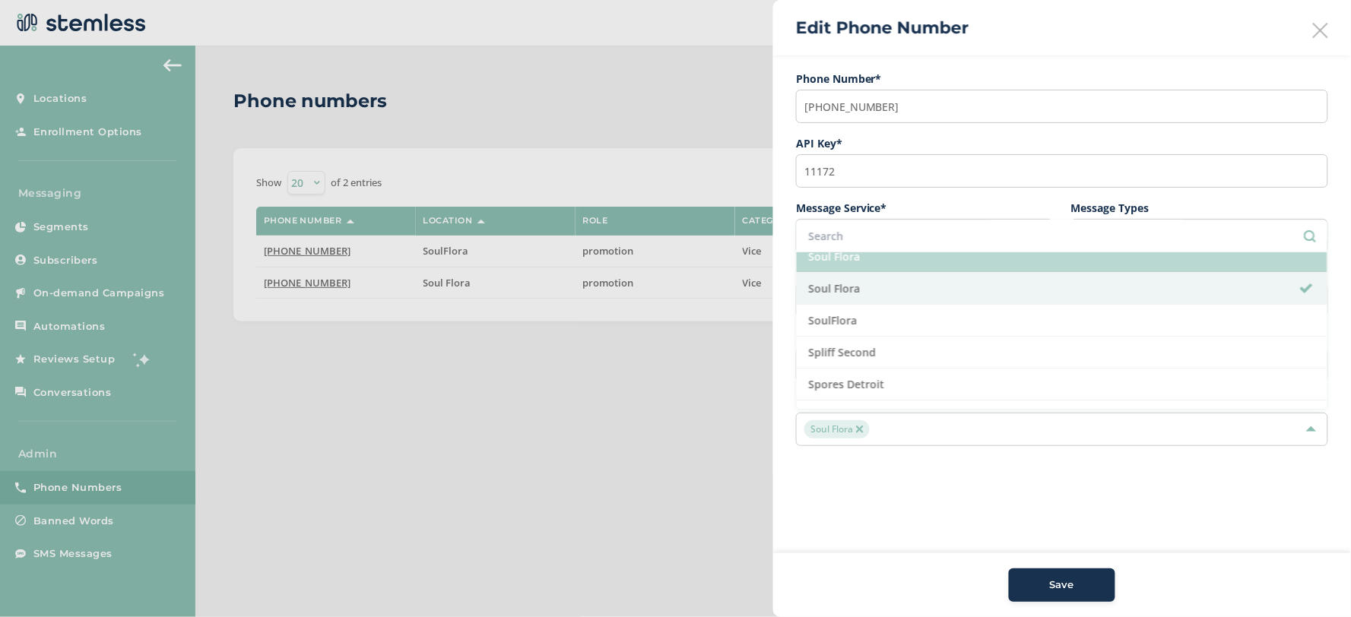
scroll to position [5067, 0]
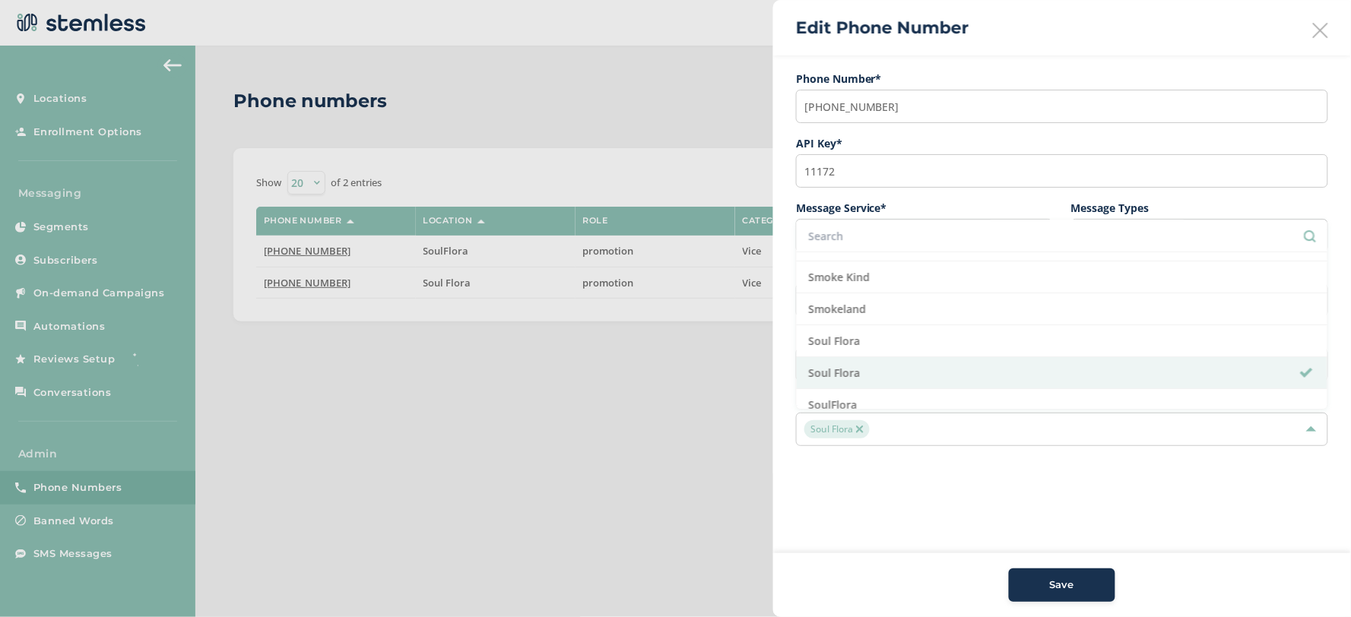
click at [647, 363] on div at bounding box center [675, 308] width 1351 height 617
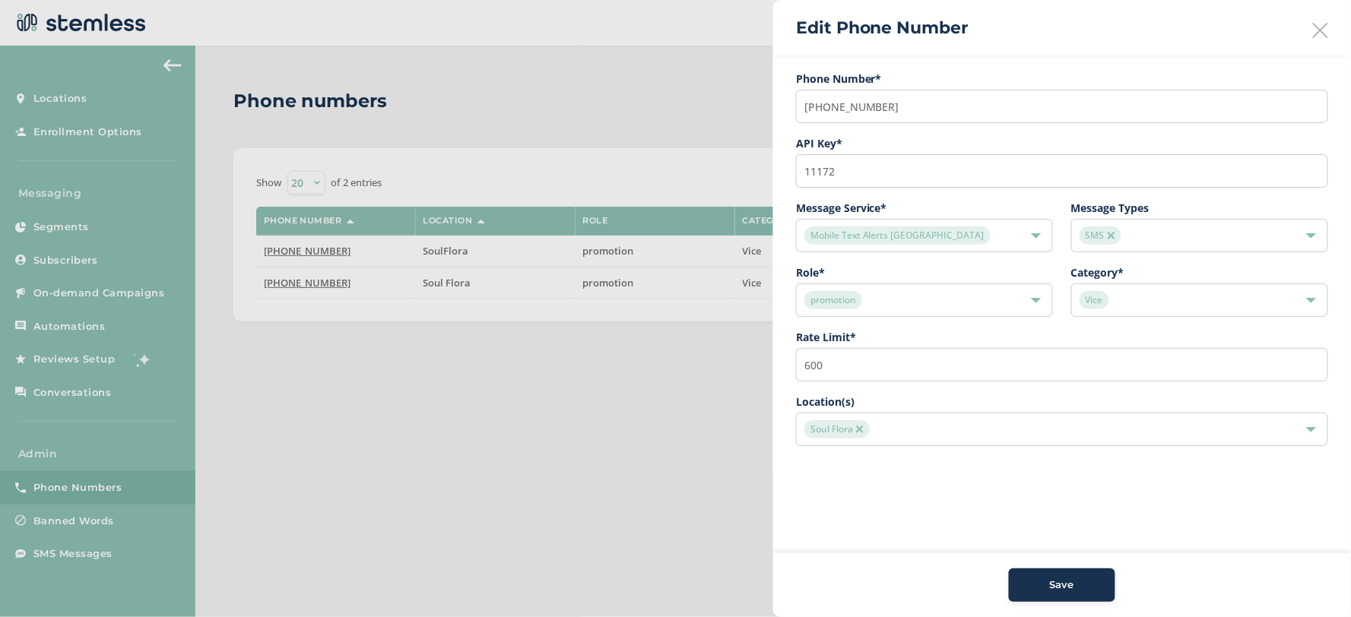
drag, startPoint x: 646, startPoint y: 371, endPoint x: 660, endPoint y: 358, distance: 18.8
click at [646, 372] on div at bounding box center [675, 308] width 1351 height 617
click at [667, 372] on div at bounding box center [675, 308] width 1351 height 617
click at [1327, 28] on icon at bounding box center [1320, 30] width 15 height 15
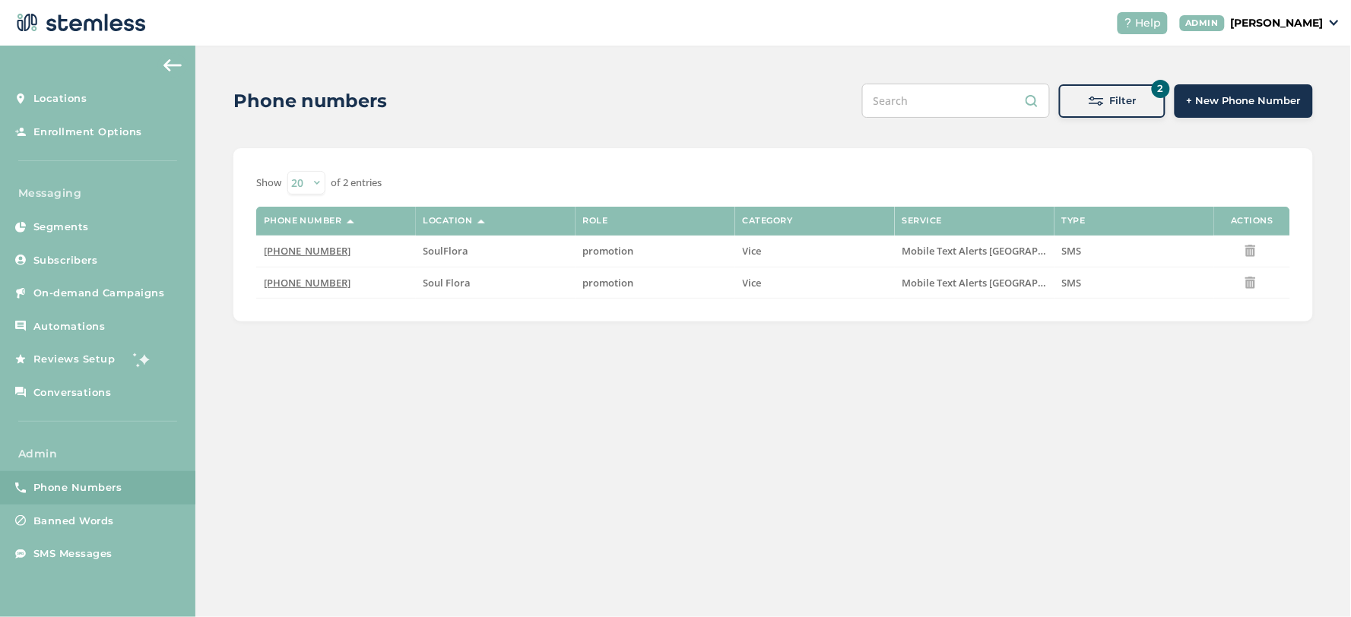
click at [1121, 96] on span "Filter" at bounding box center [1123, 100] width 27 height 15
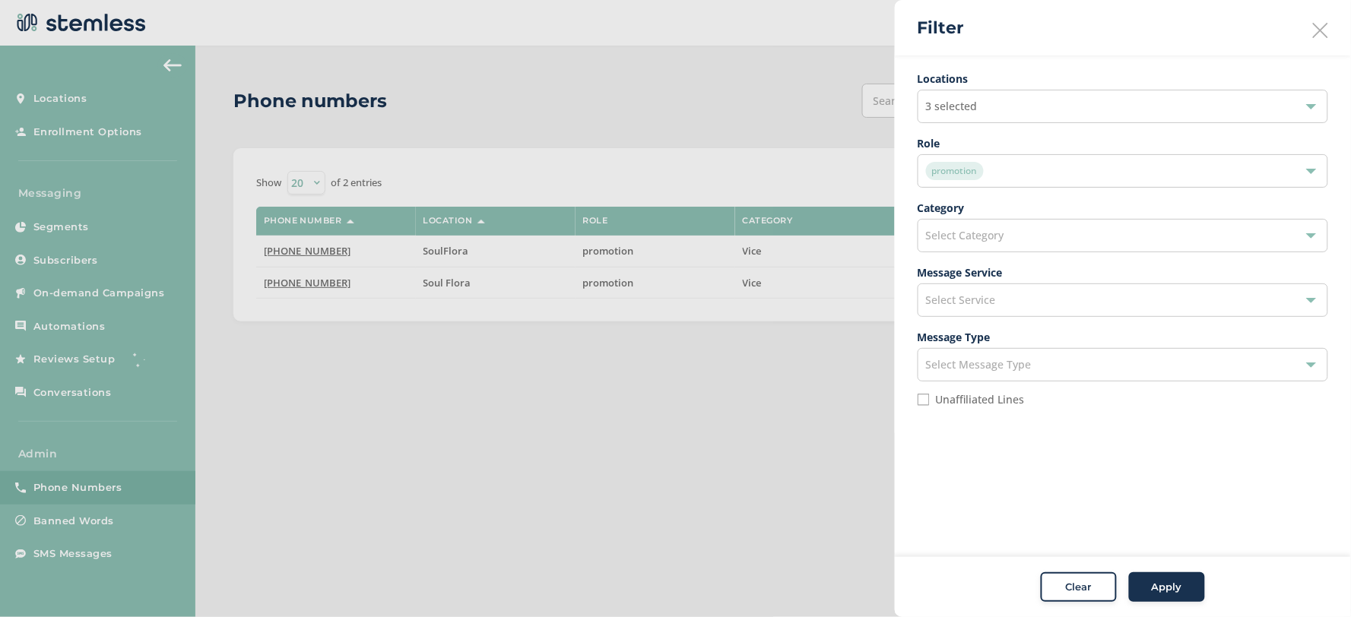
click at [946, 106] on span "3 selected" at bounding box center [952, 106] width 52 height 14
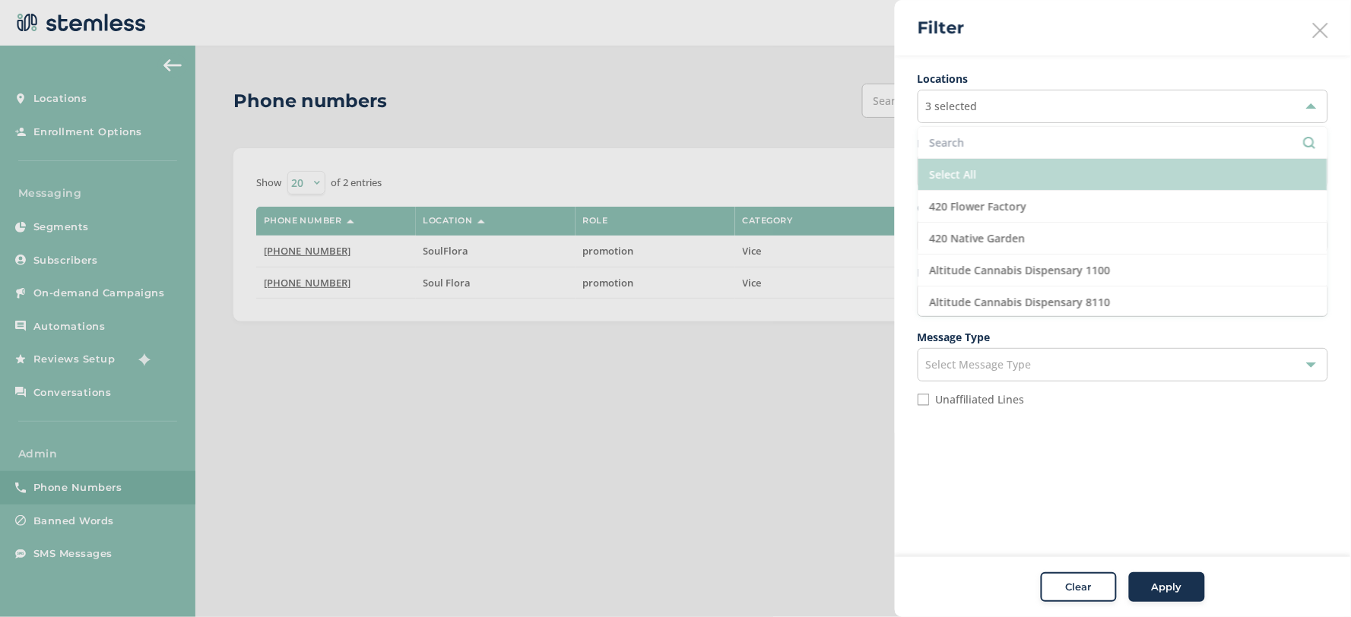
click at [959, 170] on li "Select All" at bounding box center [1122, 175] width 409 height 32
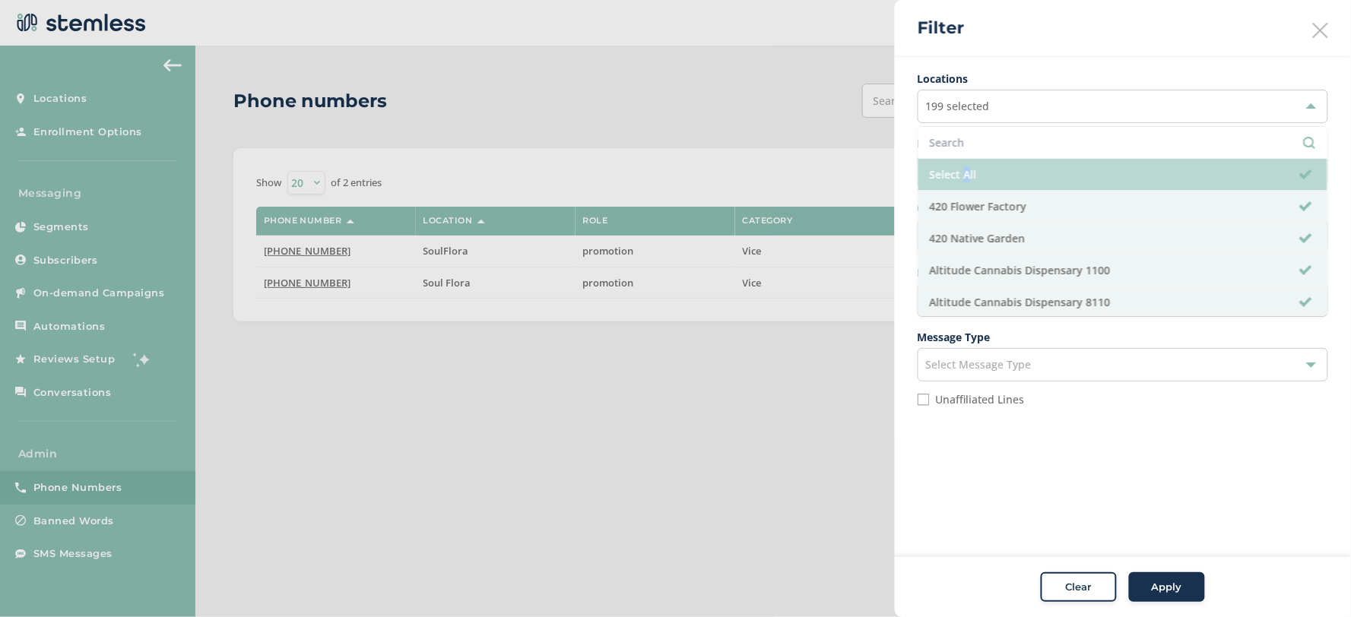
click at [959, 170] on li "Select All" at bounding box center [1122, 175] width 409 height 32
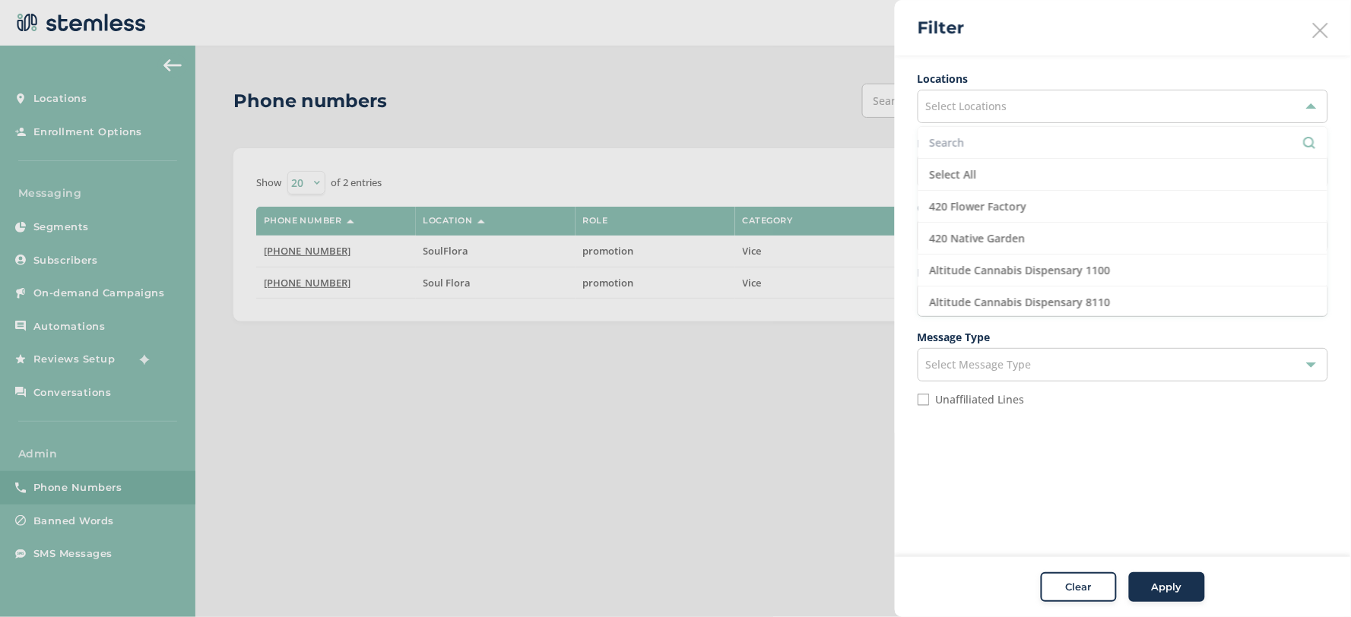
click at [1120, 488] on aside "Filter Locations Select Locations Select All 420 Flower Factory 420 Native Gard…" at bounding box center [1123, 308] width 456 height 617
click at [978, 398] on label "Unaffiliated Lines" at bounding box center [980, 400] width 89 height 11
click at [930, 398] on input "Unaffiliated Lines" at bounding box center [924, 400] width 12 height 12
checkbox input "true"
click at [1005, 295] on div "Select Service" at bounding box center [1123, 300] width 410 height 33
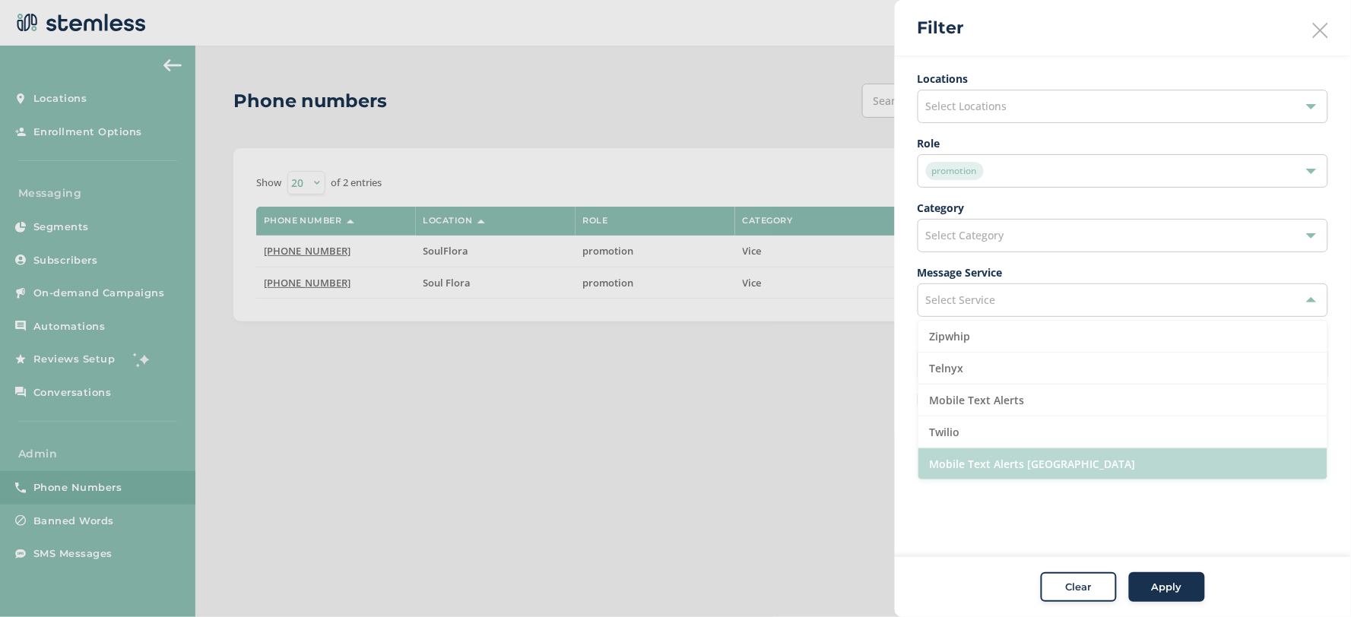
click at [1007, 455] on li "Mobile Text Alerts [GEOGRAPHIC_DATA]" at bounding box center [1122, 463] width 409 height 31
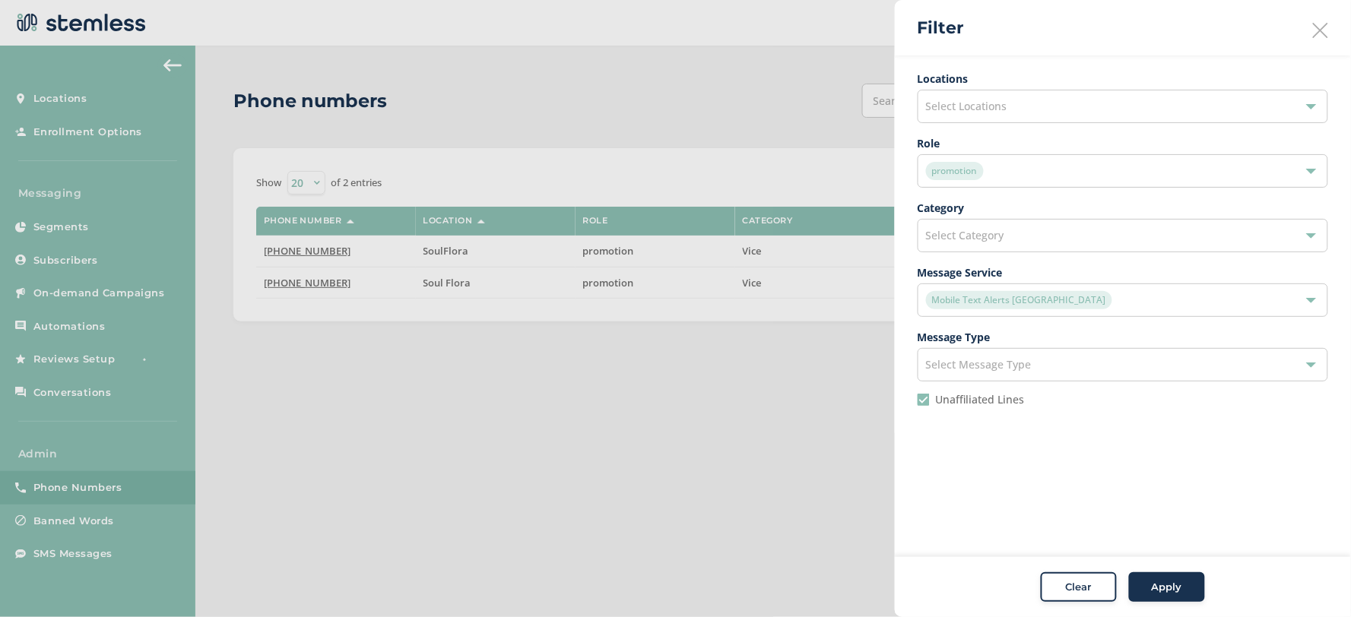
click at [1175, 566] on div "Clear Apply" at bounding box center [1123, 587] width 456 height 61
click at [1172, 588] on span "Apply" at bounding box center [1167, 587] width 30 height 15
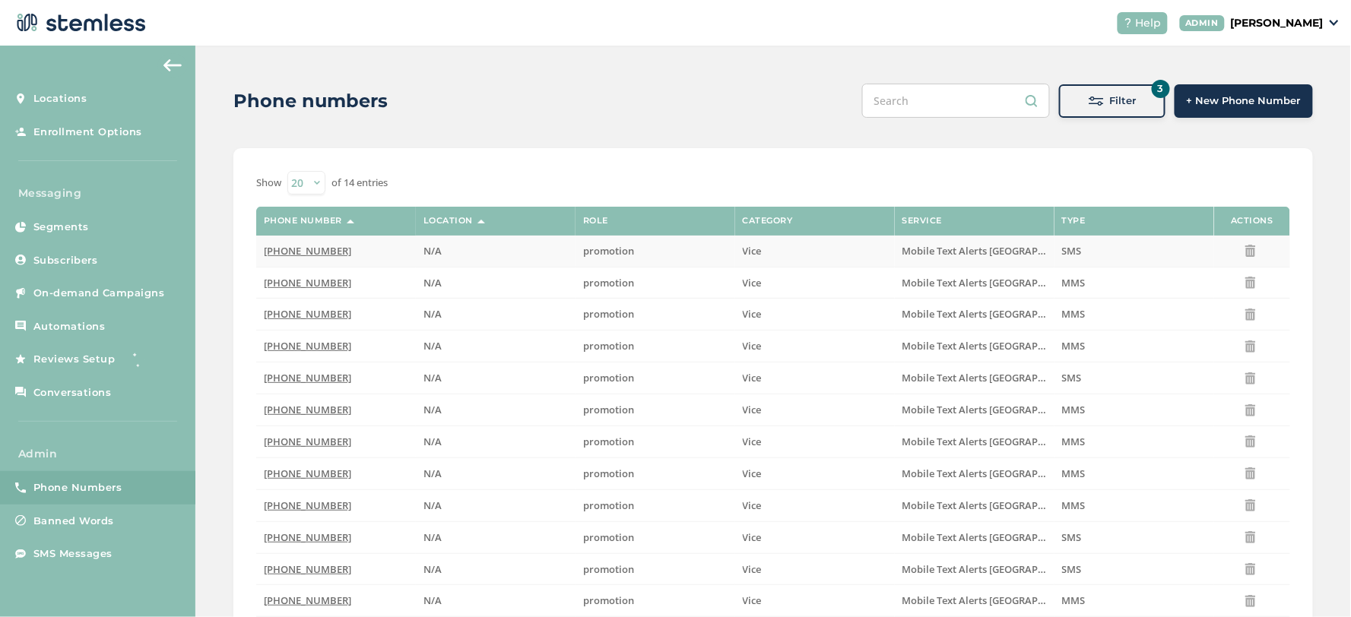
click at [284, 244] on span "[PHONE_NUMBER]" at bounding box center [307, 251] width 87 height 14
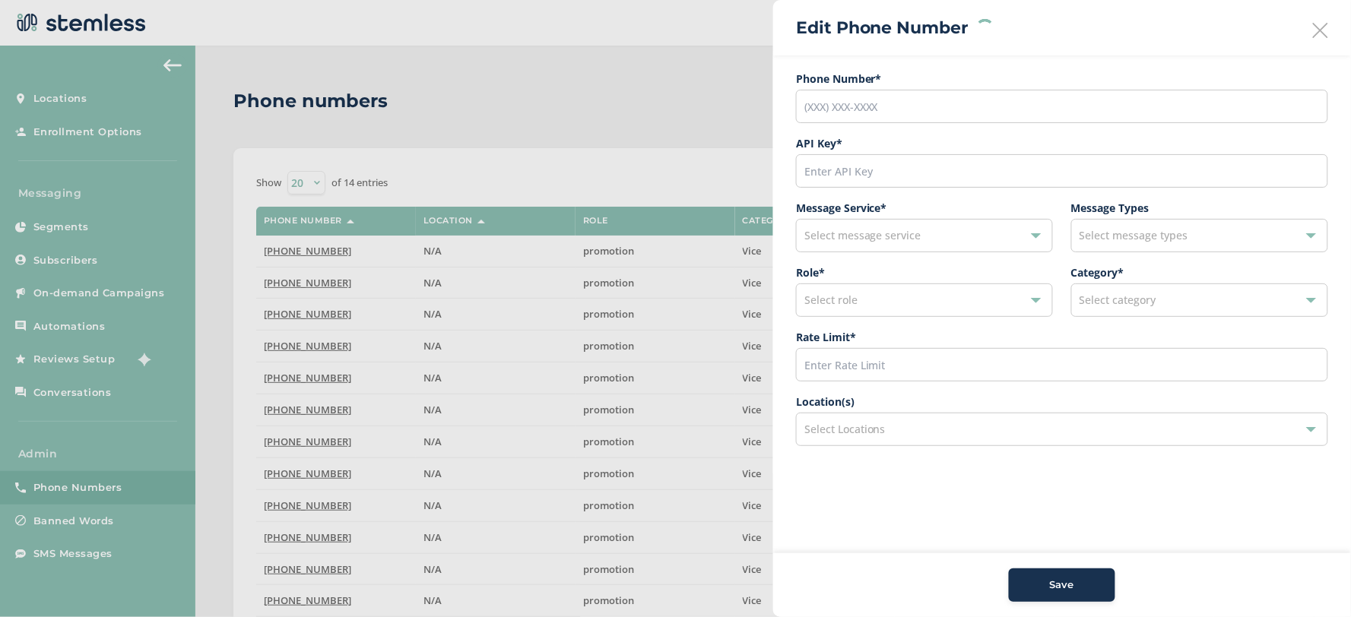
type input "[PHONE_NUMBER]"
type input "9698"
type input "600"
click at [918, 436] on div "Select Locations" at bounding box center [1062, 429] width 532 height 33
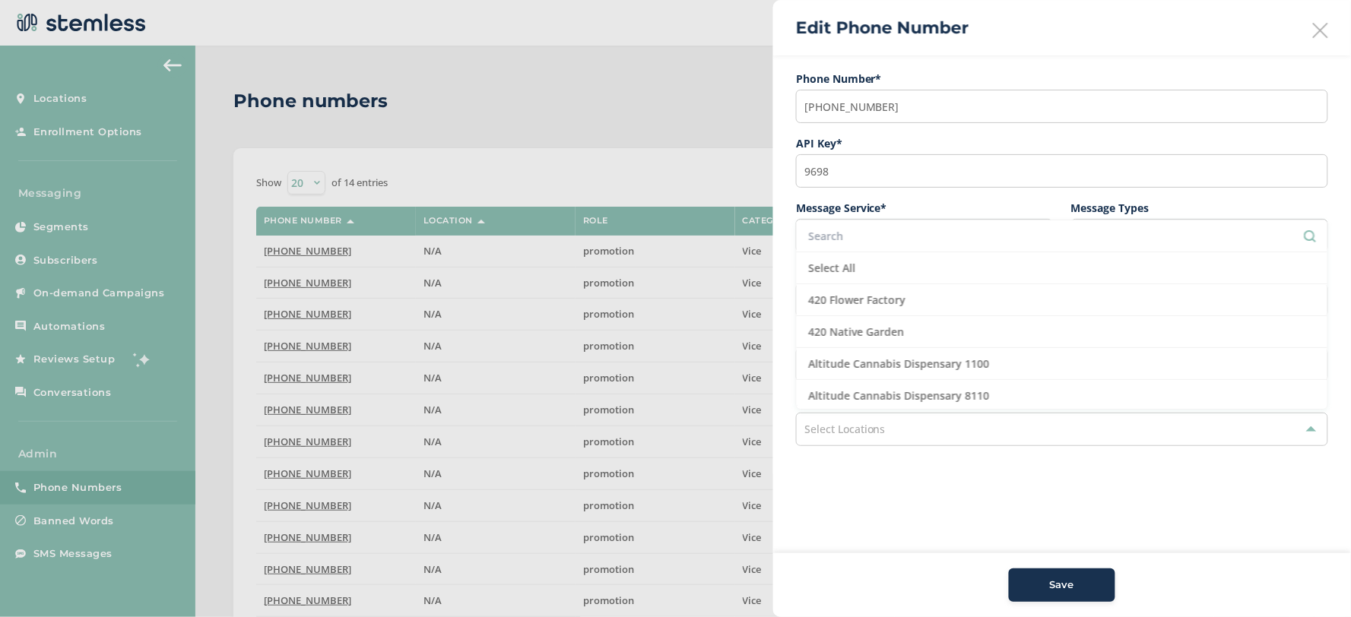
click at [906, 237] on input "text" at bounding box center [1062, 236] width 508 height 16
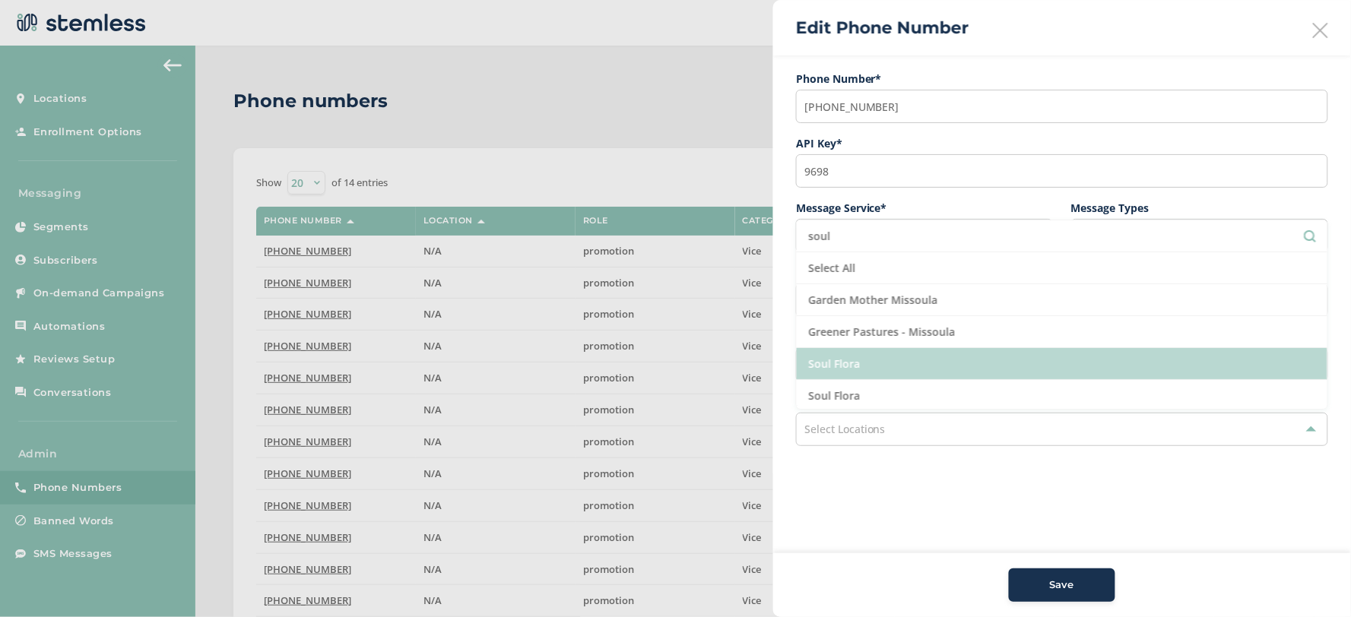
type input "soul"
click at [958, 360] on li "Soul Flora" at bounding box center [1062, 364] width 531 height 32
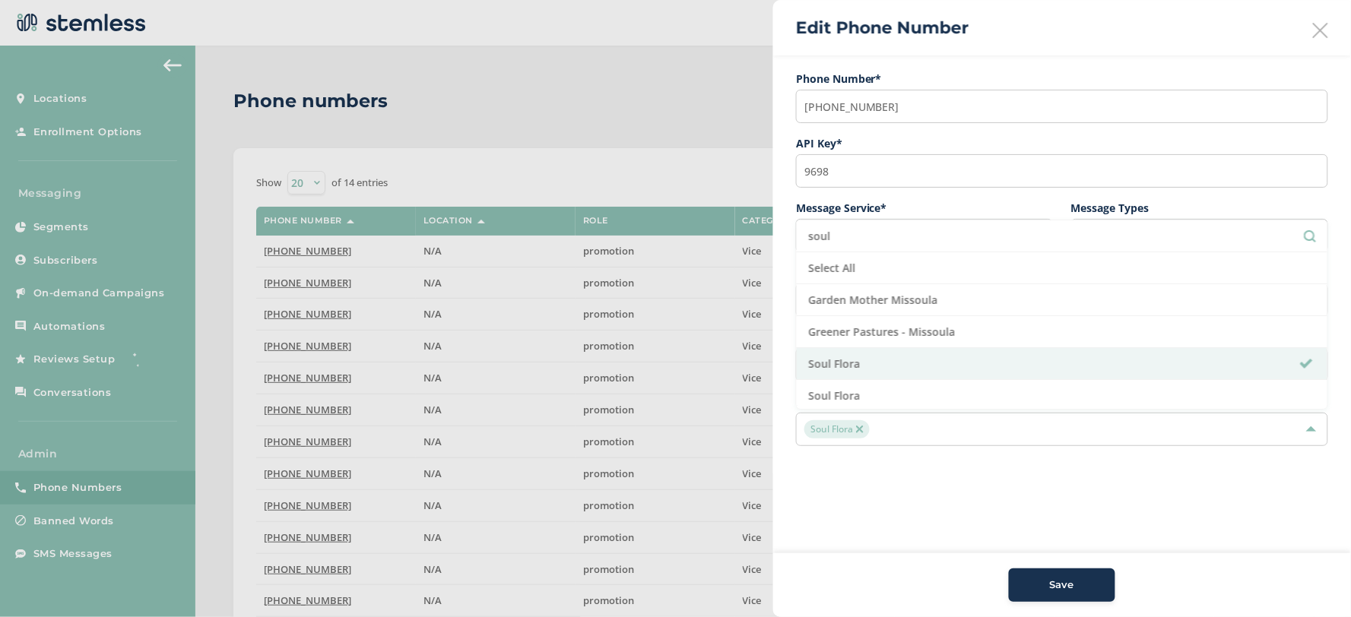
click at [968, 504] on aside "Edit Phone Number Phone Number* (877) 762-3559 API Key * 9698 Message Service *…" at bounding box center [1062, 308] width 578 height 617
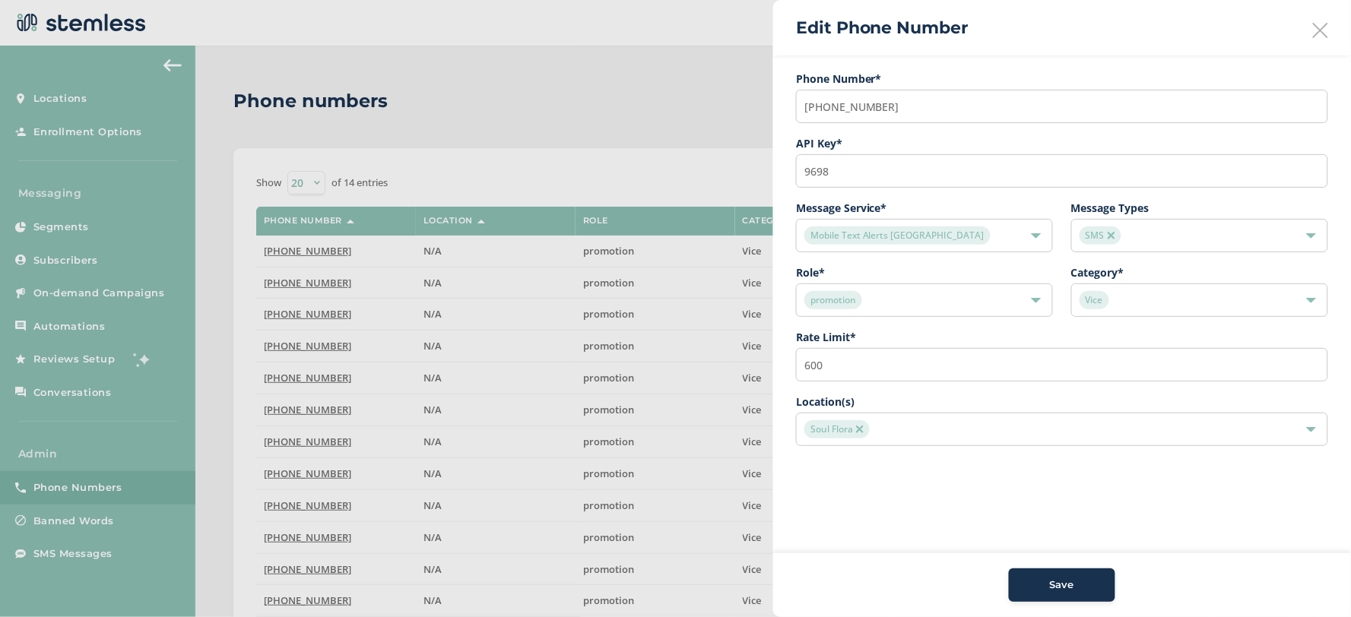
click at [1058, 589] on span "Save" at bounding box center [1062, 585] width 24 height 15
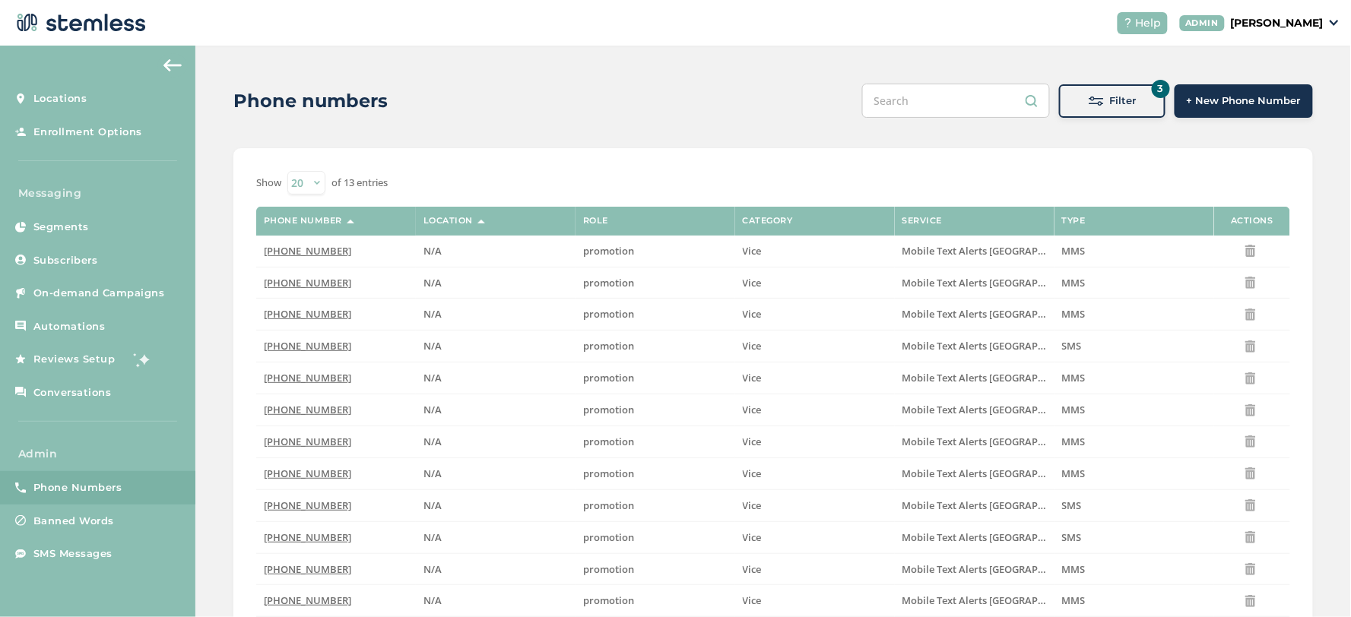
click at [1095, 95] on span at bounding box center [1096, 100] width 15 height 15
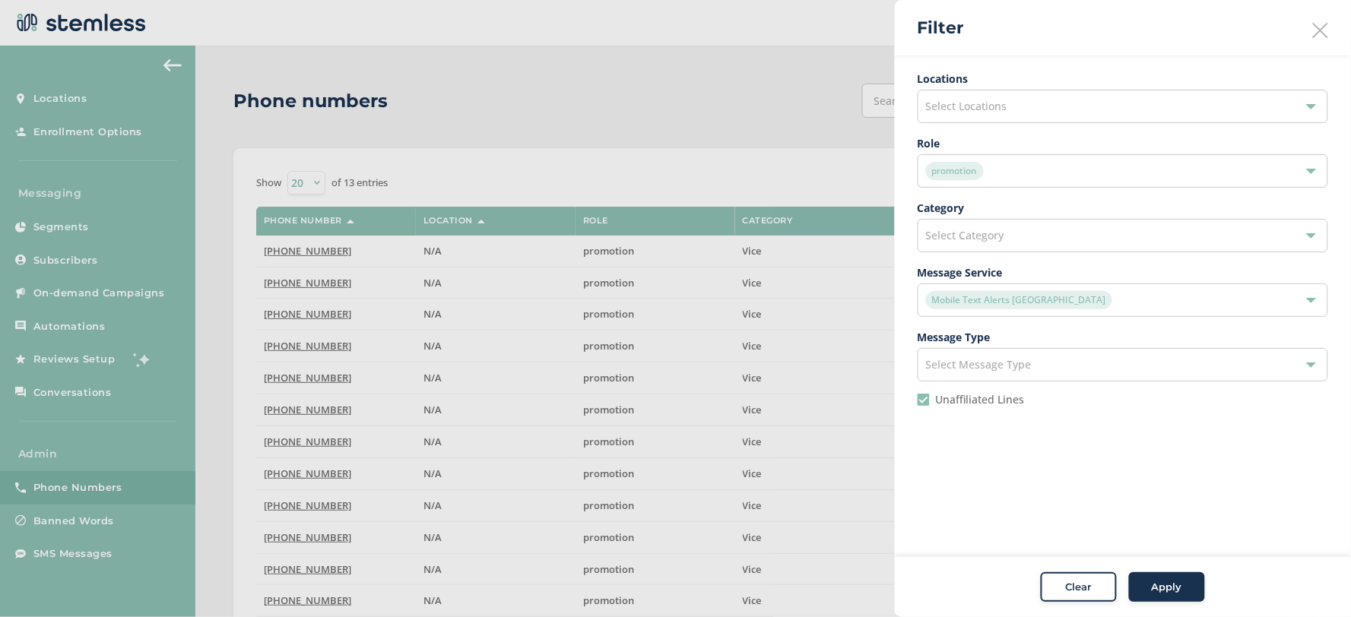
click at [726, 114] on div at bounding box center [675, 308] width 1351 height 617
click at [550, 104] on div at bounding box center [675, 308] width 1351 height 617
click at [1309, 30] on div "Filter" at bounding box center [1123, 27] width 456 height 55
click at [1321, 29] on icon at bounding box center [1320, 30] width 15 height 15
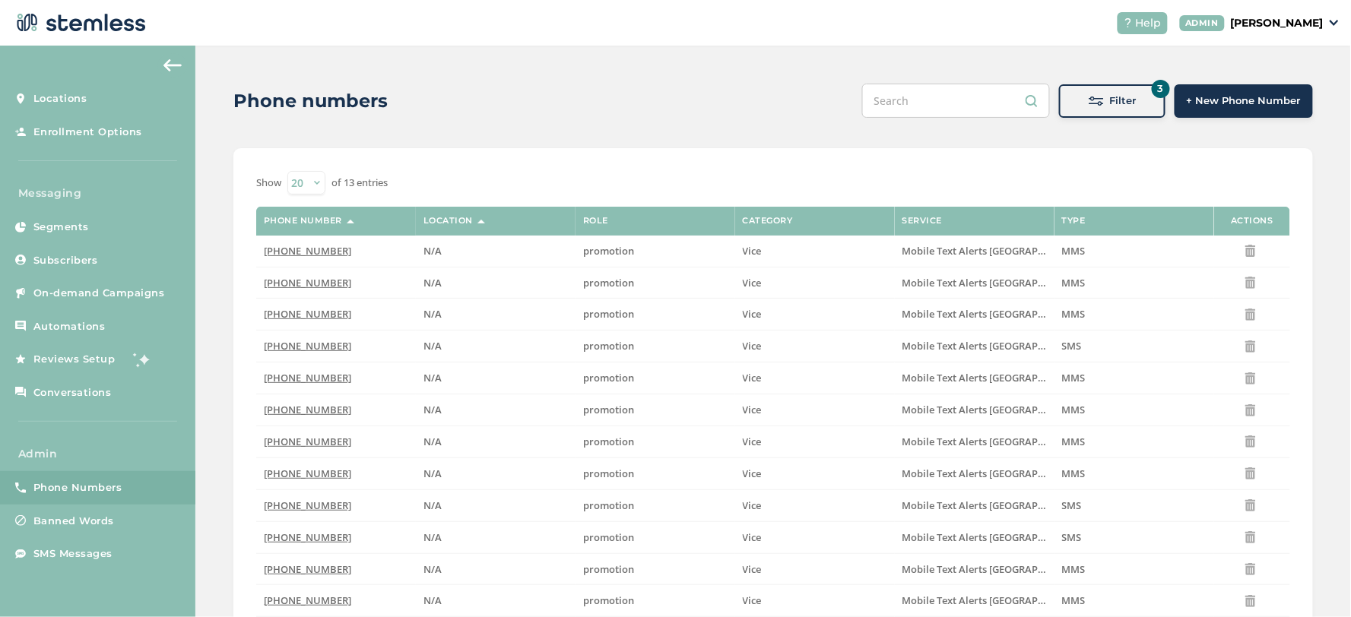
click at [1096, 96] on span at bounding box center [1096, 100] width 15 height 15
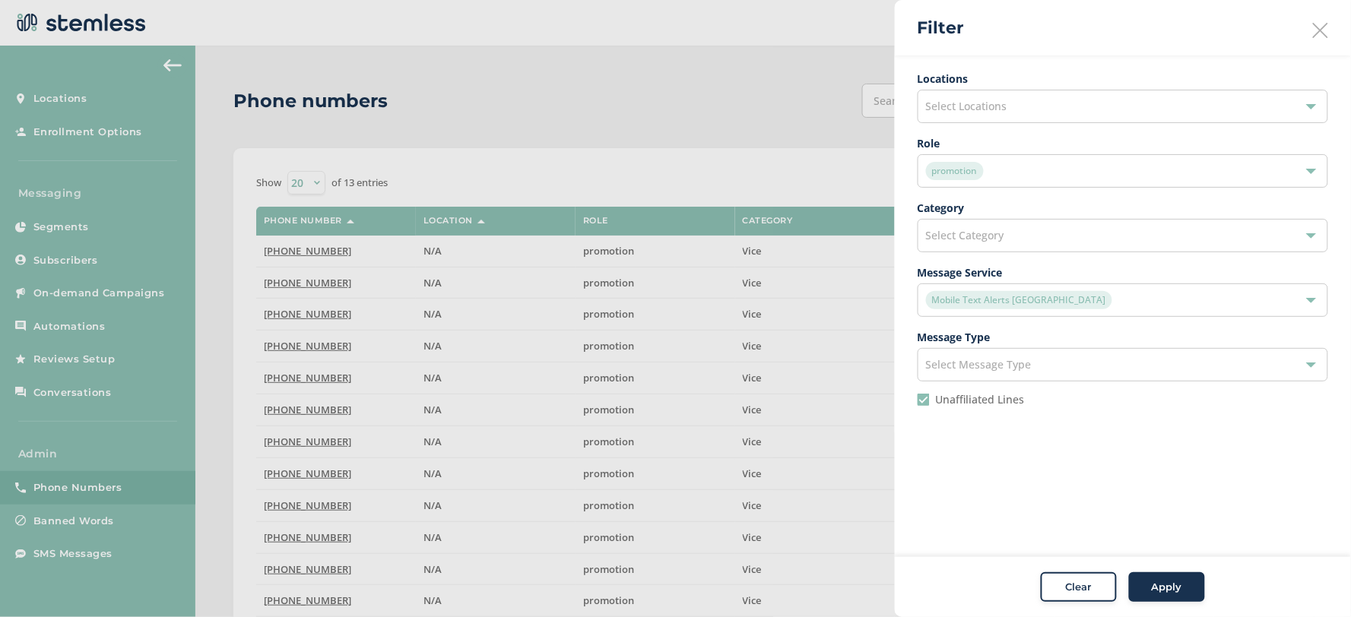
click at [924, 394] on input "Unaffiliated Lines" at bounding box center [924, 400] width 12 height 12
checkbox input "false"
click at [1002, 113] on span "Select Locations" at bounding box center [966, 106] width 81 height 14
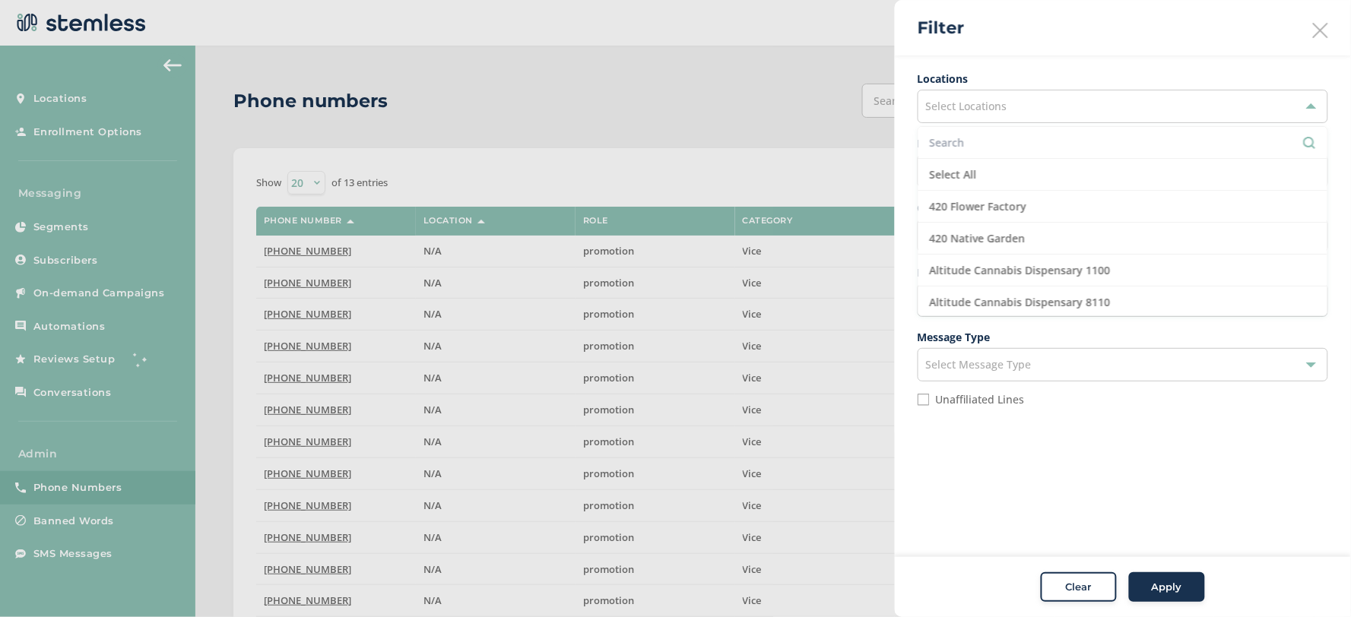
click at [988, 146] on input "text" at bounding box center [1123, 143] width 386 height 16
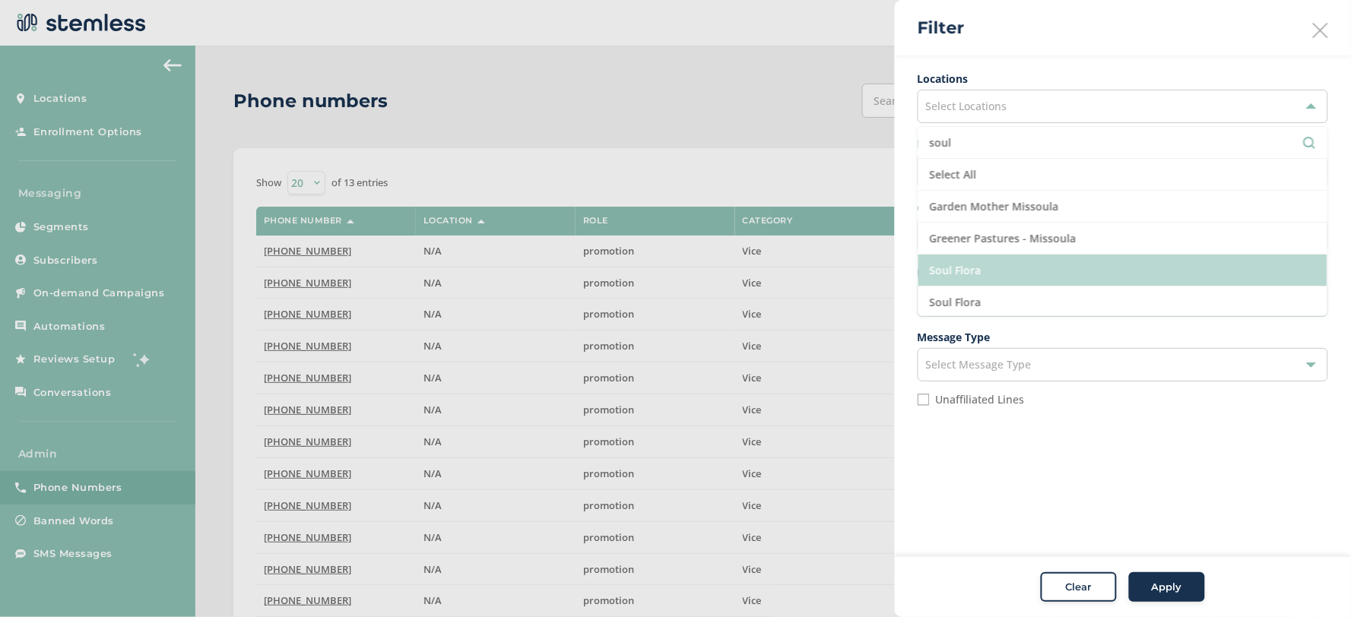
type input "soul"
click at [1012, 271] on li "Soul Flora" at bounding box center [1122, 271] width 409 height 32
drag, startPoint x: 1009, startPoint y: 302, endPoint x: 1022, endPoint y: 271, distance: 33.5
click at [1009, 301] on li "Soul Flora" at bounding box center [1122, 303] width 409 height 32
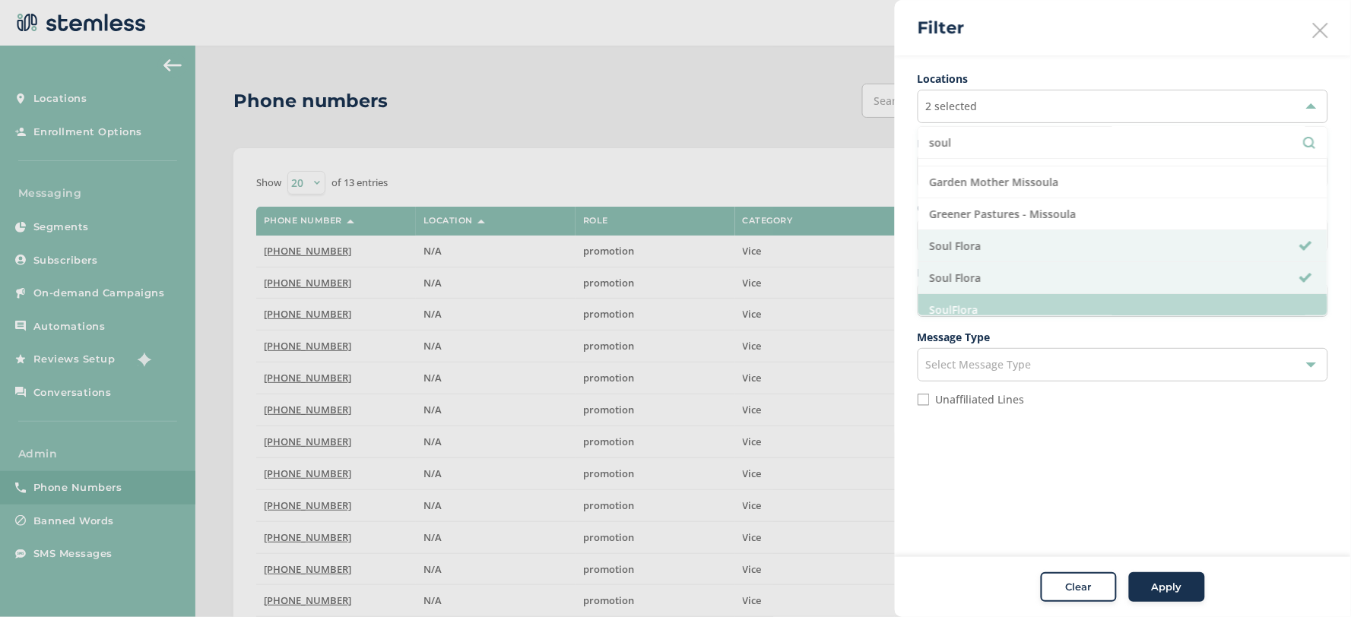
scroll to position [34, 0]
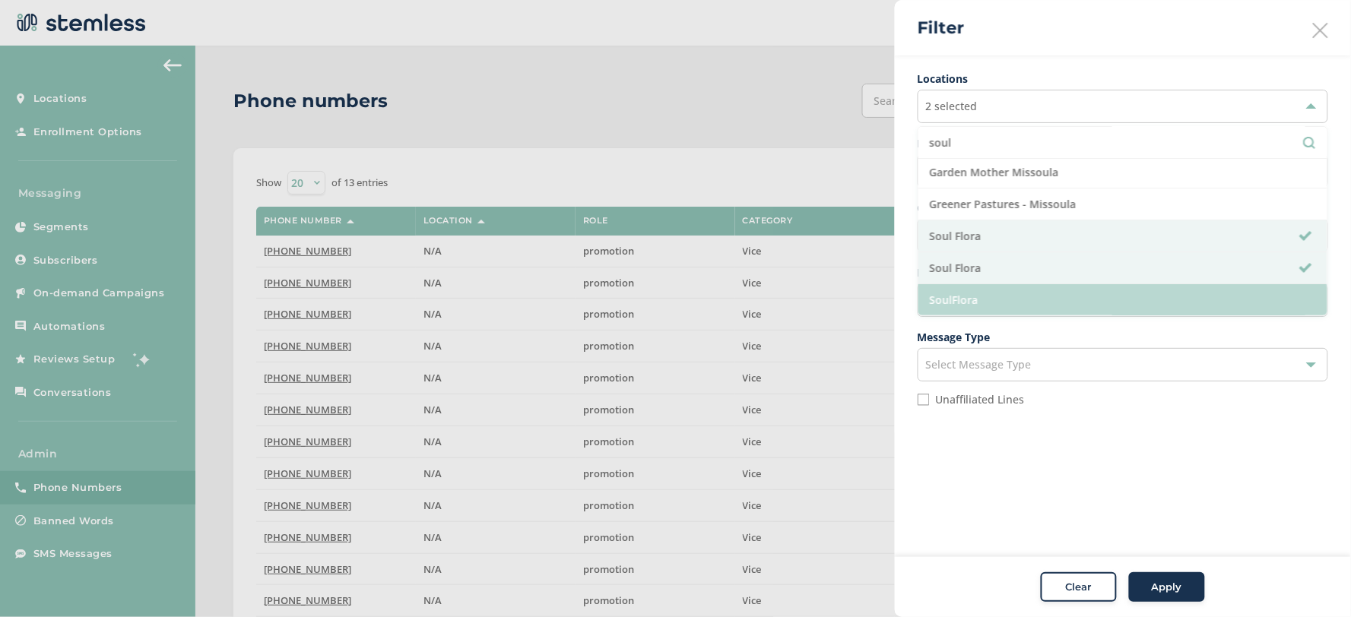
click at [1032, 292] on li "SoulFlora" at bounding box center [1122, 299] width 409 height 31
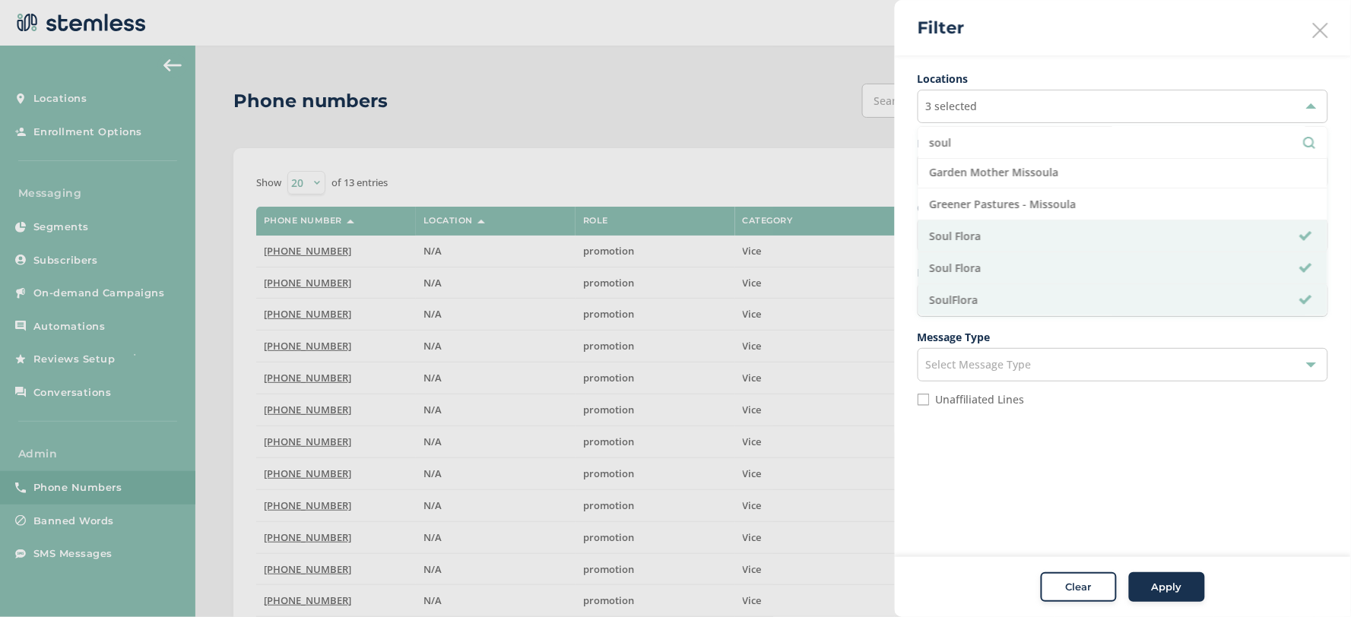
click at [1162, 572] on div "Clear Apply" at bounding box center [1123, 587] width 456 height 61
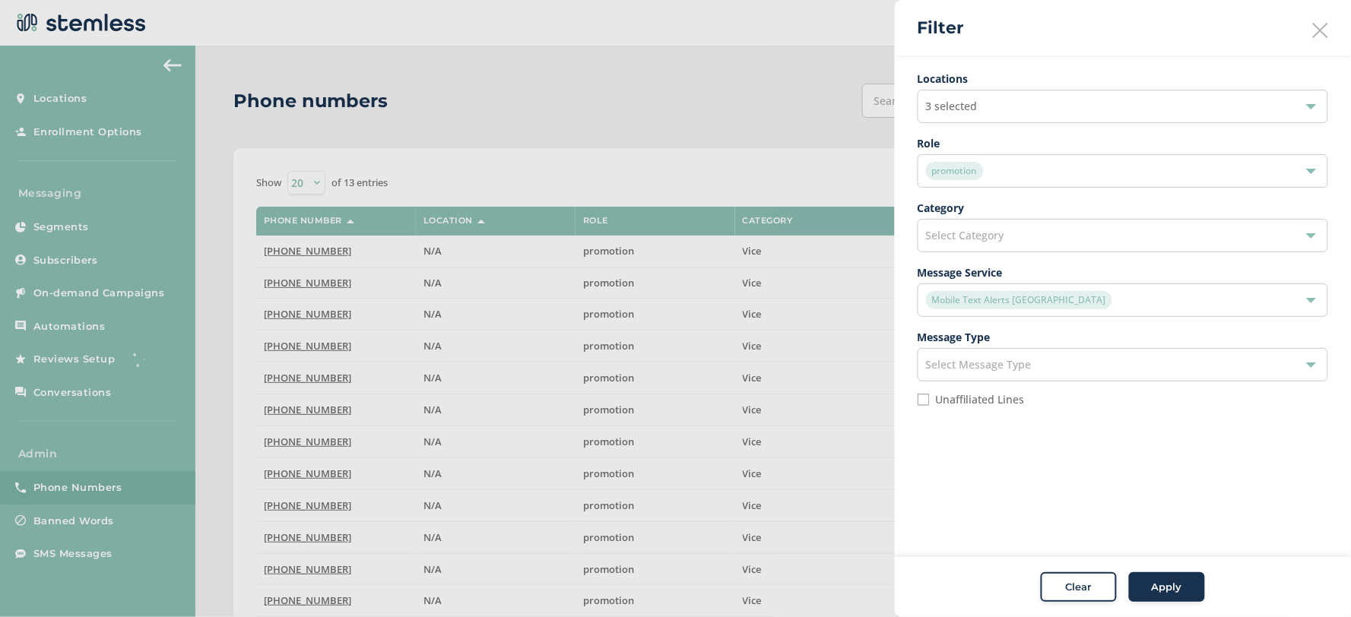
click at [1161, 581] on button "Apply" at bounding box center [1167, 587] width 76 height 30
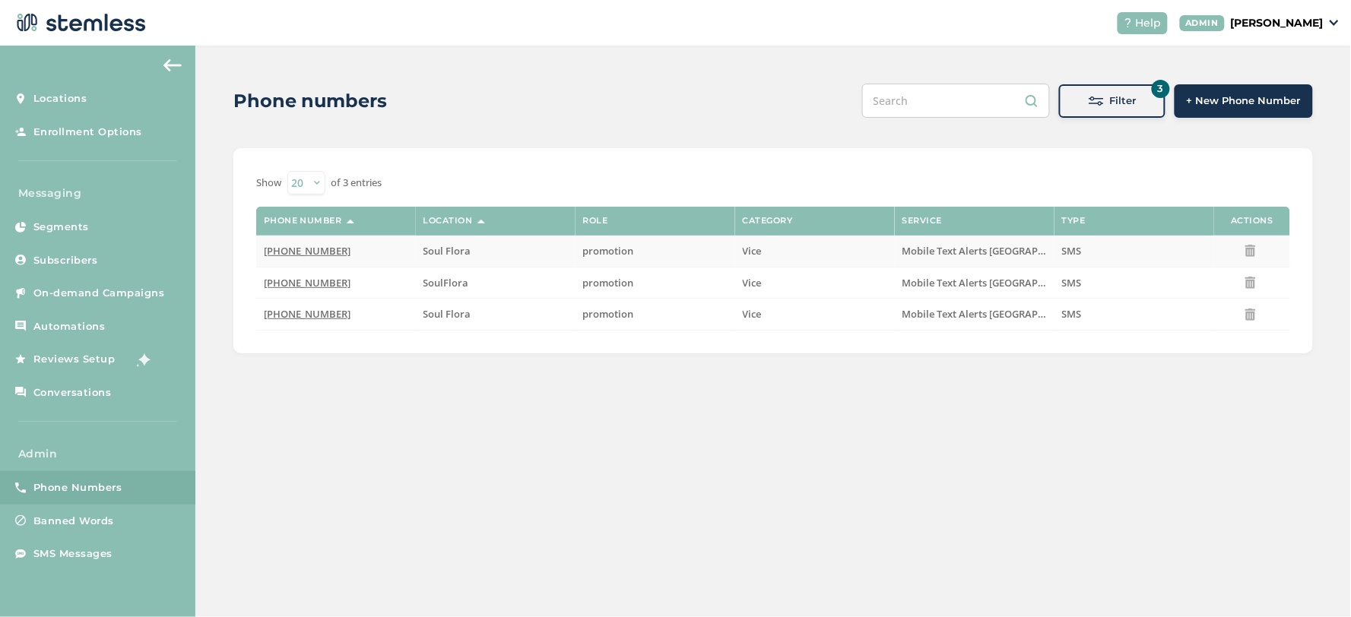
click at [309, 246] on span "[PHONE_NUMBER]" at bounding box center [307, 251] width 87 height 14
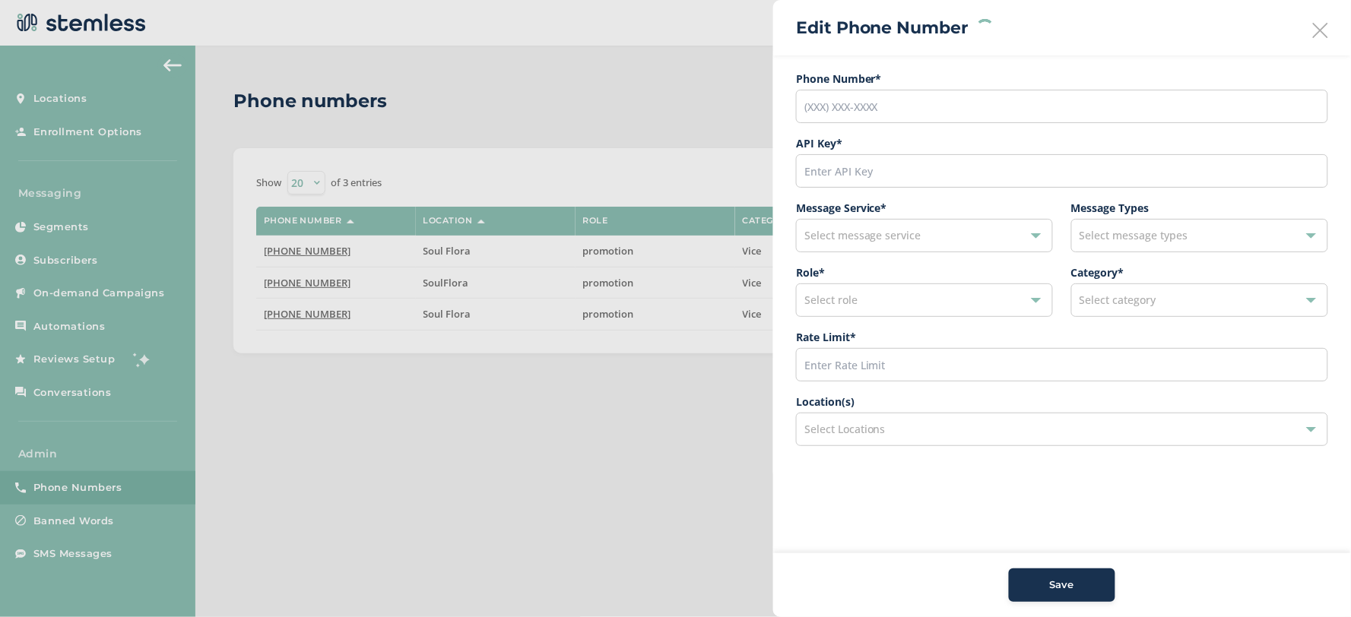
type input "[PHONE_NUMBER]"
type input "9698"
type input "600"
click at [952, 431] on div "Soul Flora" at bounding box center [1054, 429] width 500 height 18
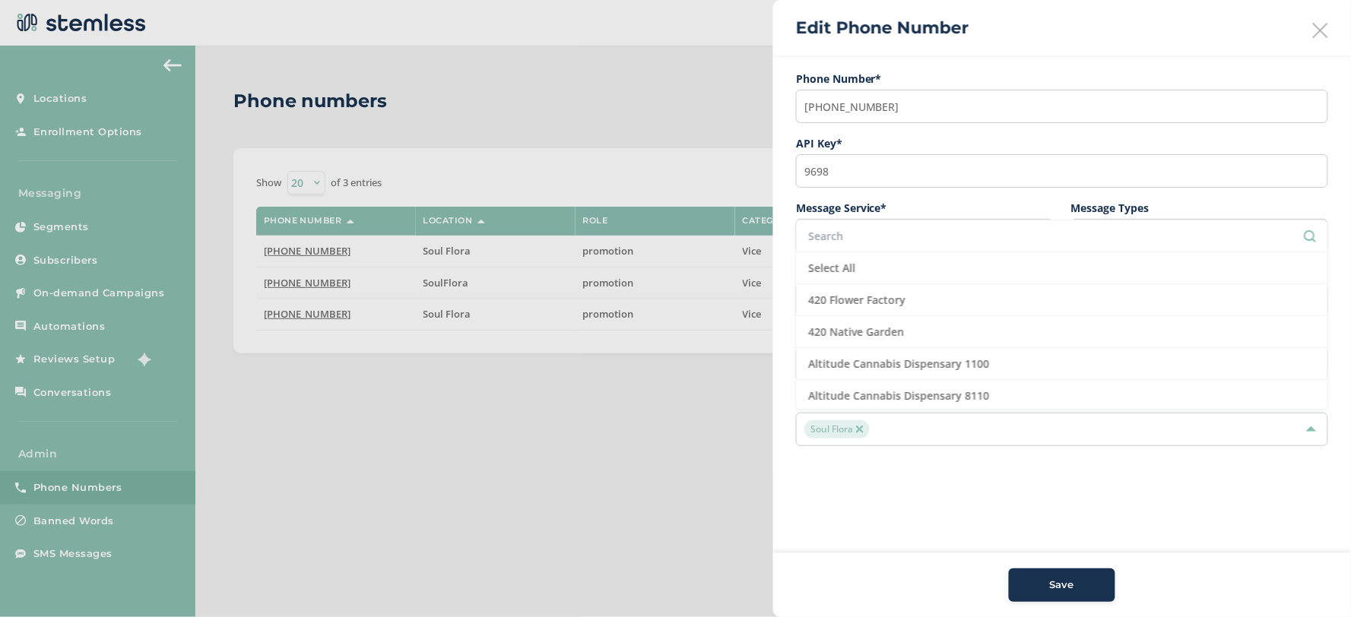
click at [977, 236] on input "text" at bounding box center [1062, 236] width 508 height 16
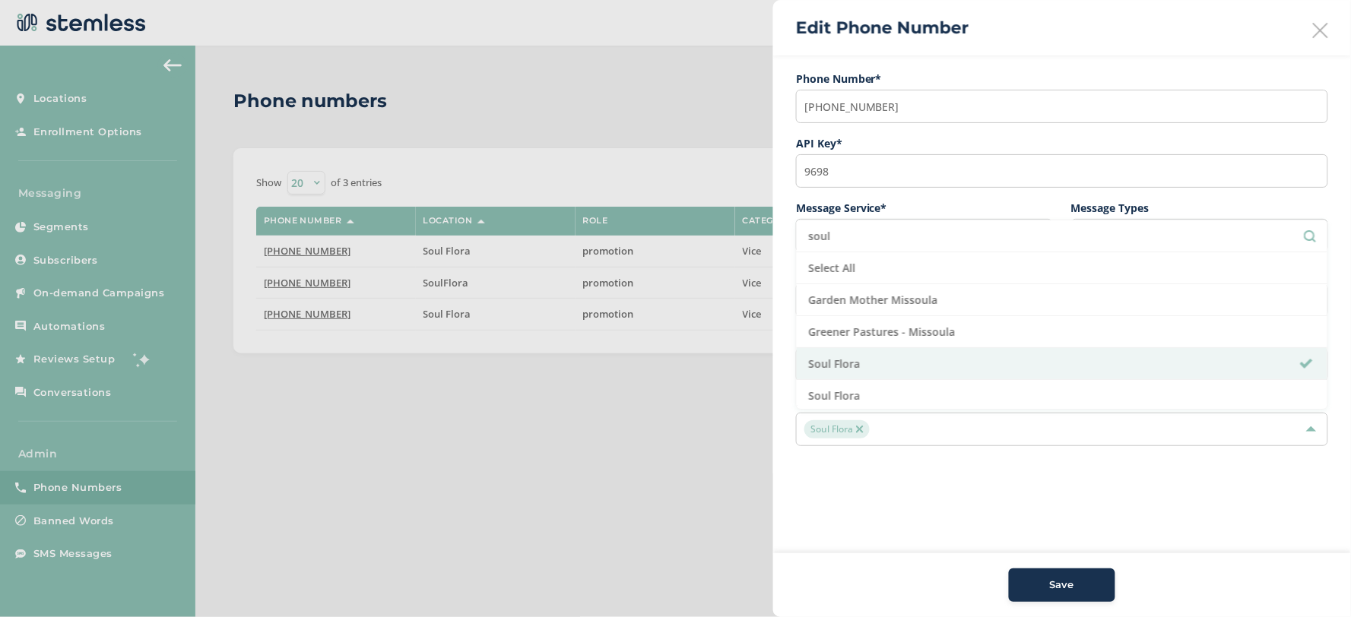
type input "soul"
click at [586, 113] on div at bounding box center [675, 308] width 1351 height 617
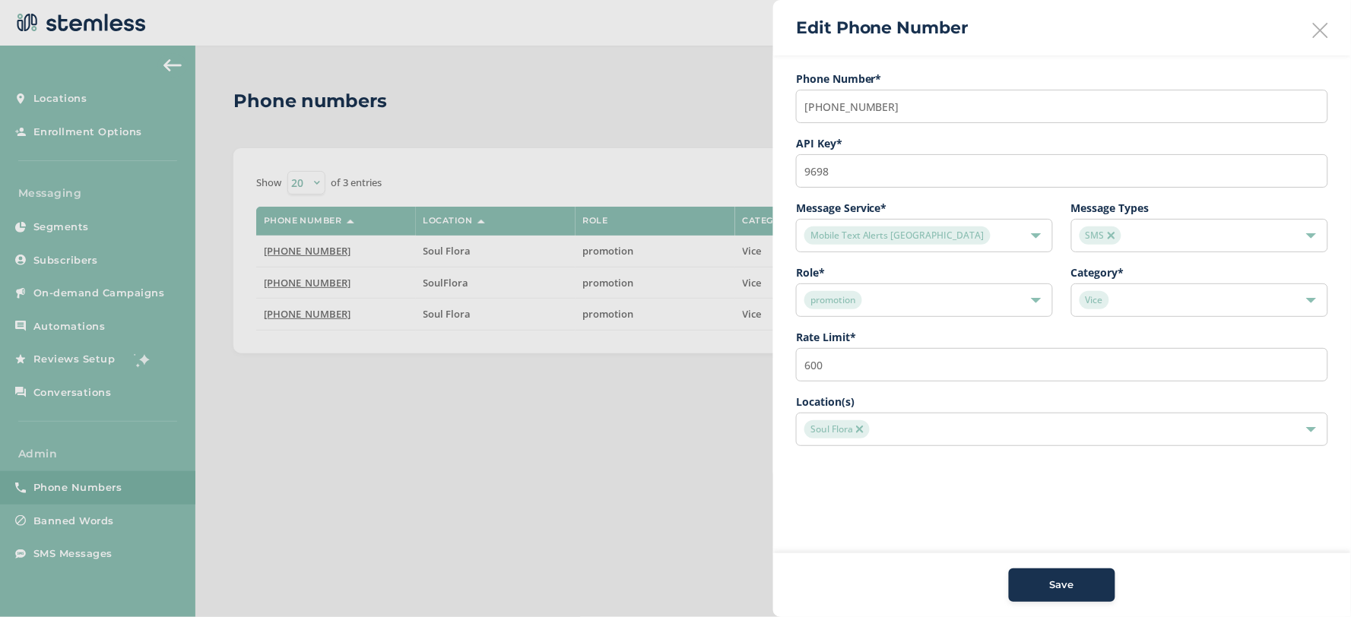
click at [296, 303] on div at bounding box center [675, 308] width 1351 height 617
click at [300, 316] on div at bounding box center [675, 308] width 1351 height 617
click at [1321, 17] on div "Edit Phone Number" at bounding box center [1062, 27] width 578 height 55
click at [1314, 28] on icon at bounding box center [1320, 30] width 15 height 15
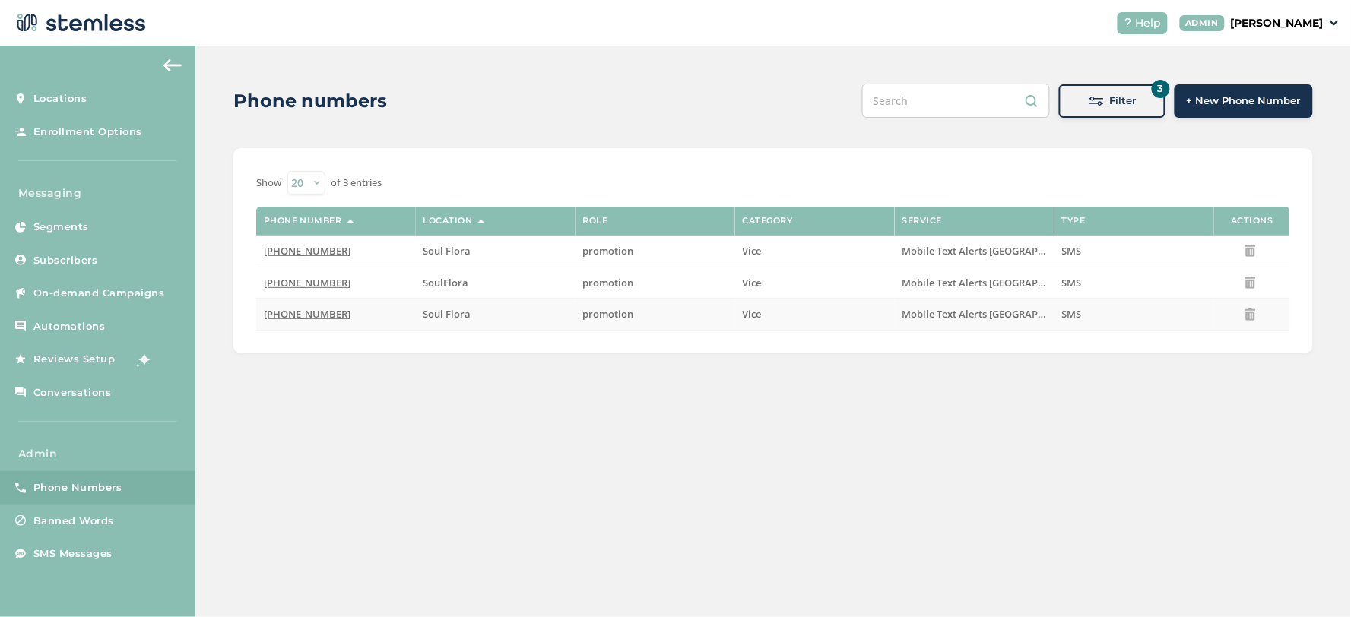
click at [290, 308] on span "[PHONE_NUMBER]" at bounding box center [307, 314] width 87 height 14
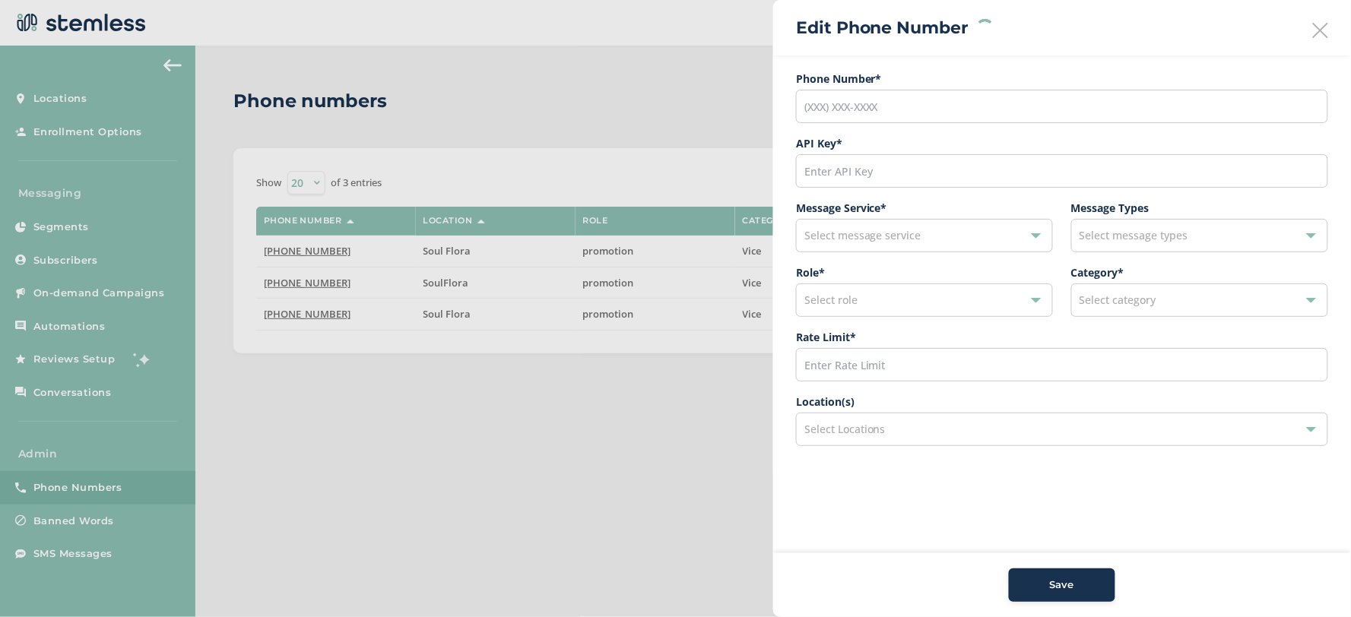
type input "[PHONE_NUMBER]"
type input "11172"
type input "600"
click at [911, 430] on div "Soul Flora" at bounding box center [1054, 429] width 500 height 18
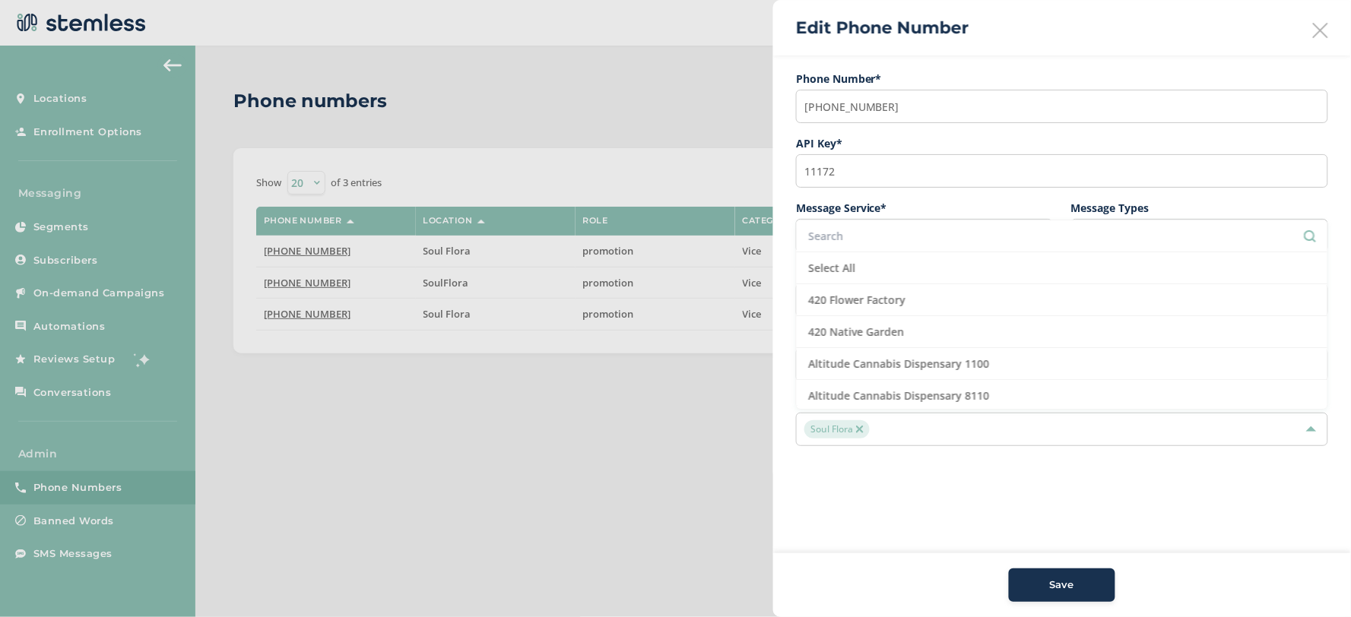
click at [918, 238] on input "text" at bounding box center [1062, 236] width 508 height 16
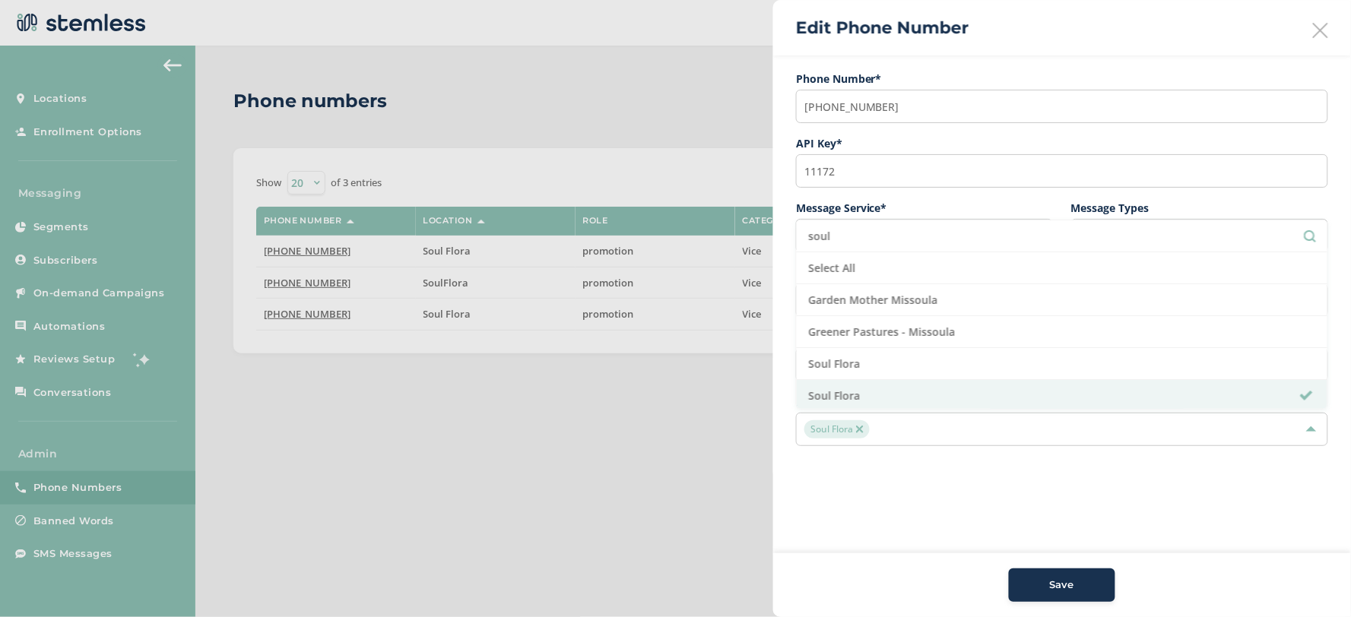
type input "soul"
click at [1336, 25] on div "Edit Phone Number" at bounding box center [1062, 27] width 578 height 55
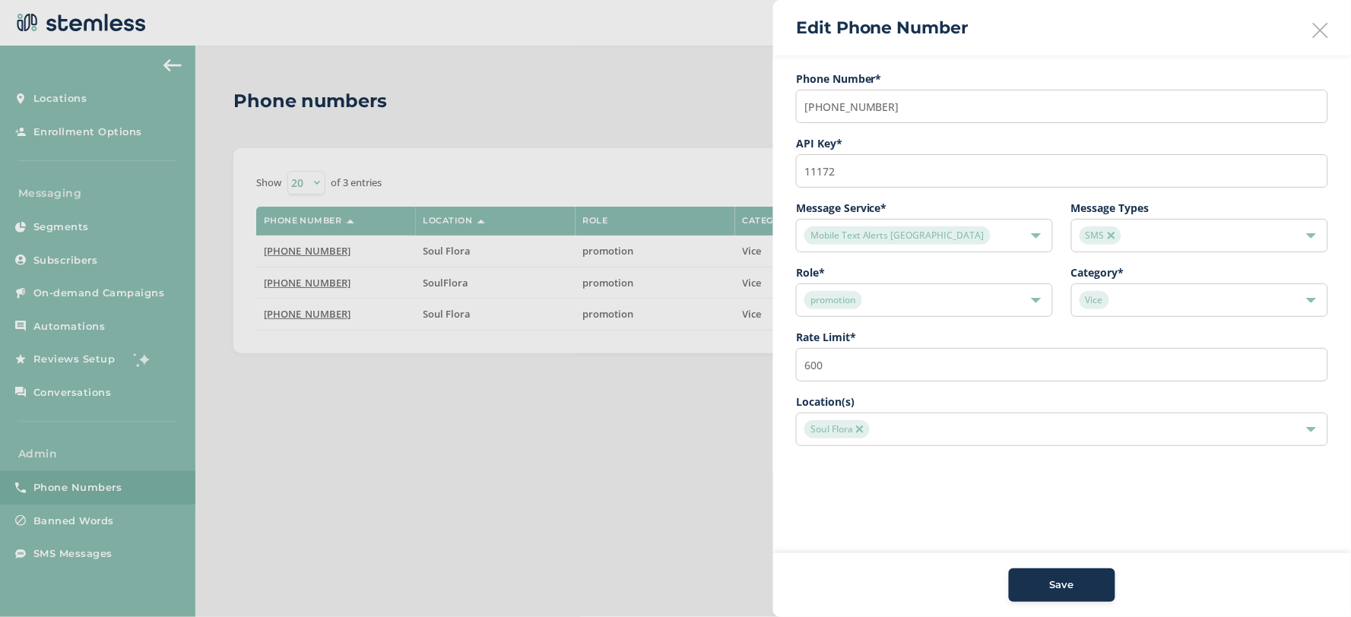
click at [1310, 29] on div "Edit Phone Number" at bounding box center [1062, 27] width 578 height 55
click at [1317, 32] on icon at bounding box center [1320, 30] width 15 height 15
